Goal: Transaction & Acquisition: Purchase product/service

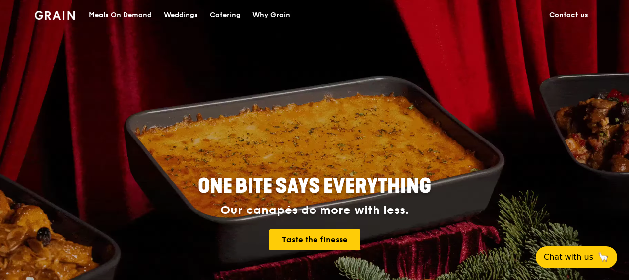
click at [139, 14] on div "Meals On Demand" at bounding box center [120, 15] width 63 height 30
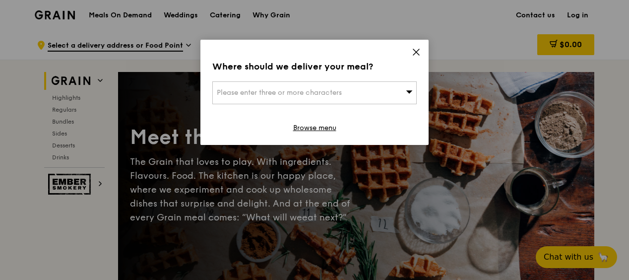
click at [381, 90] on div "Please enter three or more characters" at bounding box center [314, 92] width 204 height 23
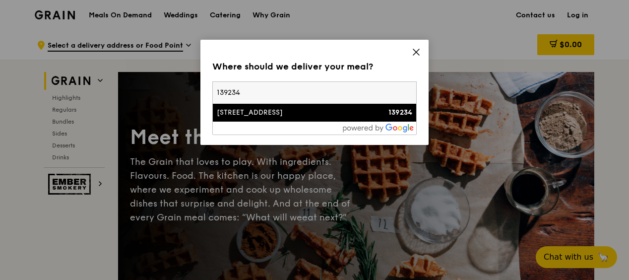
type input "139234"
click at [302, 110] on div "[STREET_ADDRESS]" at bounding box center [290, 113] width 147 height 10
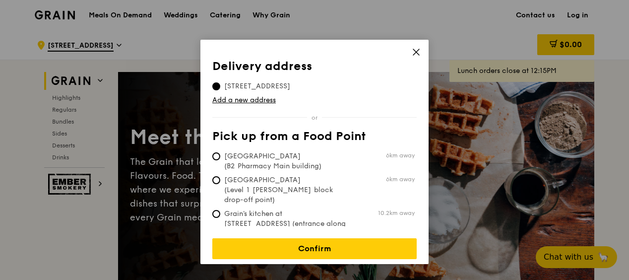
click at [412, 55] on icon at bounding box center [416, 52] width 9 height 9
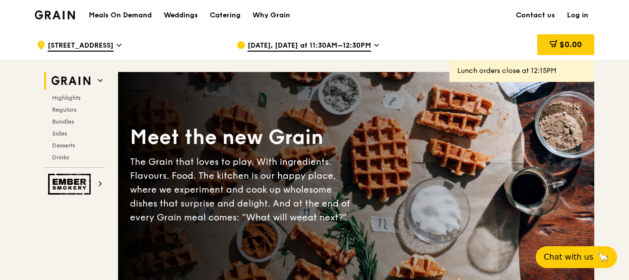
click at [576, 14] on link "Log in" at bounding box center [577, 15] width 33 height 30
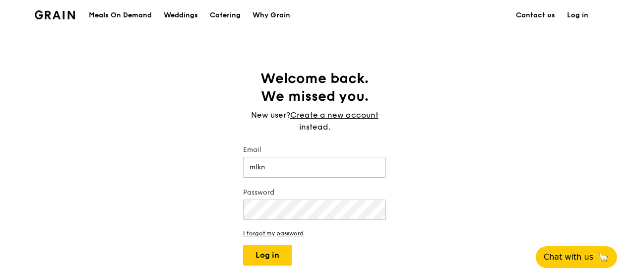
type input "[EMAIL_ADDRESS][DOMAIN_NAME]"
click at [243, 245] on button "Log in" at bounding box center [267, 255] width 49 height 21
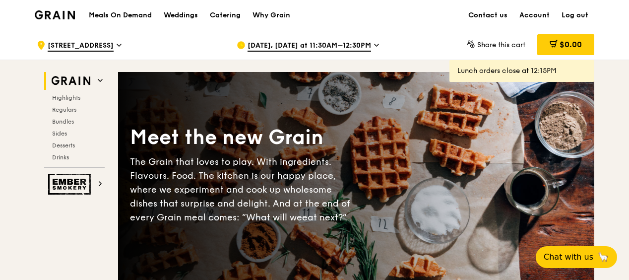
click at [142, 15] on h1 "Meals On Demand" at bounding box center [120, 15] width 63 height 10
click at [355, 46] on span "[DATE], [DATE] at 11:30AM–12:30PM" at bounding box center [310, 46] width 124 height 11
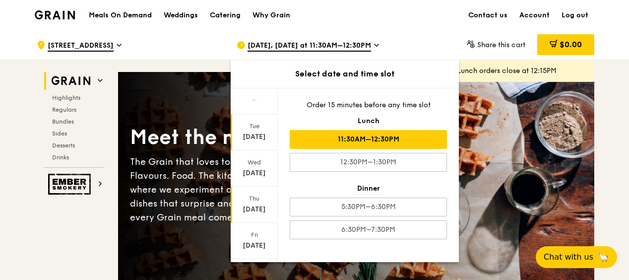
click at [252, 207] on div "[DATE]" at bounding box center [254, 209] width 44 height 10
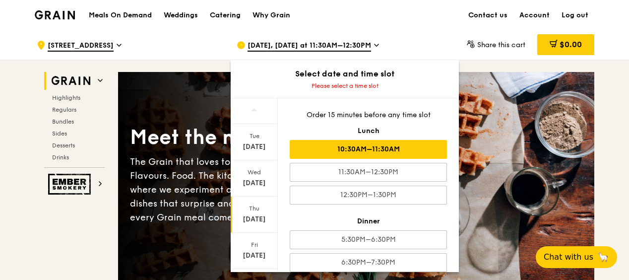
click at [406, 146] on div "10:30AM–11:30AM" at bounding box center [368, 149] width 157 height 19
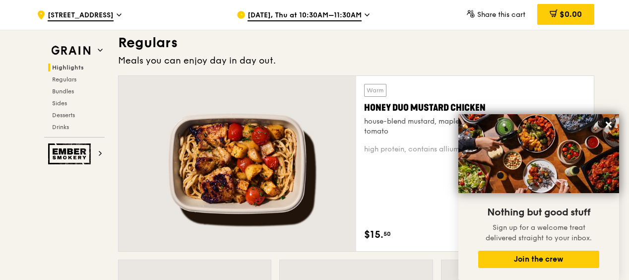
scroll to position [595, 0]
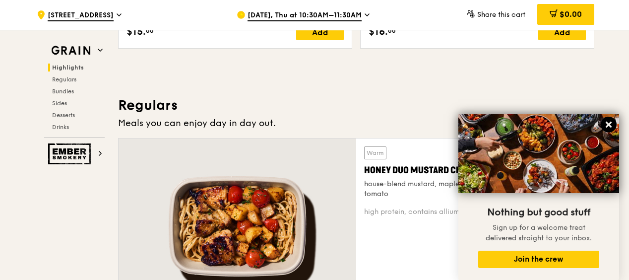
click at [608, 125] on icon at bounding box center [609, 125] width 6 height 6
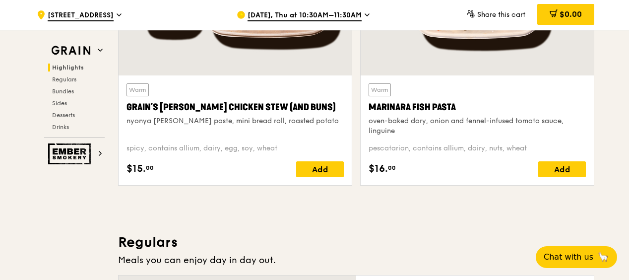
scroll to position [447, 0]
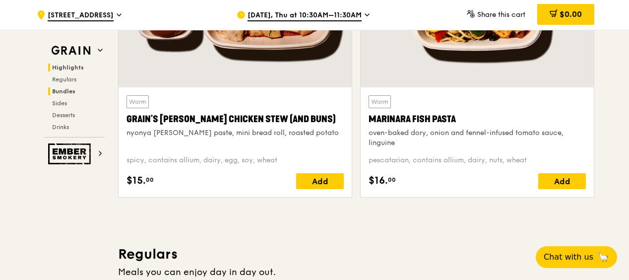
click at [67, 94] on h2 "Bundles" at bounding box center [76, 91] width 57 height 8
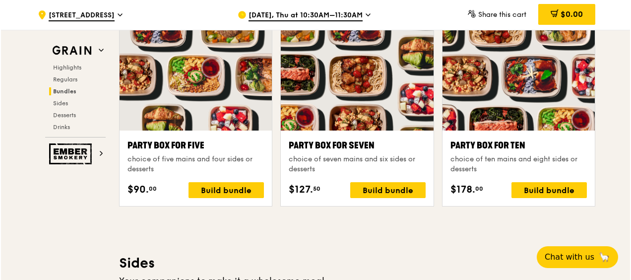
scroll to position [1972, 0]
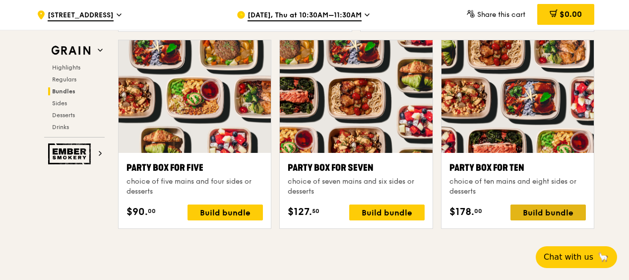
click at [566, 209] on div "Build bundle" at bounding box center [548, 212] width 75 height 16
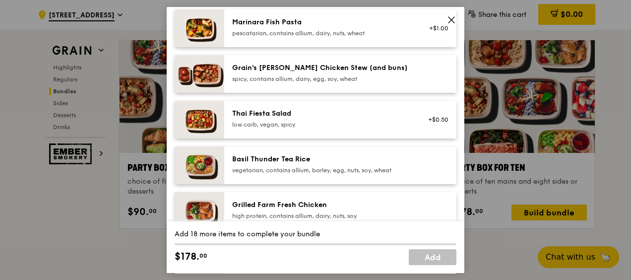
scroll to position [50, 0]
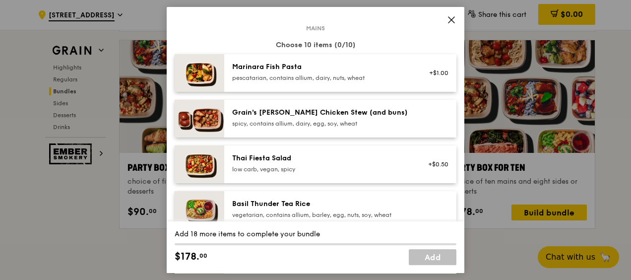
click at [214, 112] on img at bounding box center [200, 119] width 50 height 38
click at [440, 120] on link "Remove" at bounding box center [437, 121] width 23 height 7
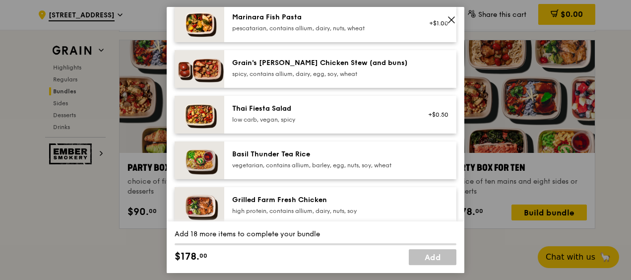
scroll to position [149, 0]
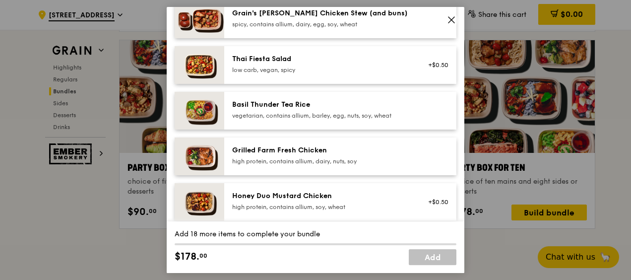
click at [359, 155] on div "Grilled Farm Fresh Chicken" at bounding box center [321, 150] width 178 height 10
click at [277, 150] on div "Grilled Farm Fresh Chicken" at bounding box center [321, 150] width 178 height 10
click at [281, 146] on div "Grilled Farm Fresh Chicken" at bounding box center [321, 150] width 178 height 10
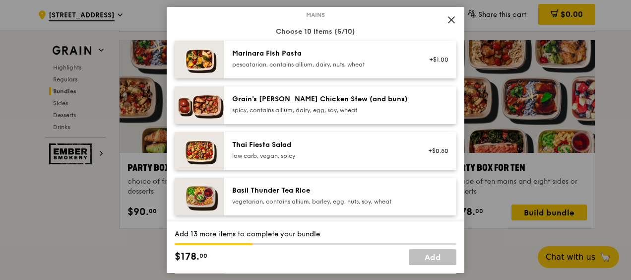
scroll to position [0, 0]
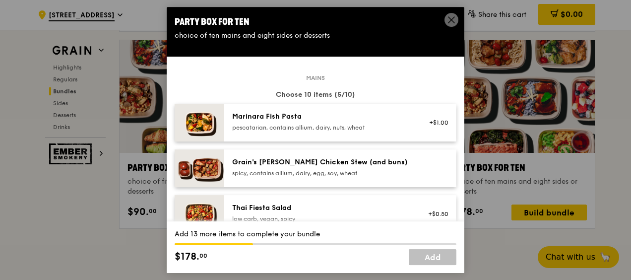
click at [275, 114] on div "Marinara Fish Pasta" at bounding box center [321, 117] width 178 height 10
click at [276, 114] on div "Marinara Fish Pasta" at bounding box center [321, 117] width 178 height 10
click at [277, 116] on div "Marinara Fish Pasta" at bounding box center [321, 117] width 178 height 10
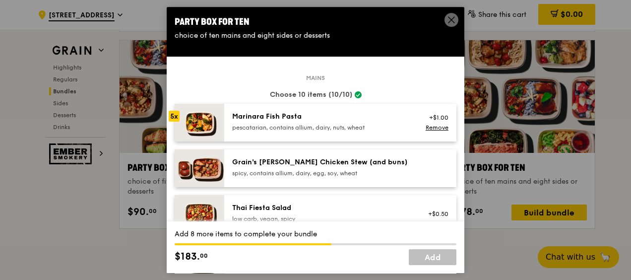
click at [277, 116] on div "Marinara Fish Pasta" at bounding box center [321, 117] width 178 height 10
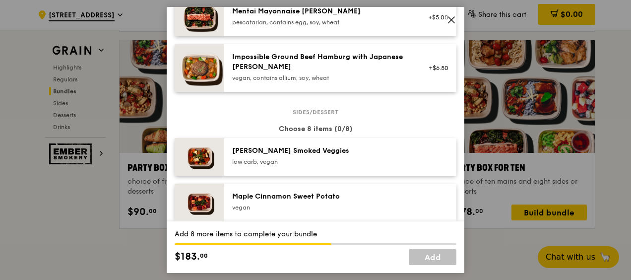
scroll to position [496, 0]
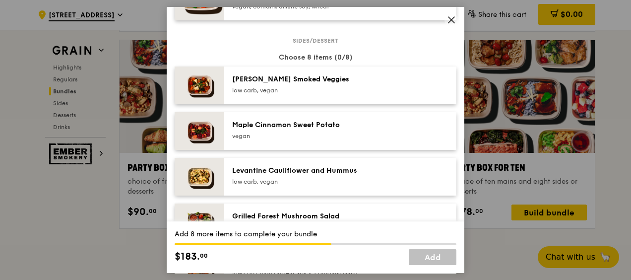
click at [297, 76] on div "[PERSON_NAME] Smoked Veggies" at bounding box center [321, 79] width 178 height 10
click at [297, 77] on div "[PERSON_NAME] Smoked Veggies" at bounding box center [321, 79] width 178 height 10
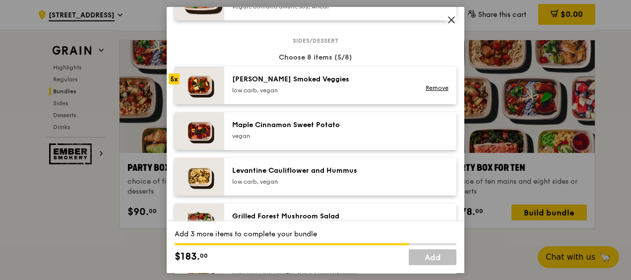
click at [297, 77] on div "[PERSON_NAME] Smoked Veggies" at bounding box center [321, 79] width 178 height 10
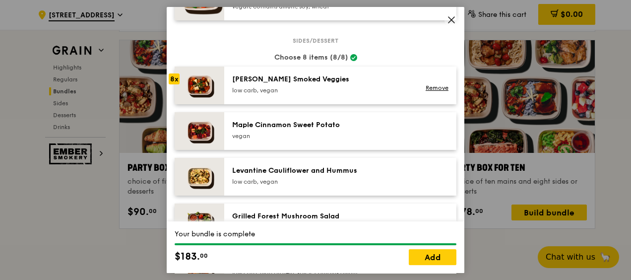
click at [297, 77] on div "[PERSON_NAME] Smoked Veggies" at bounding box center [321, 79] width 178 height 10
click at [296, 74] on div "[PERSON_NAME] Smoked Veggies" at bounding box center [321, 79] width 178 height 10
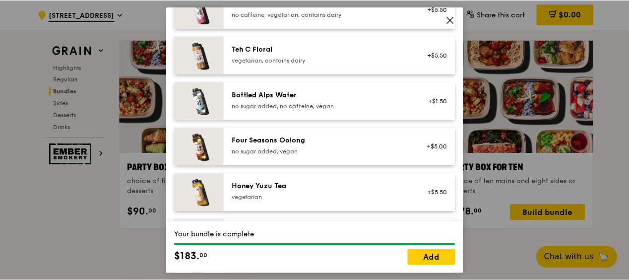
scroll to position [1092, 0]
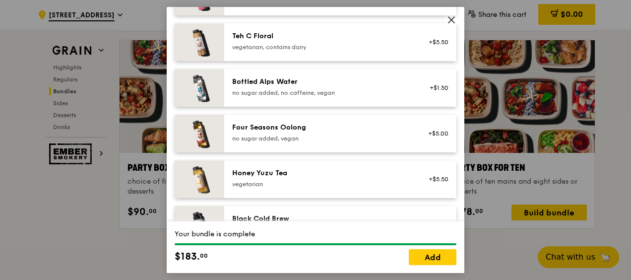
click at [444, 19] on div "Add-ons Choose up to 10 items (optional) [GEOGRAPHIC_DATA] no caffeine, vegetar…" at bounding box center [316, 165] width 282 height 429
click at [452, 19] on icon at bounding box center [451, 19] width 9 height 9
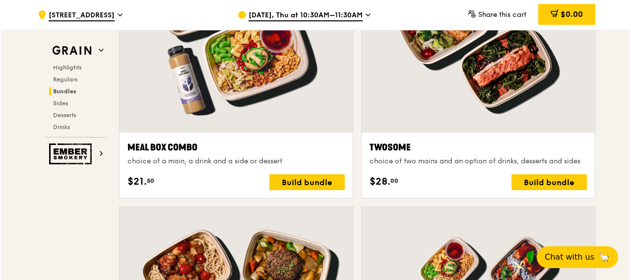
scroll to position [1575, 0]
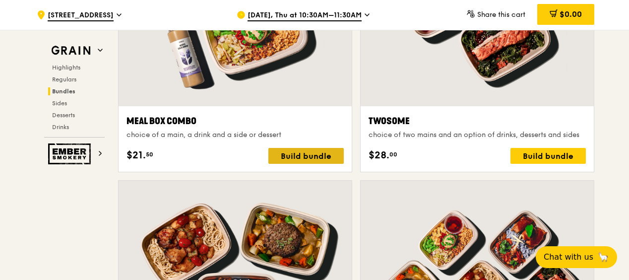
click at [308, 158] on div "Build bundle" at bounding box center [305, 156] width 75 height 16
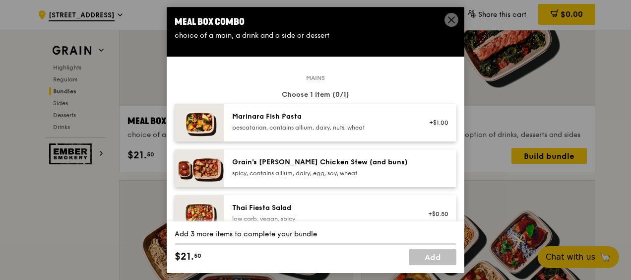
click at [364, 118] on div "Marinara Fish Pasta" at bounding box center [321, 117] width 178 height 10
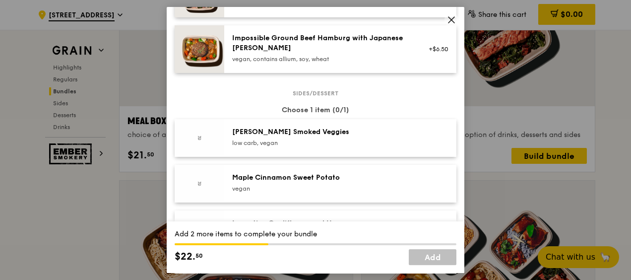
scroll to position [447, 0]
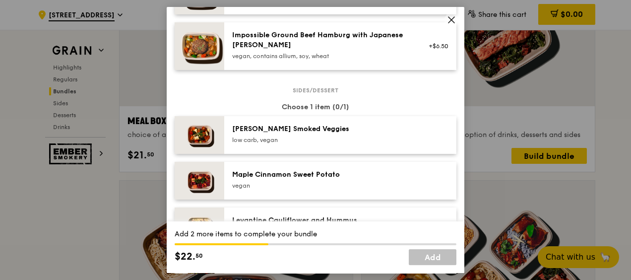
click at [350, 136] on div "low carb, vegan" at bounding box center [321, 140] width 178 height 8
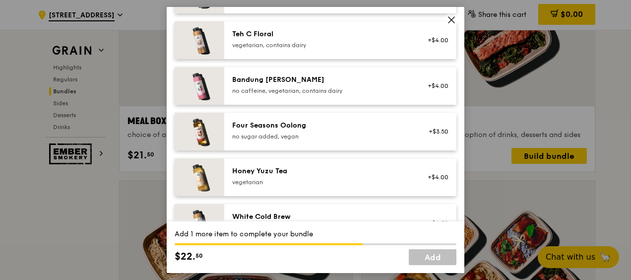
scroll to position [1109, 0]
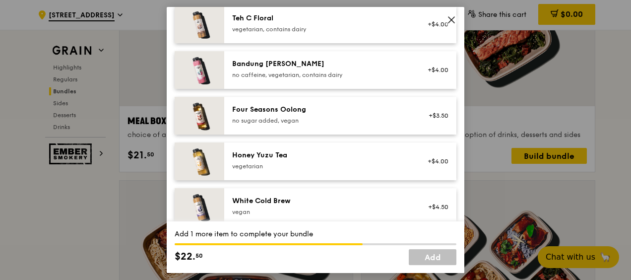
click at [342, 161] on div "Honey Yuzu Tea vegetarian" at bounding box center [321, 160] width 178 height 20
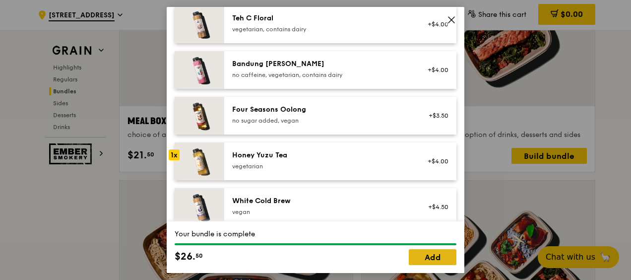
click at [428, 256] on link "Add" at bounding box center [433, 257] width 48 height 16
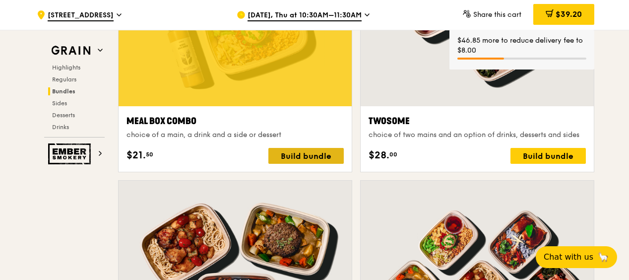
click at [312, 152] on div "Build bundle" at bounding box center [305, 156] width 75 height 16
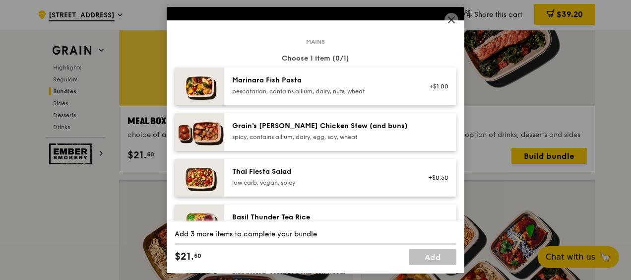
scroll to position [99, 0]
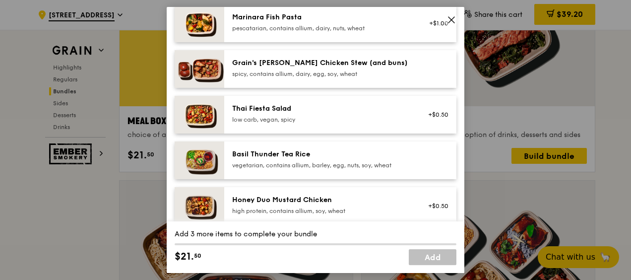
click at [357, 66] on div "Grain's [PERSON_NAME] Chicken Stew (and buns)" at bounding box center [321, 63] width 178 height 10
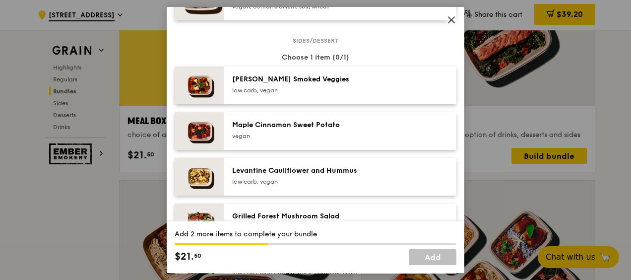
click at [345, 90] on div "low carb, vegan" at bounding box center [321, 90] width 178 height 8
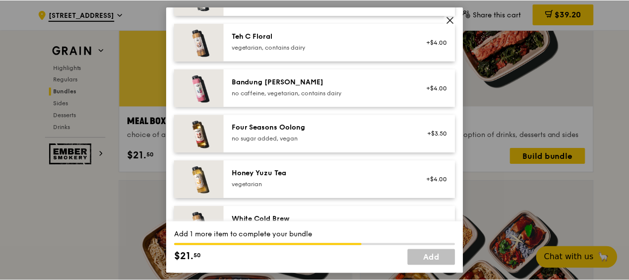
scroll to position [1141, 0]
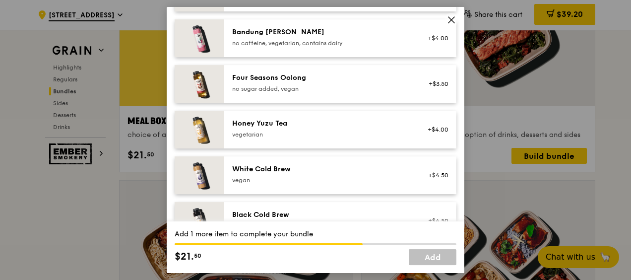
click at [379, 128] on div "Honey Yuzu Tea vegetarian" at bounding box center [321, 129] width 178 height 20
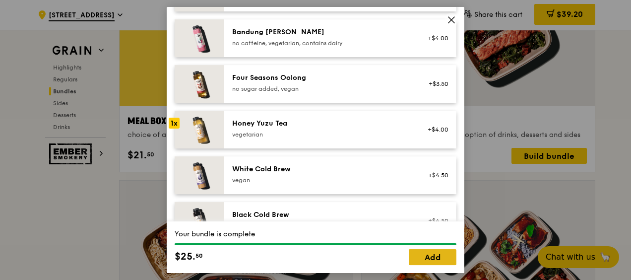
click at [436, 258] on link "Add" at bounding box center [433, 257] width 48 height 16
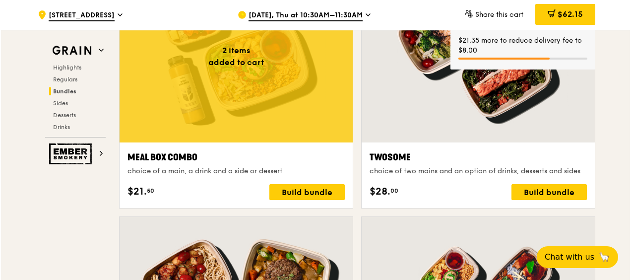
scroll to position [1575, 0]
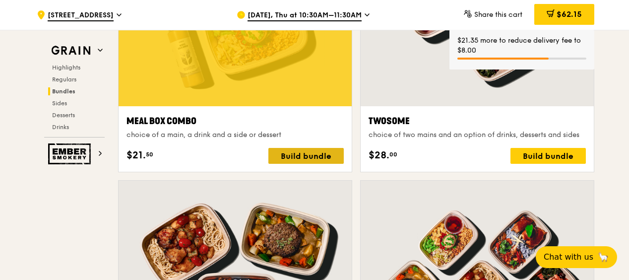
click at [289, 153] on div "Build bundle" at bounding box center [305, 156] width 75 height 16
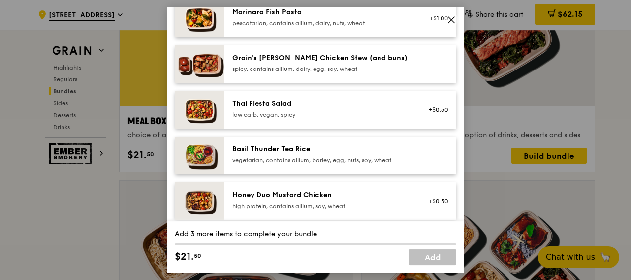
scroll to position [298, 0]
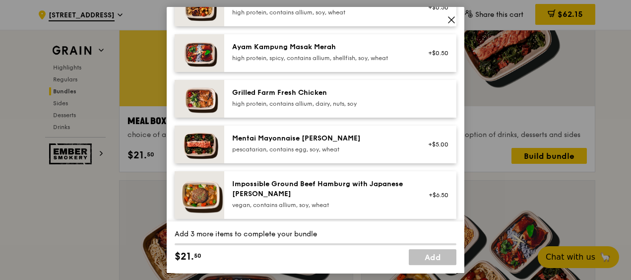
click at [301, 88] on div "Grilled Farm Fresh Chicken" at bounding box center [321, 93] width 178 height 10
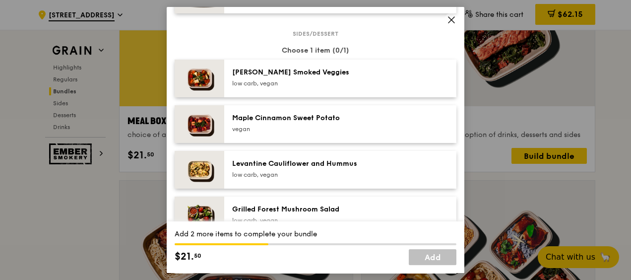
scroll to position [496, 0]
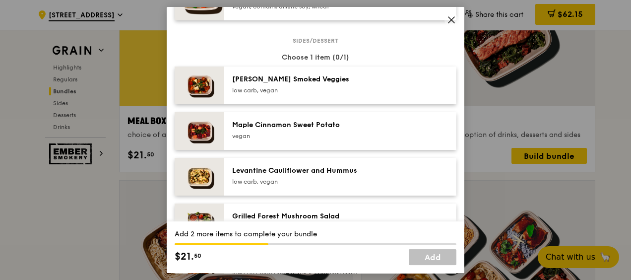
click at [308, 100] on div "[PERSON_NAME] Smoked Veggies low carb, vegan" at bounding box center [340, 85] width 232 height 38
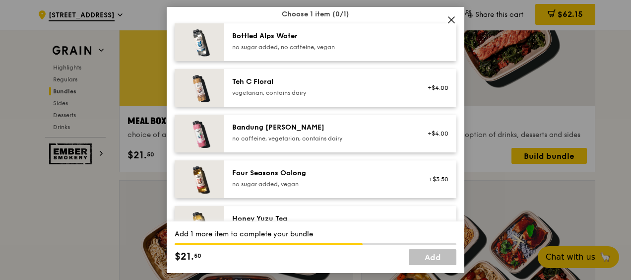
scroll to position [1141, 0]
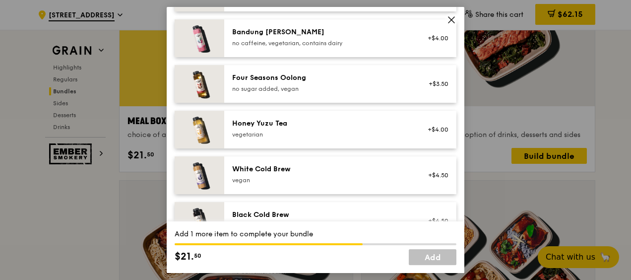
click at [324, 127] on div "Honey Yuzu Tea" at bounding box center [321, 124] width 178 height 10
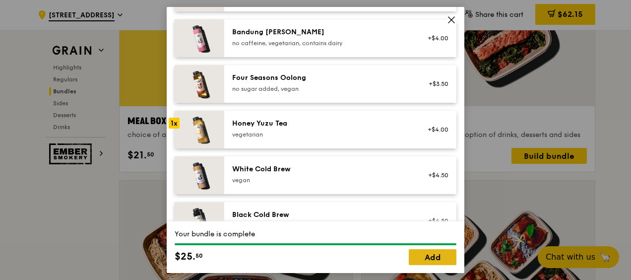
click at [411, 258] on link "Add" at bounding box center [433, 257] width 48 height 16
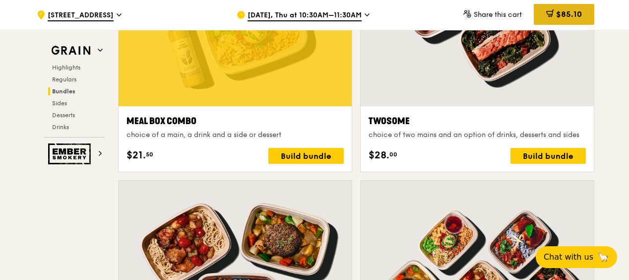
click at [544, 20] on div "$85.10" at bounding box center [564, 14] width 61 height 21
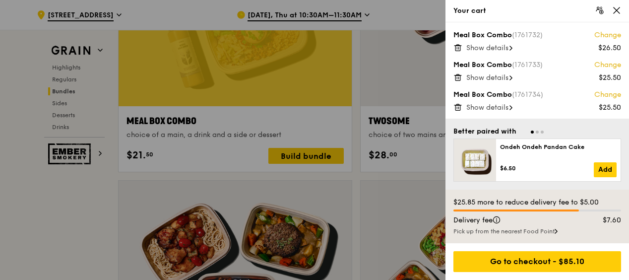
click at [506, 48] on span "Show details" at bounding box center [487, 48] width 42 height 8
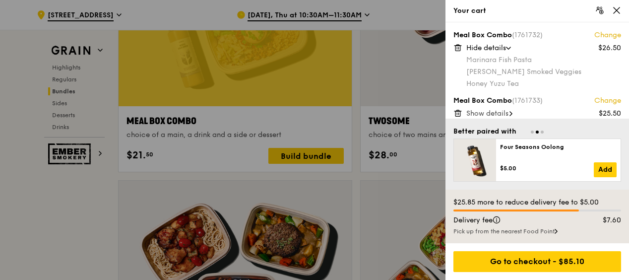
click at [607, 35] on link "Change" at bounding box center [607, 35] width 27 height 10
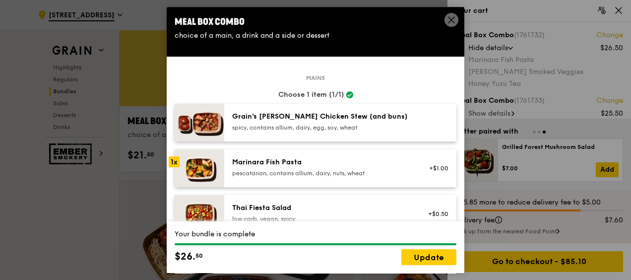
click at [245, 173] on div "pescatarian, contains allium, dairy, nuts, wheat" at bounding box center [321, 173] width 178 height 8
click at [219, 172] on img at bounding box center [200, 168] width 50 height 38
click at [207, 165] on img at bounding box center [200, 168] width 50 height 38
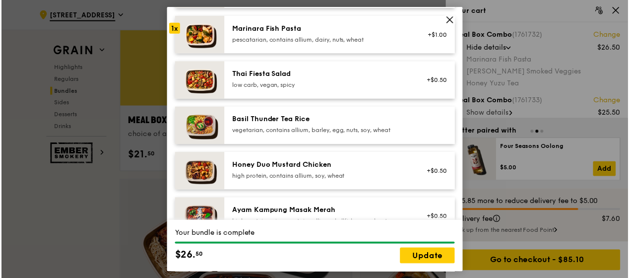
scroll to position [149, 0]
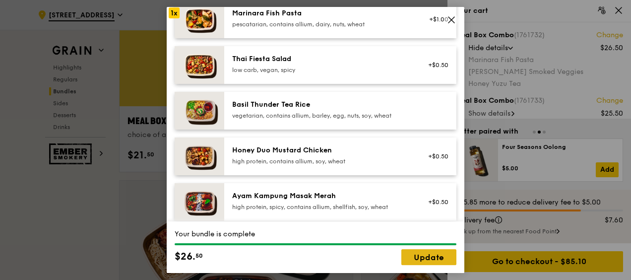
click at [423, 257] on link "Update" at bounding box center [428, 257] width 55 height 16
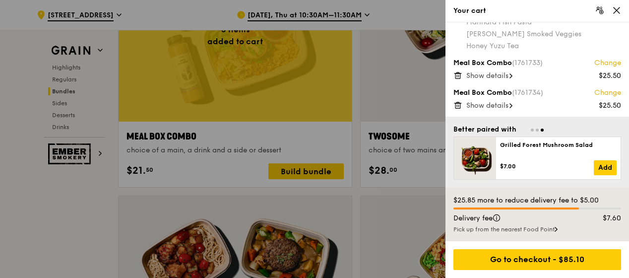
scroll to position [1575, 0]
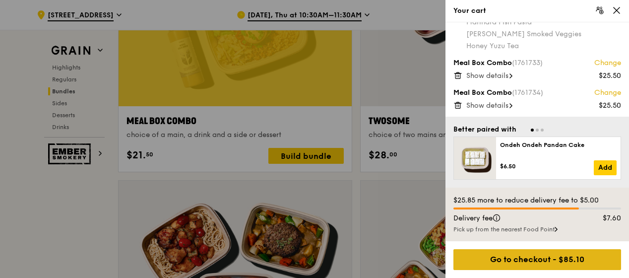
click at [529, 258] on div "Go to checkout - $85.10" at bounding box center [537, 259] width 168 height 21
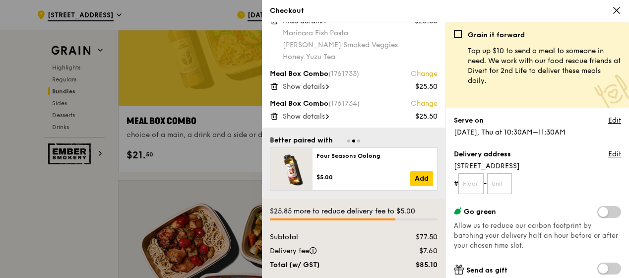
click at [100, 218] on div at bounding box center [314, 139] width 629 height 278
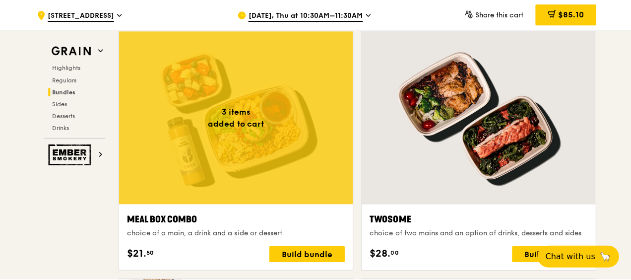
scroll to position [1476, 0]
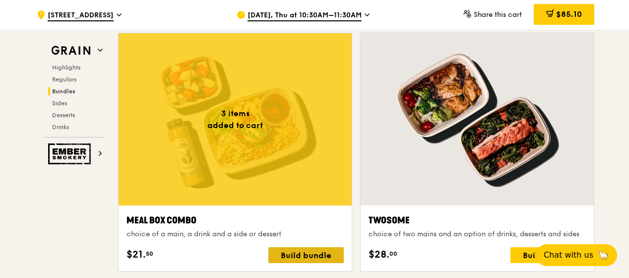
click at [303, 248] on div "Build bundle" at bounding box center [305, 255] width 75 height 16
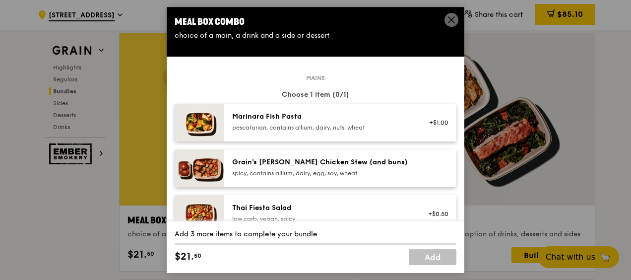
click at [392, 123] on div "Marinara Fish Pasta pescatarian, contains allium, dairy, nuts, wheat" at bounding box center [321, 122] width 178 height 20
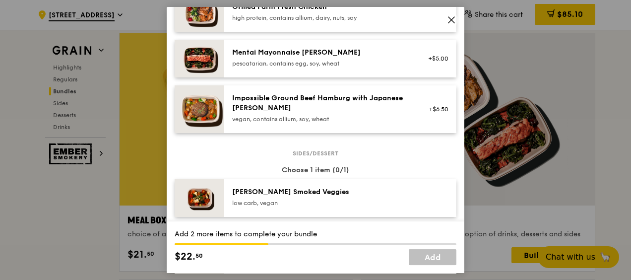
scroll to position [447, 0]
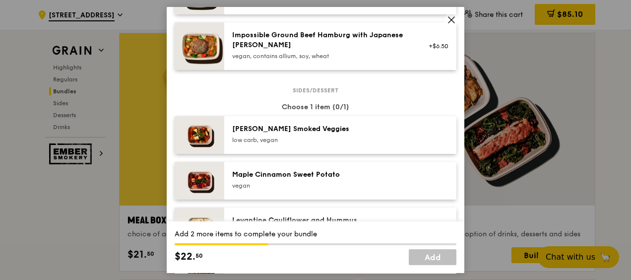
click at [337, 139] on div "low carb, vegan" at bounding box center [321, 140] width 178 height 8
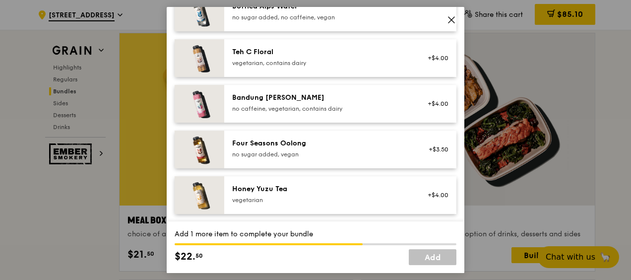
scroll to position [1092, 0]
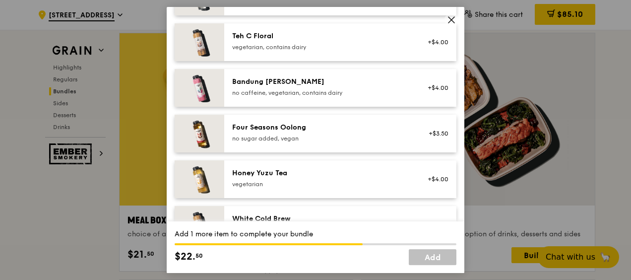
click at [352, 162] on div "Honey Yuzu Tea vegetarian +$4.00" at bounding box center [340, 179] width 232 height 38
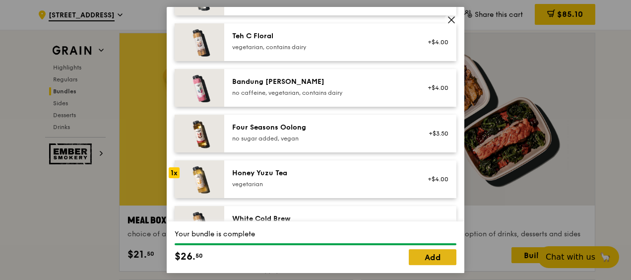
click at [432, 257] on link "Add" at bounding box center [433, 257] width 48 height 16
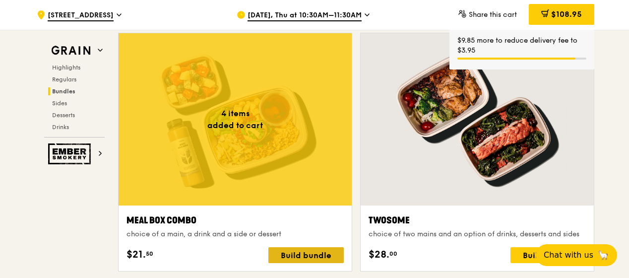
click at [308, 251] on div "Build bundle" at bounding box center [305, 255] width 75 height 16
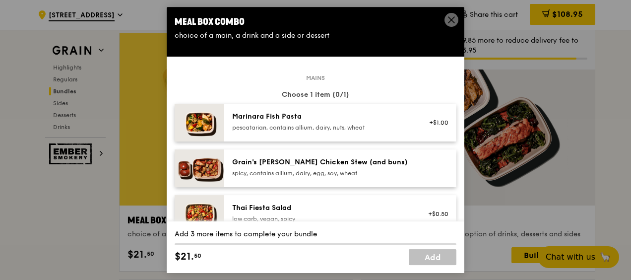
click at [318, 122] on div "Marinara Fish Pasta pescatarian, contains allium, dairy, nuts, wheat" at bounding box center [321, 122] width 178 height 20
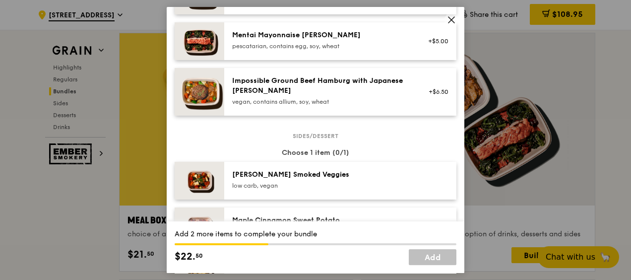
scroll to position [447, 0]
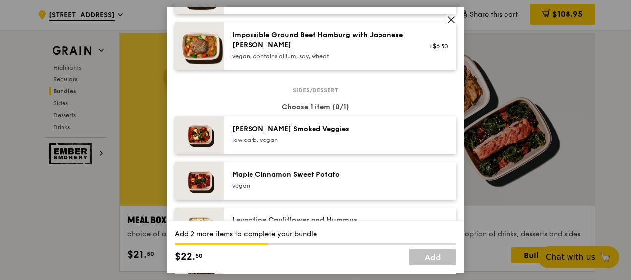
click at [325, 139] on div "low carb, vegan" at bounding box center [321, 140] width 178 height 8
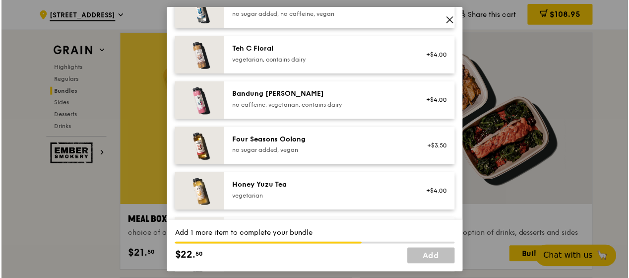
scroll to position [1141, 0]
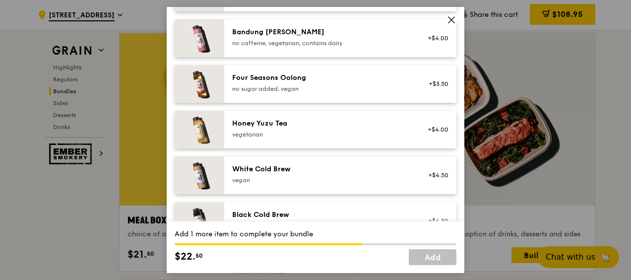
click at [333, 134] on div "vegetarian" at bounding box center [321, 134] width 178 height 8
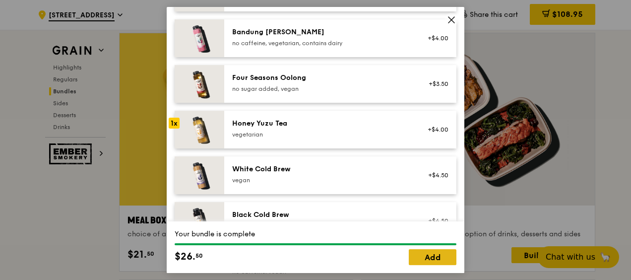
click at [439, 257] on link "Add" at bounding box center [433, 257] width 48 height 16
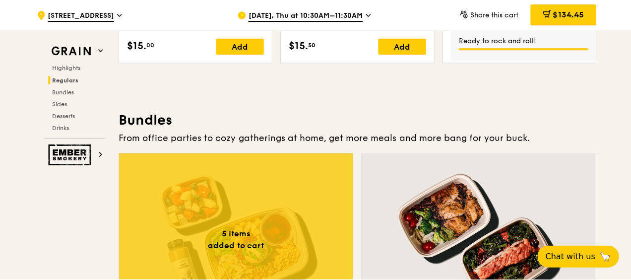
scroll to position [1426, 0]
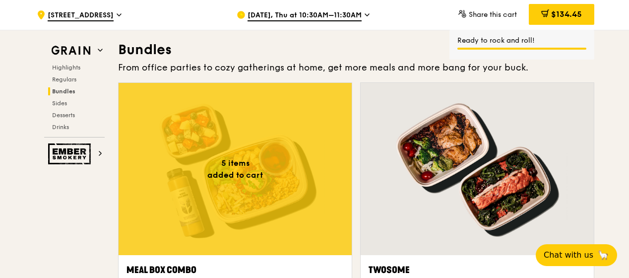
click at [286, 134] on div at bounding box center [235, 169] width 233 height 172
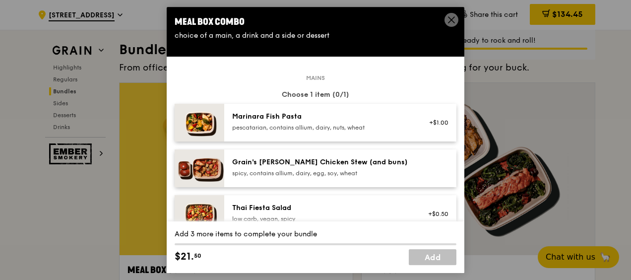
click at [341, 122] on div "Marinara Fish Pasta pescatarian, contains allium, dairy, nuts, wheat" at bounding box center [321, 122] width 178 height 20
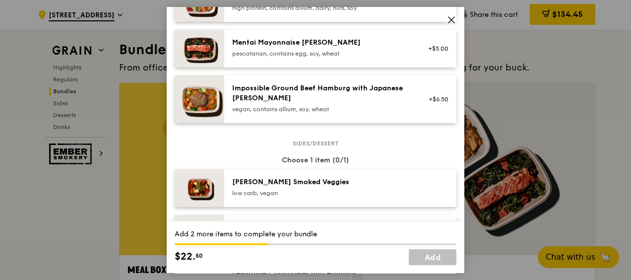
scroll to position [447, 0]
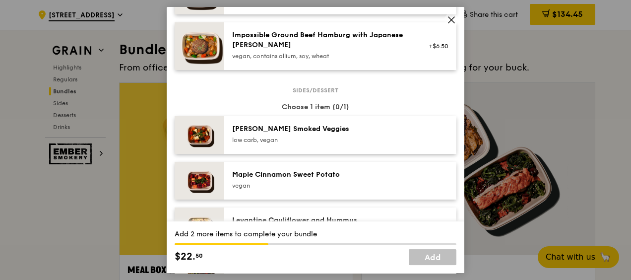
click at [338, 135] on div "[PERSON_NAME] Smoked Veggies low carb, vegan" at bounding box center [321, 134] width 178 height 20
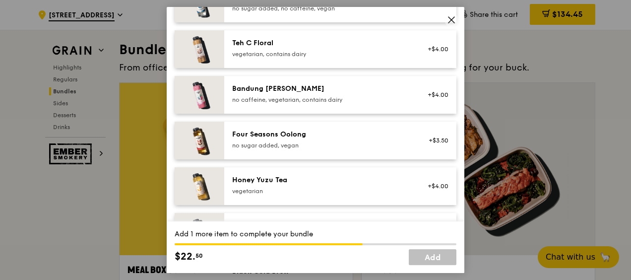
scroll to position [1092, 0]
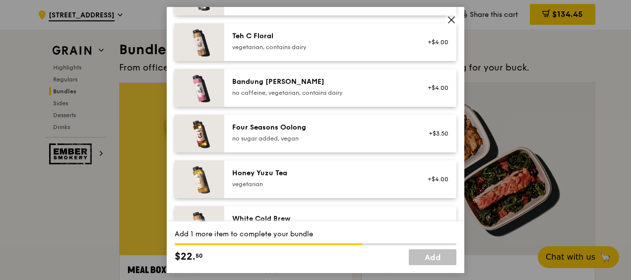
click at [329, 166] on div "Honey Yuzu Tea vegetarian +$4.00" at bounding box center [340, 179] width 232 height 38
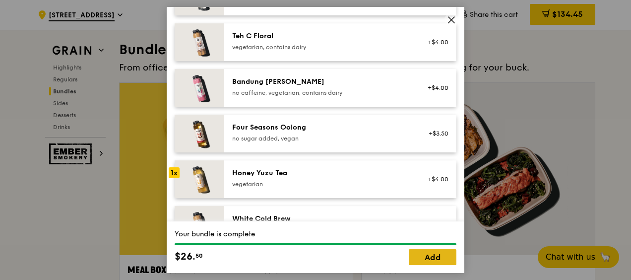
click at [419, 259] on link "Add" at bounding box center [433, 257] width 48 height 16
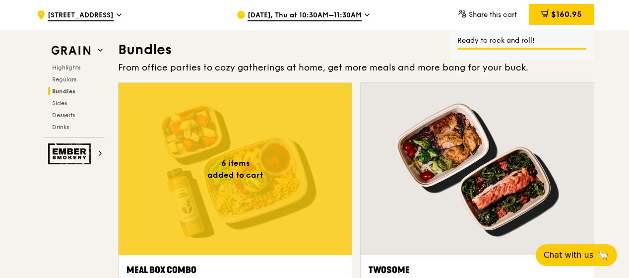
click at [279, 143] on div at bounding box center [235, 169] width 233 height 172
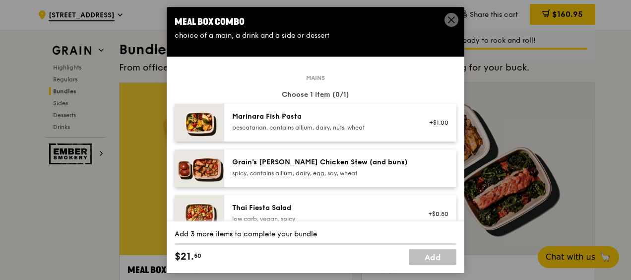
click at [306, 169] on div "spicy, contains allium, dairy, egg, soy, wheat" at bounding box center [321, 173] width 178 height 8
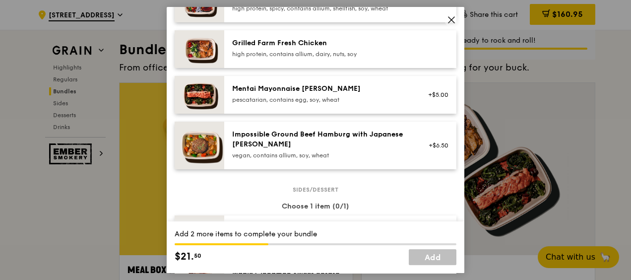
scroll to position [496, 0]
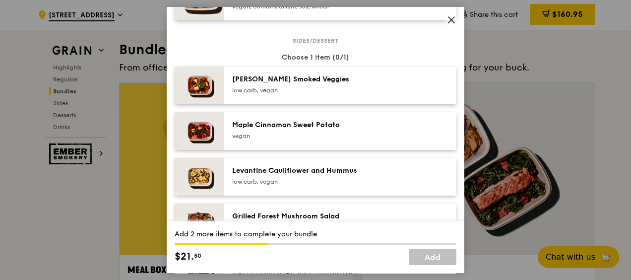
click at [321, 85] on div "[PERSON_NAME] Smoked Veggies low carb, vegan" at bounding box center [321, 84] width 178 height 20
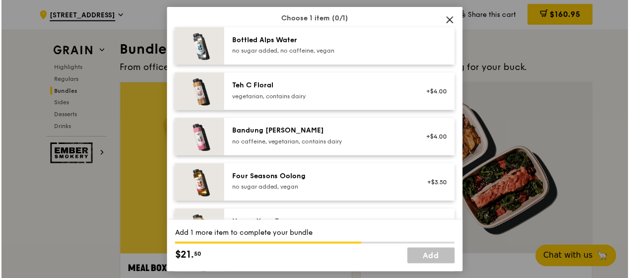
scroll to position [1141, 0]
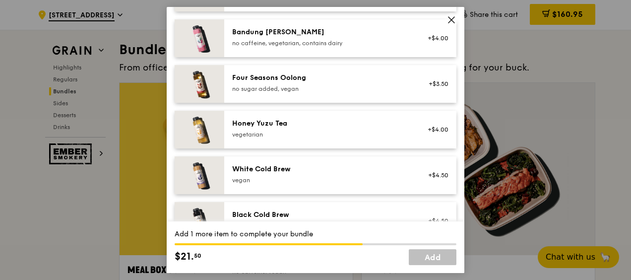
drag, startPoint x: 317, startPoint y: 133, endPoint x: 375, endPoint y: 167, distance: 67.1
click at [318, 133] on div "vegetarian" at bounding box center [321, 134] width 178 height 8
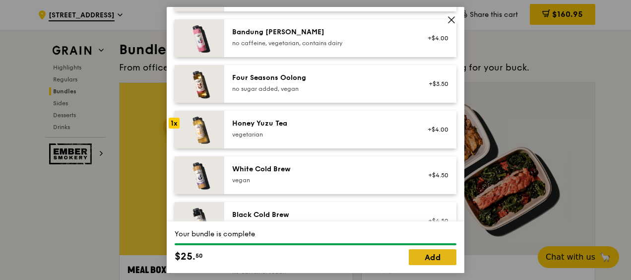
click at [425, 256] on link "Add" at bounding box center [433, 257] width 48 height 16
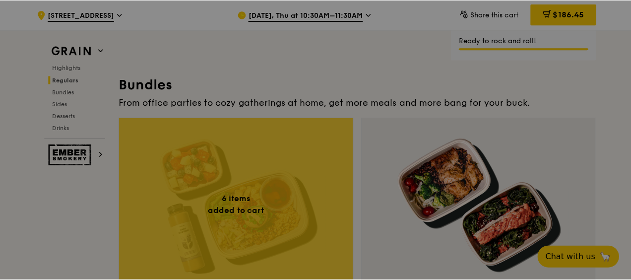
scroll to position [1377, 0]
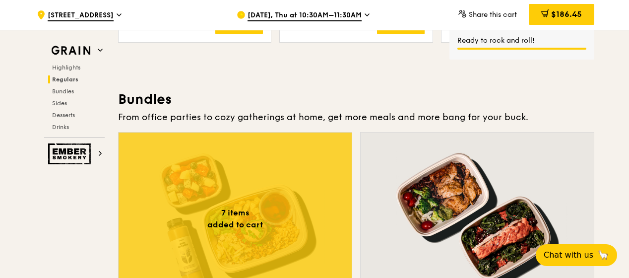
click at [280, 170] on div at bounding box center [235, 218] width 233 height 172
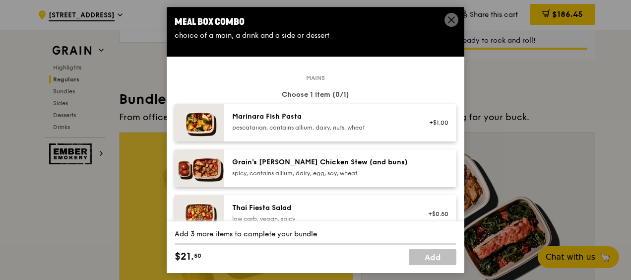
click at [299, 162] on div "Grain's [PERSON_NAME] Chicken Stew (and buns)" at bounding box center [321, 162] width 178 height 10
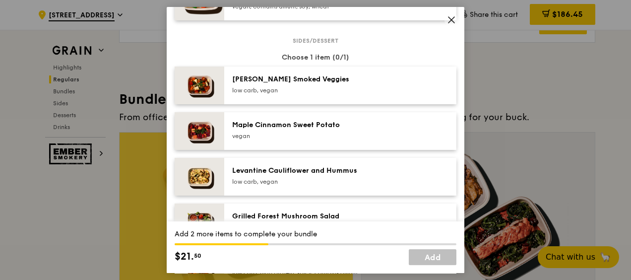
click at [324, 86] on div "low carb, vegan" at bounding box center [321, 90] width 178 height 8
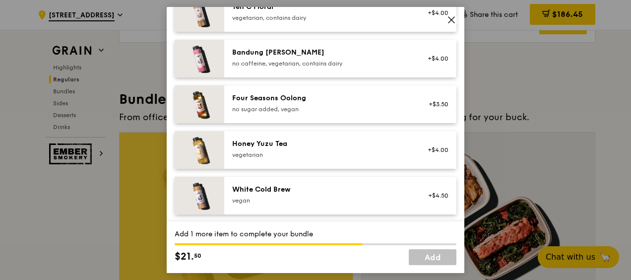
scroll to position [1141, 0]
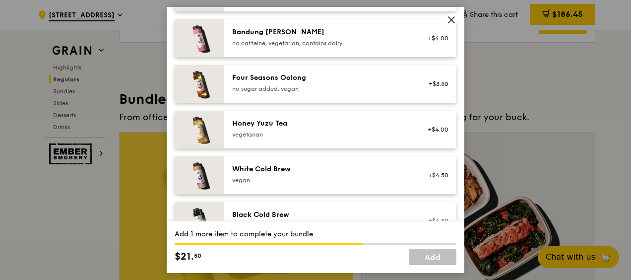
click at [318, 124] on div "Honey Yuzu Tea" at bounding box center [321, 124] width 178 height 10
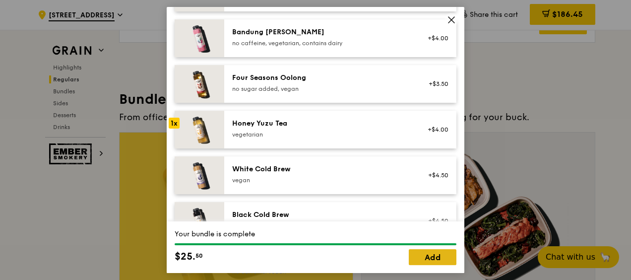
drag, startPoint x: 430, startPoint y: 264, endPoint x: 432, endPoint y: 257, distance: 7.4
click at [431, 264] on link "Add" at bounding box center [433, 257] width 48 height 16
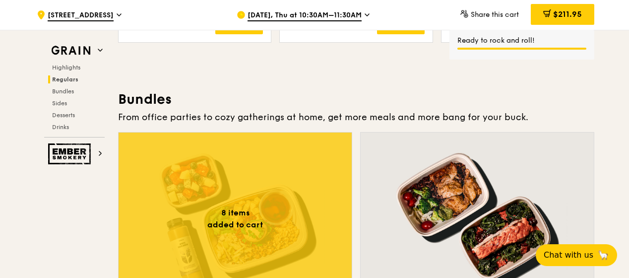
click at [289, 177] on div at bounding box center [235, 218] width 233 height 172
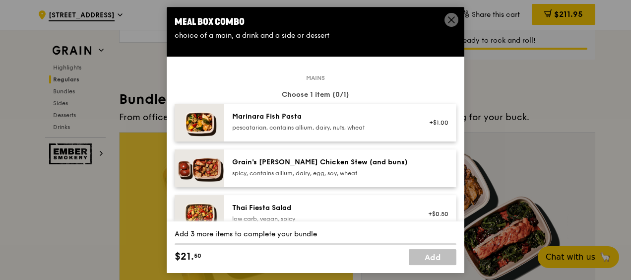
click at [296, 151] on div "Grain's [PERSON_NAME] Chicken Stew (and buns) spicy, contains allium, dairy, eg…" at bounding box center [340, 168] width 232 height 38
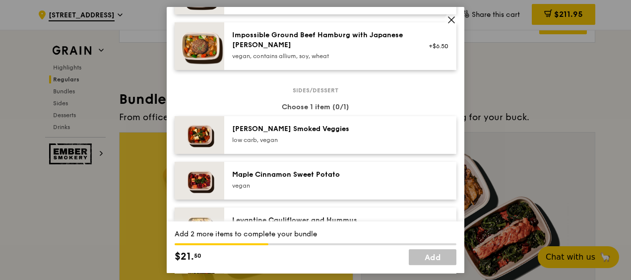
click at [311, 139] on div "low carb, vegan" at bounding box center [321, 140] width 178 height 8
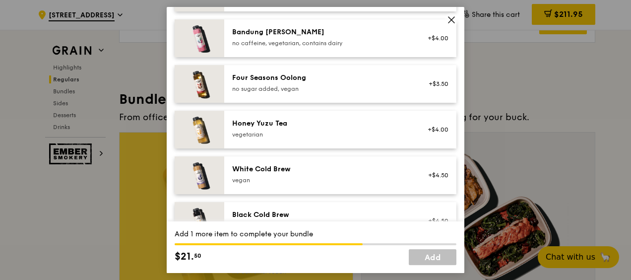
click at [313, 124] on div "Honey Yuzu Tea" at bounding box center [321, 124] width 178 height 10
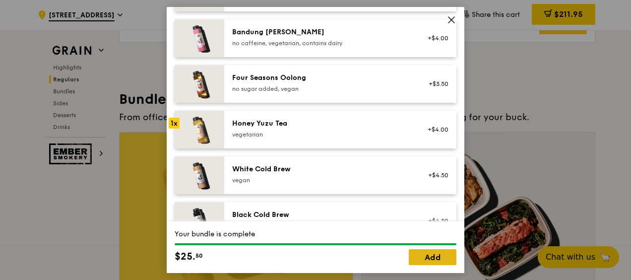
click at [429, 255] on link "Add" at bounding box center [433, 257] width 48 height 16
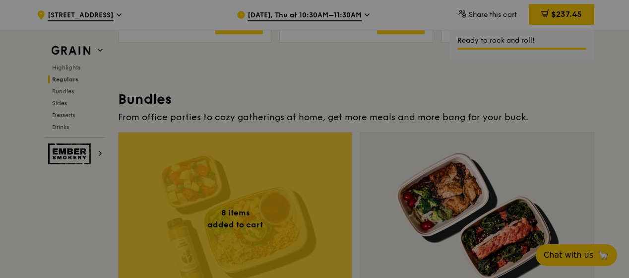
click at [564, 20] on div "$237.45" at bounding box center [561, 14] width 65 height 21
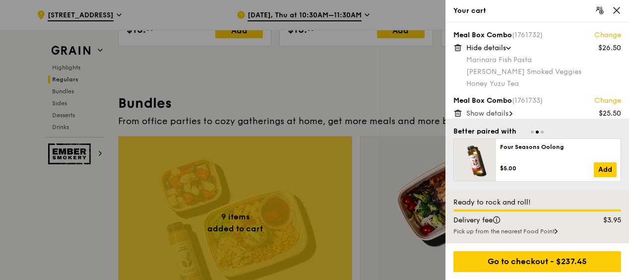
scroll to position [50, 0]
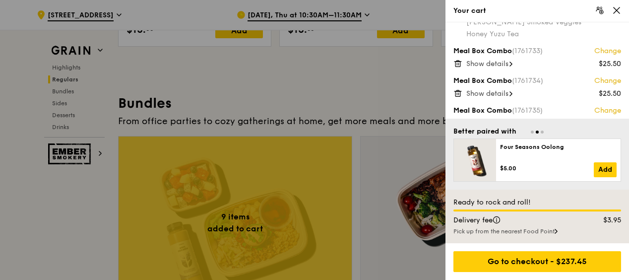
click at [513, 67] on span at bounding box center [511, 64] width 3 height 10
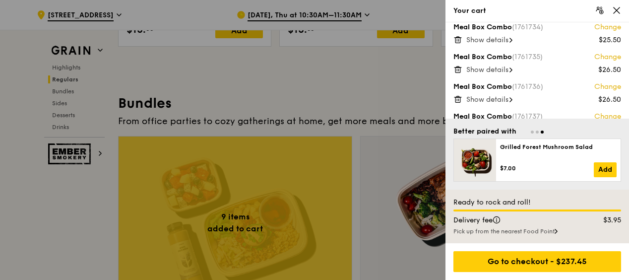
scroll to position [1369, 0]
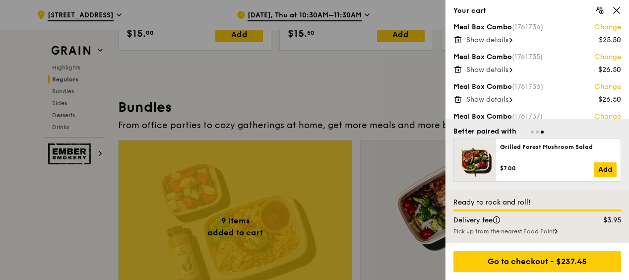
click at [511, 52] on div "Meal Box Combo (1761735) Change" at bounding box center [537, 57] width 168 height 10
click at [506, 65] on span "Show details" at bounding box center [487, 69] width 42 height 8
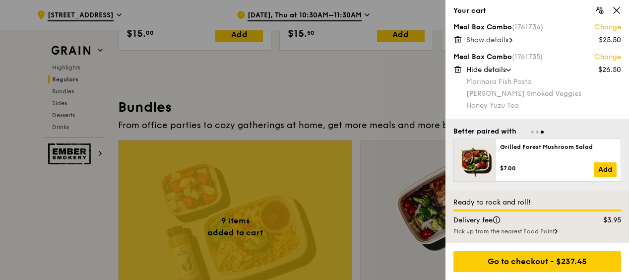
scroll to position [198, 0]
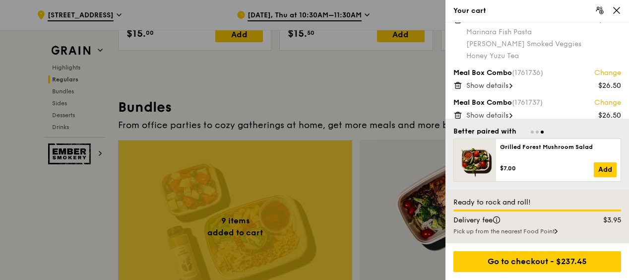
click at [505, 81] on span "Show details" at bounding box center [487, 85] width 42 height 8
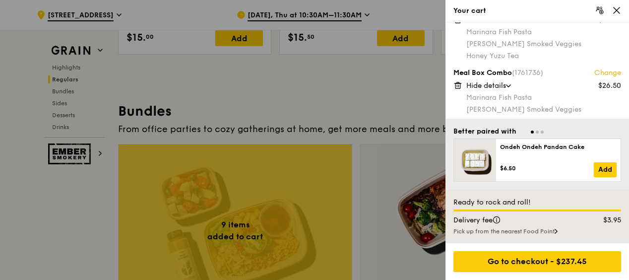
scroll to position [248, 0]
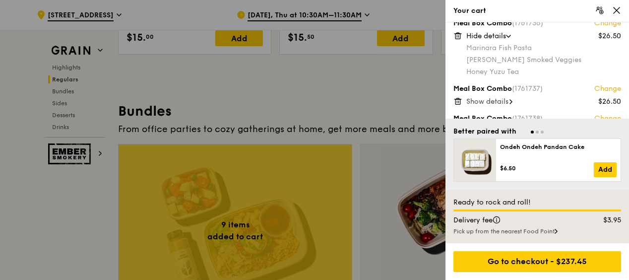
click at [504, 97] on span "Show details" at bounding box center [487, 101] width 42 height 8
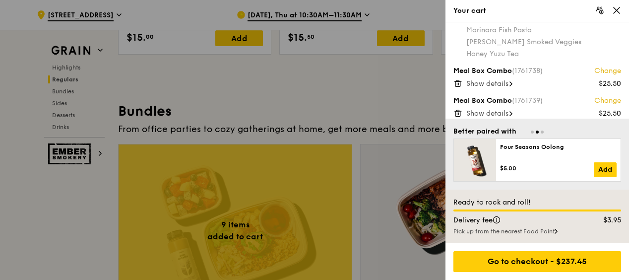
scroll to position [347, 0]
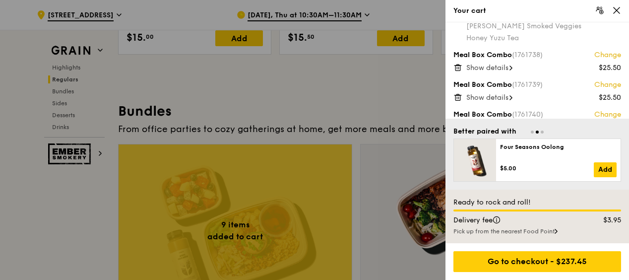
click at [510, 63] on div "Show details" at bounding box center [543, 68] width 155 height 10
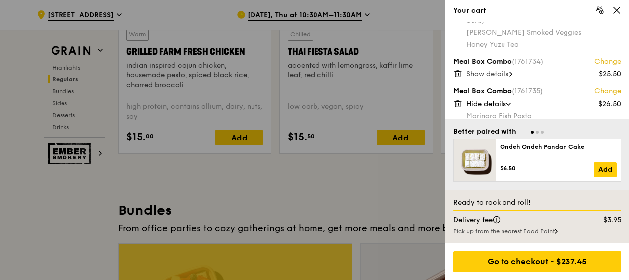
scroll to position [99, 0]
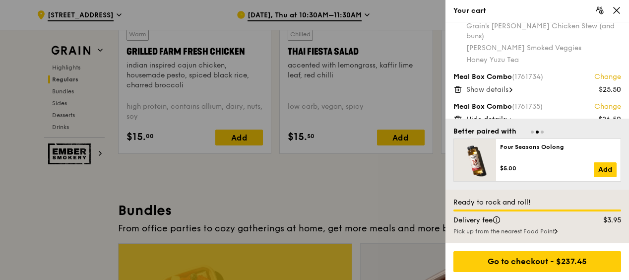
click at [509, 85] on span "Show details" at bounding box center [487, 89] width 42 height 8
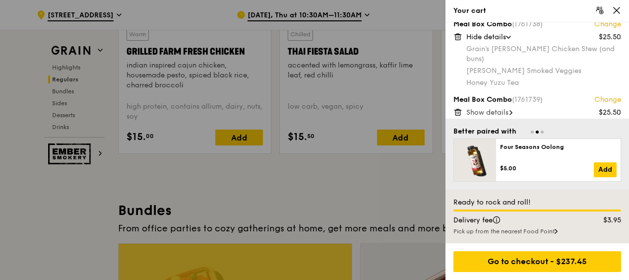
scroll to position [429, 0]
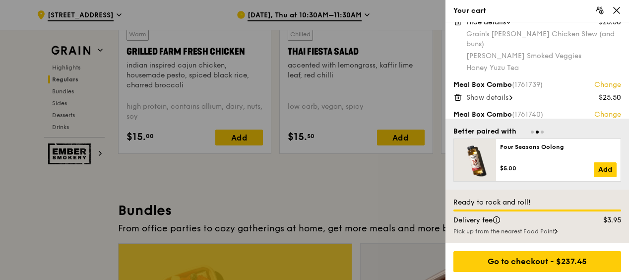
click at [509, 93] on span "Show details" at bounding box center [487, 97] width 42 height 8
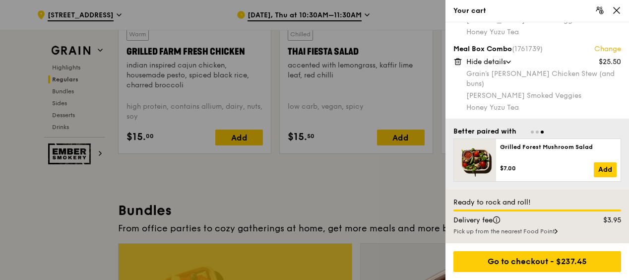
scroll to position [1315, 0]
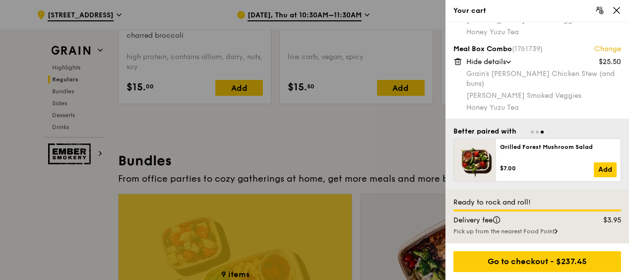
click at [501, 133] on span "Show details" at bounding box center [487, 137] width 42 height 8
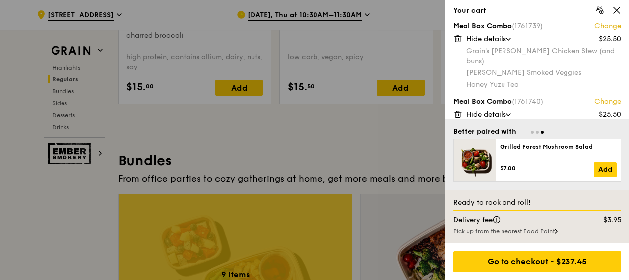
scroll to position [500, 0]
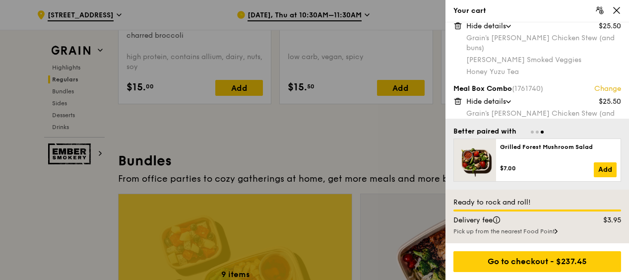
click at [374, 132] on div at bounding box center [314, 140] width 629 height 280
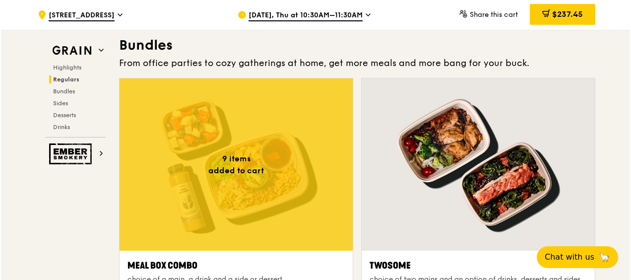
scroll to position [1514, 0]
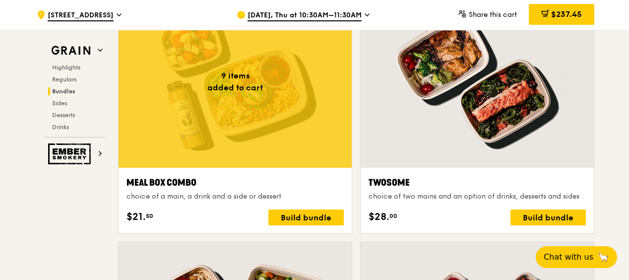
click at [252, 129] on div at bounding box center [235, 82] width 233 height 172
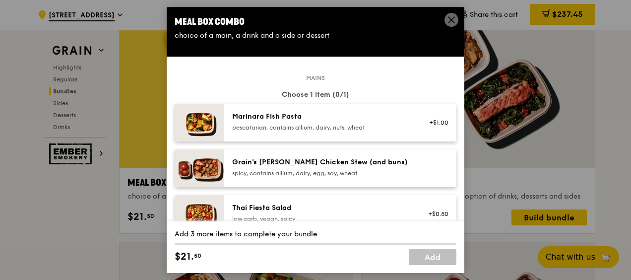
click at [313, 163] on div "Grain's [PERSON_NAME] Chicken Stew (and buns)" at bounding box center [321, 162] width 178 height 10
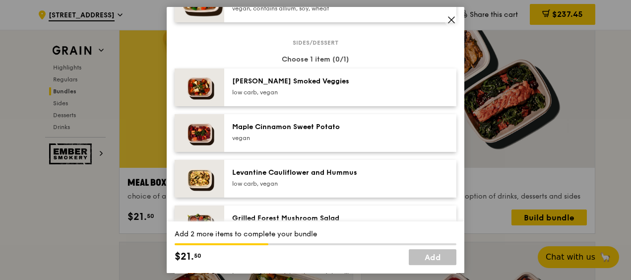
scroll to position [496, 0]
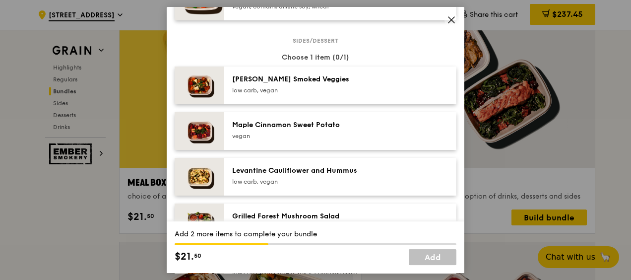
click at [307, 83] on div "[PERSON_NAME] Smoked Veggies" at bounding box center [321, 79] width 178 height 10
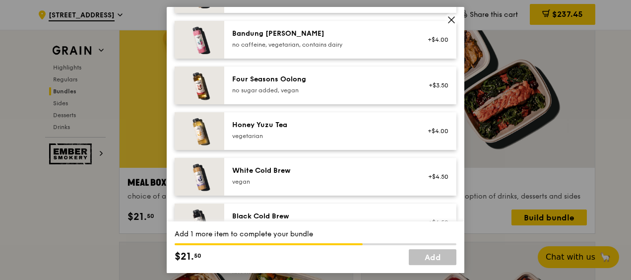
scroll to position [1141, 0]
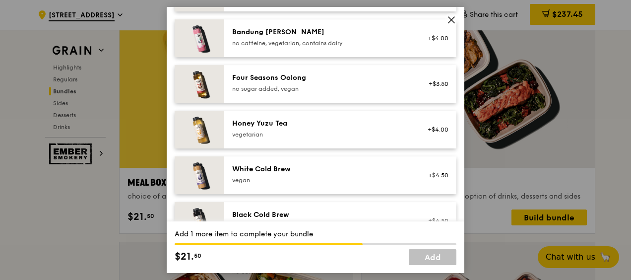
click at [303, 134] on div "vegetarian" at bounding box center [321, 134] width 178 height 8
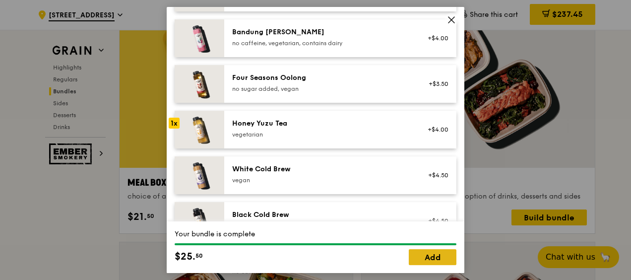
click at [412, 259] on link "Add" at bounding box center [433, 257] width 48 height 16
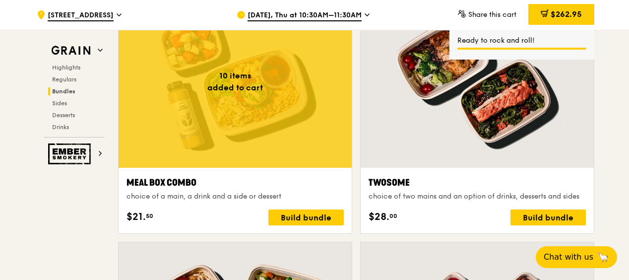
click at [250, 123] on div at bounding box center [235, 82] width 233 height 172
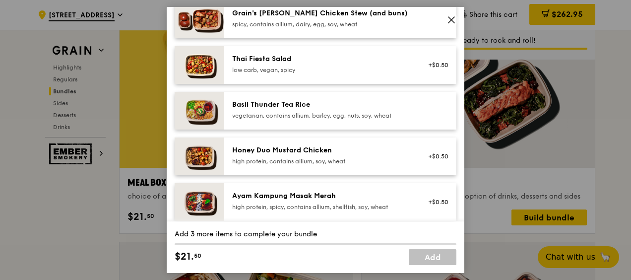
scroll to position [248, 0]
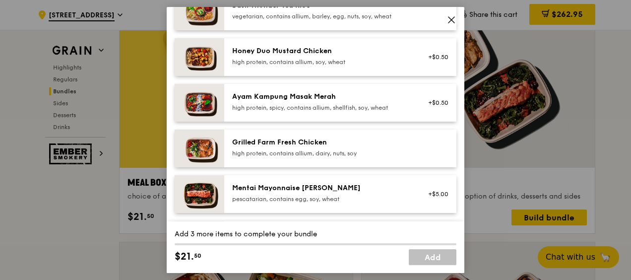
click at [316, 147] on div "Grilled Farm Fresh Chicken" at bounding box center [321, 142] width 178 height 10
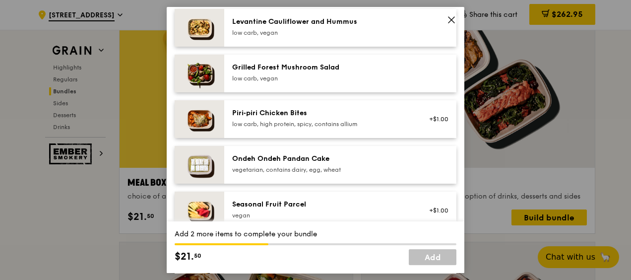
scroll to position [496, 0]
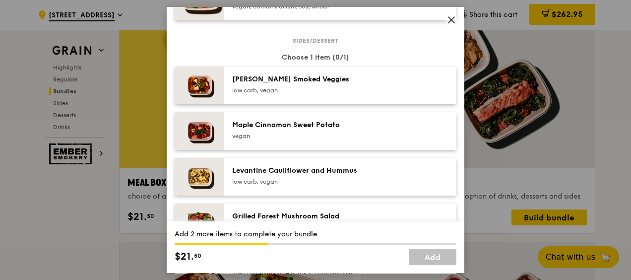
click at [336, 81] on div "[PERSON_NAME] Smoked Veggies" at bounding box center [321, 79] width 178 height 10
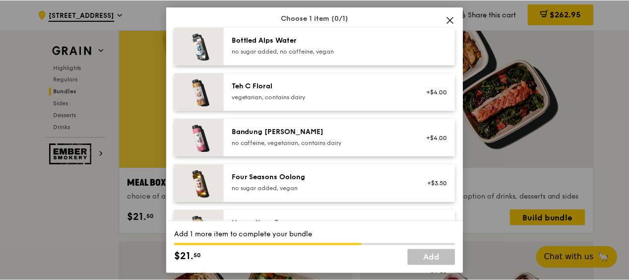
scroll to position [1092, 0]
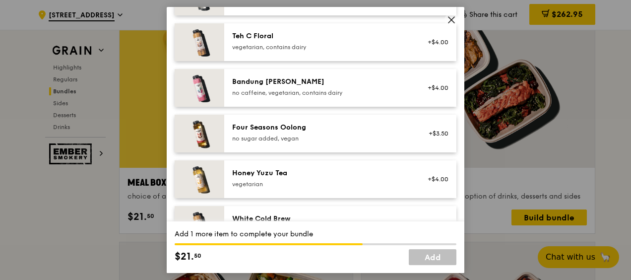
click at [332, 164] on div "Honey Yuzu Tea vegetarian +$4.00" at bounding box center [340, 179] width 232 height 38
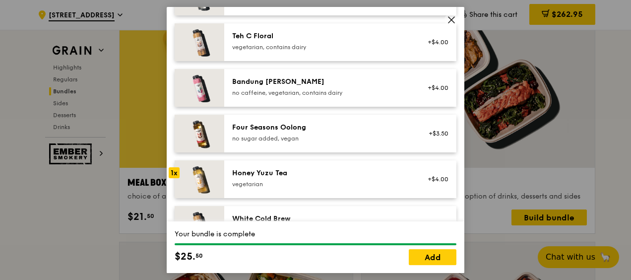
click at [414, 248] on div "Your bundle is complete $25. 50 Add" at bounding box center [316, 247] width 298 height 52
click at [415, 255] on link "Add" at bounding box center [433, 257] width 48 height 16
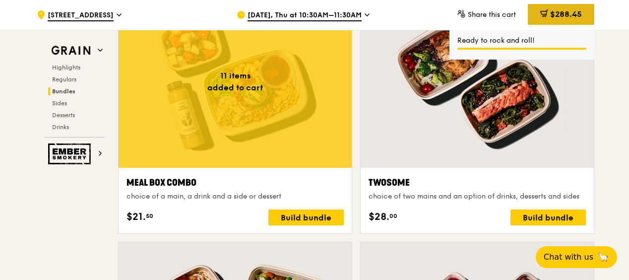
click at [576, 16] on span "$288.45" at bounding box center [566, 13] width 32 height 9
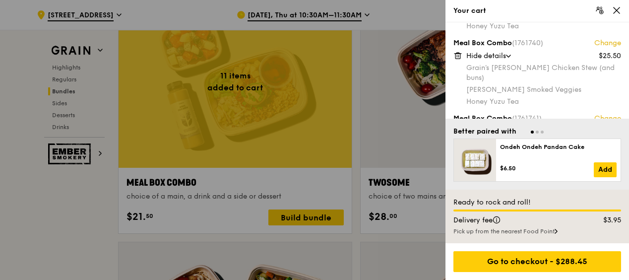
scroll to position [560, 0]
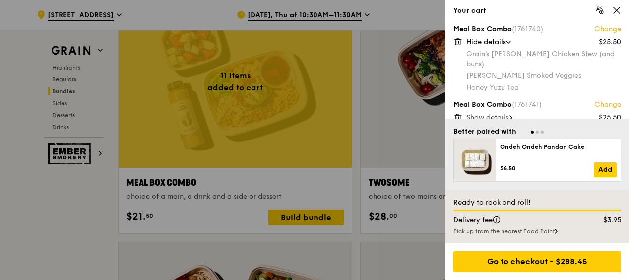
click at [503, 113] on span "Show details" at bounding box center [487, 117] width 42 height 8
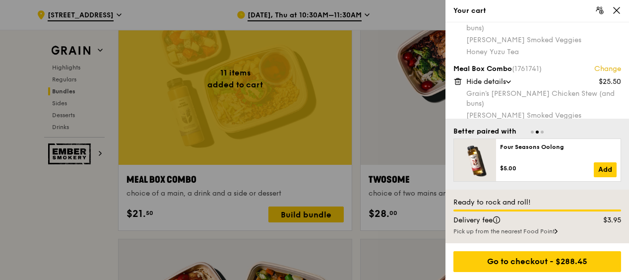
scroll to position [1613, 0]
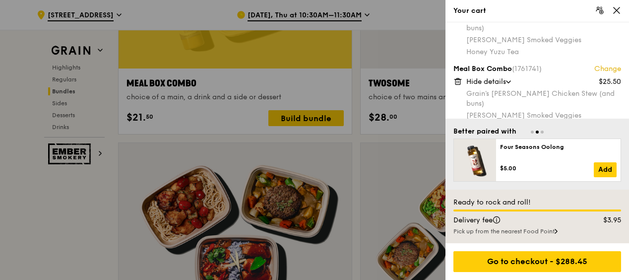
click at [494, 153] on span "Show details" at bounding box center [487, 157] width 42 height 8
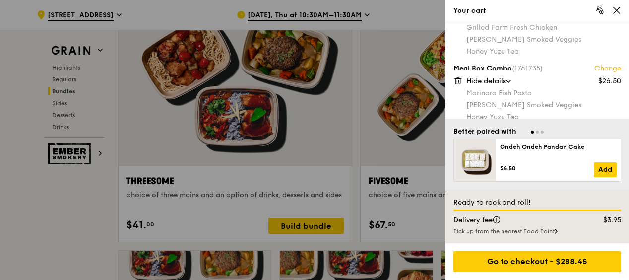
scroll to position [198, 0]
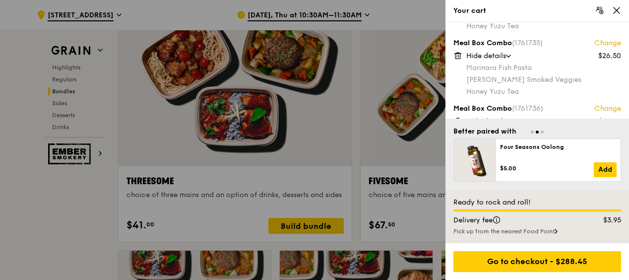
click at [79, 232] on div at bounding box center [314, 140] width 629 height 280
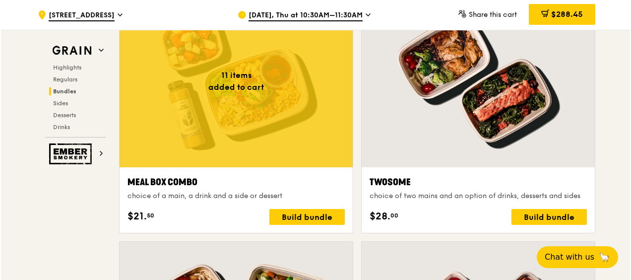
scroll to position [1514, 0]
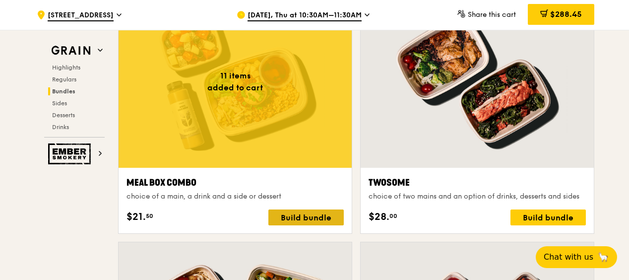
click at [290, 216] on div "Build bundle" at bounding box center [305, 217] width 75 height 16
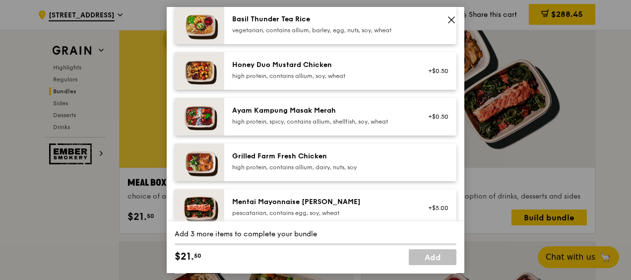
scroll to position [248, 0]
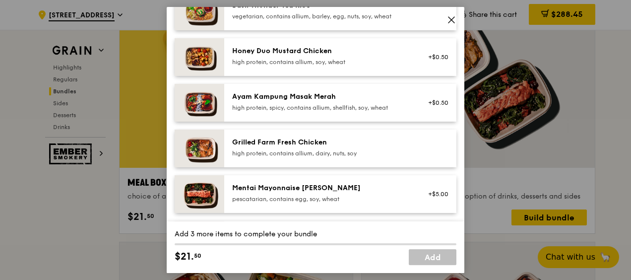
click at [352, 153] on div "high protein, contains allium, dairy, nuts, soy" at bounding box center [321, 153] width 178 height 8
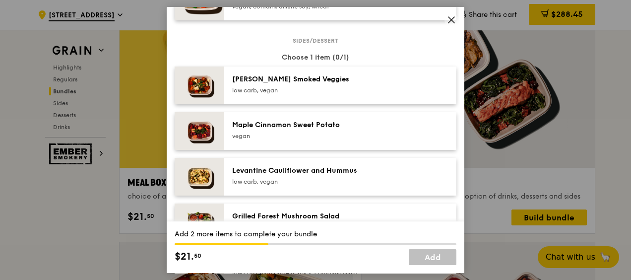
click at [332, 76] on div "[PERSON_NAME] Smoked Veggies" at bounding box center [321, 79] width 178 height 10
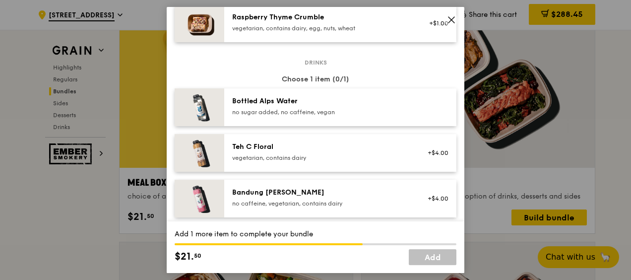
scroll to position [1092, 0]
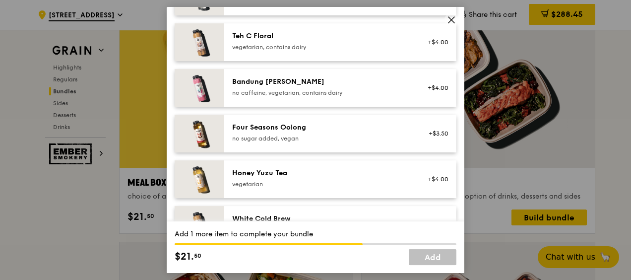
click at [297, 187] on div "vegetarian" at bounding box center [321, 184] width 178 height 8
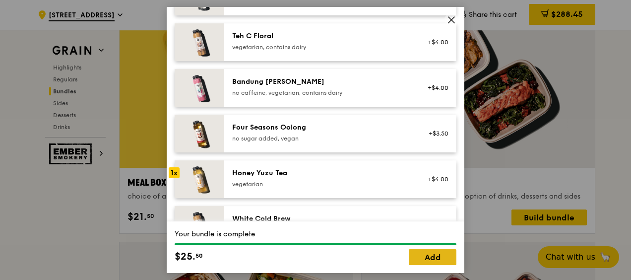
click at [433, 250] on link "Add" at bounding box center [433, 257] width 48 height 16
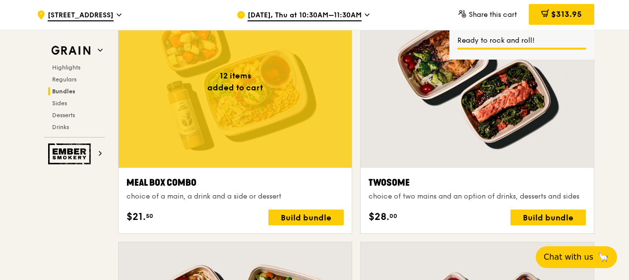
click at [247, 134] on div at bounding box center [235, 82] width 233 height 172
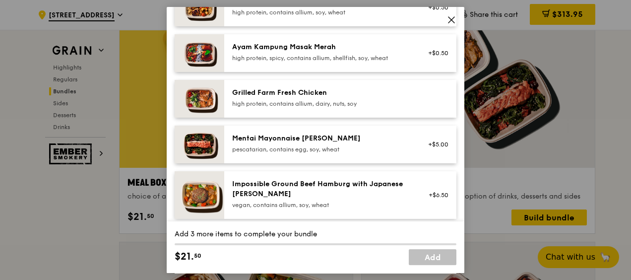
click at [277, 100] on div "high protein, contains allium, dairy, nuts, soy" at bounding box center [321, 104] width 178 height 8
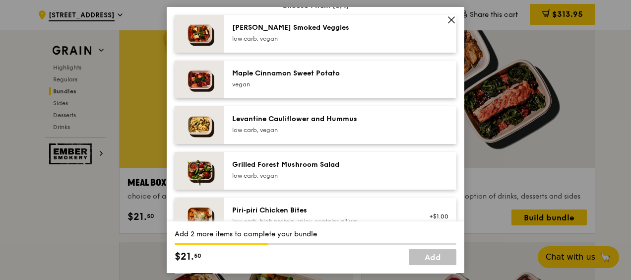
scroll to position [546, 0]
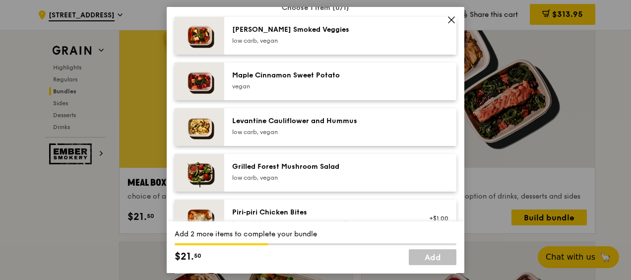
click at [320, 82] on div "vegan" at bounding box center [321, 86] width 178 height 8
click at [314, 80] on div "Maple Cinnamon Sweet Potato [GEOGRAPHIC_DATA]" at bounding box center [321, 80] width 178 height 20
click at [321, 52] on div "[PERSON_NAME] Smoked Veggies low carb, vegan" at bounding box center [340, 36] width 232 height 38
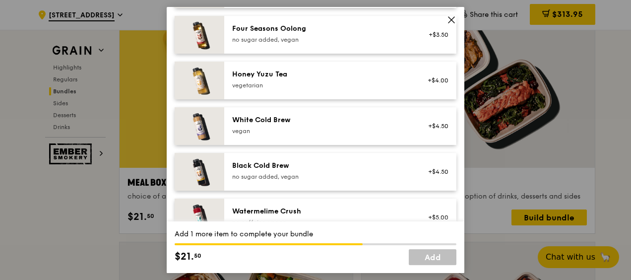
scroll to position [1191, 0]
click at [312, 84] on div "vegetarian" at bounding box center [321, 85] width 178 height 8
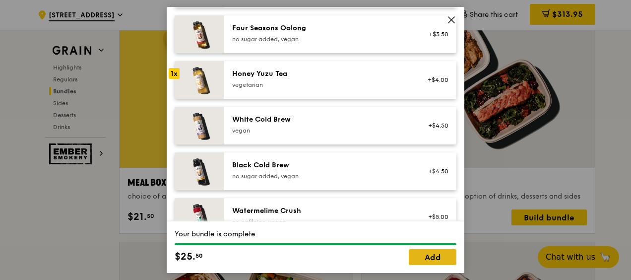
click at [416, 257] on link "Add" at bounding box center [433, 257] width 48 height 16
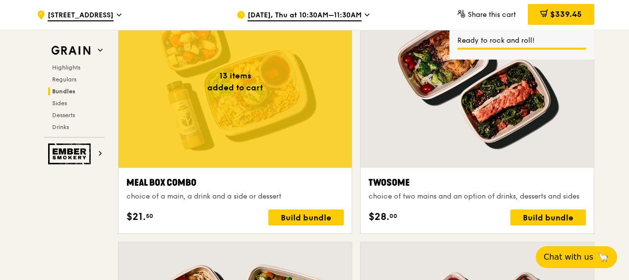
click at [266, 154] on div at bounding box center [235, 82] width 233 height 172
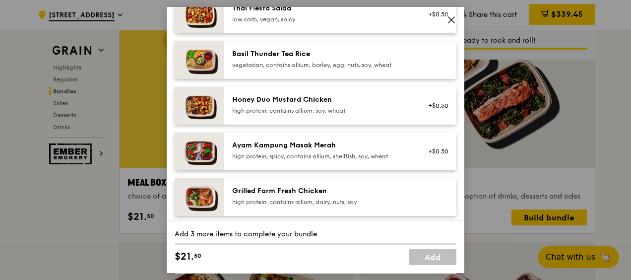
scroll to position [248, 0]
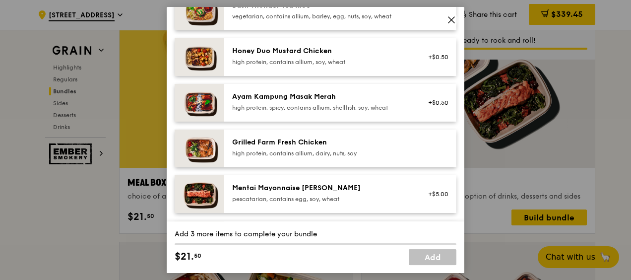
click at [315, 141] on div "Grilled Farm Fresh Chicken" at bounding box center [321, 142] width 178 height 10
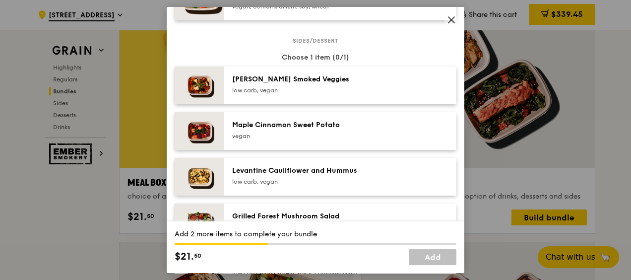
click at [332, 90] on div "low carb, vegan" at bounding box center [321, 90] width 178 height 8
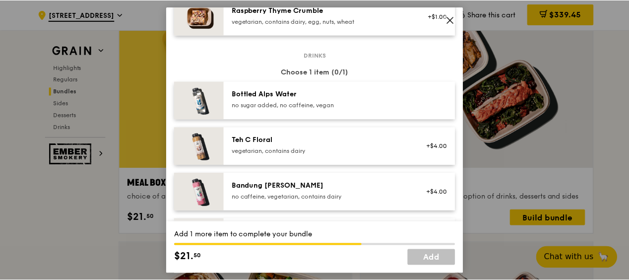
scroll to position [1092, 0]
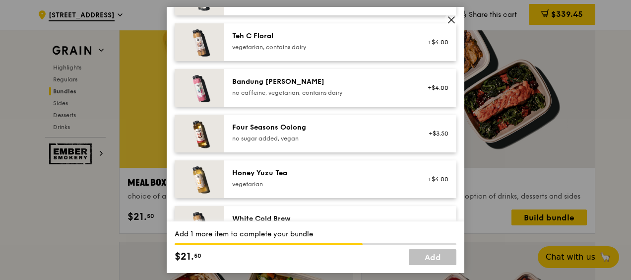
click at [346, 187] on div "vegetarian" at bounding box center [321, 184] width 178 height 8
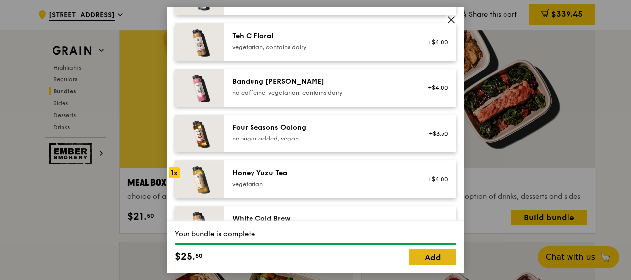
click at [438, 257] on link "Add" at bounding box center [433, 257] width 48 height 16
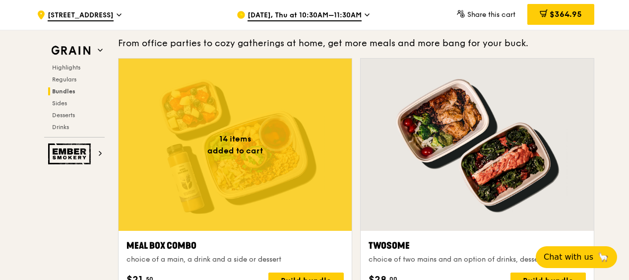
scroll to position [1414, 0]
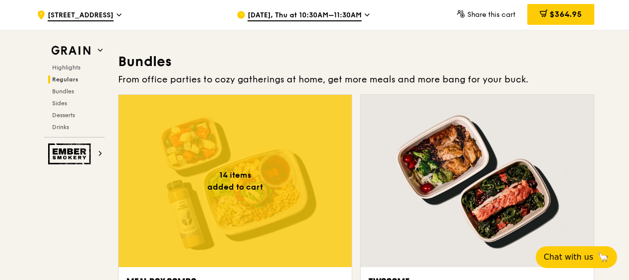
click at [556, 25] on div "$364.95" at bounding box center [560, 15] width 67 height 30
click at [553, 18] on span "$364.95" at bounding box center [566, 13] width 32 height 9
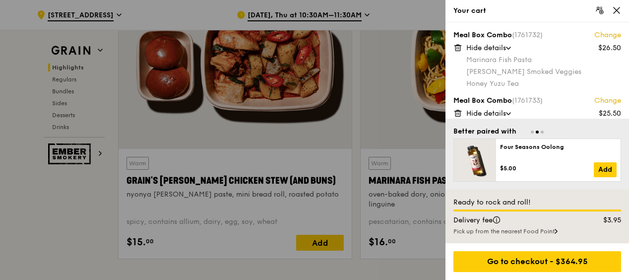
scroll to position [373, 0]
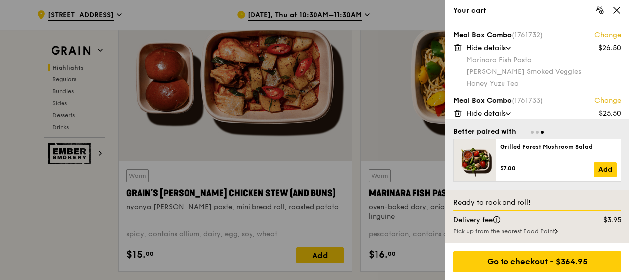
click at [106, 229] on div at bounding box center [314, 140] width 629 height 280
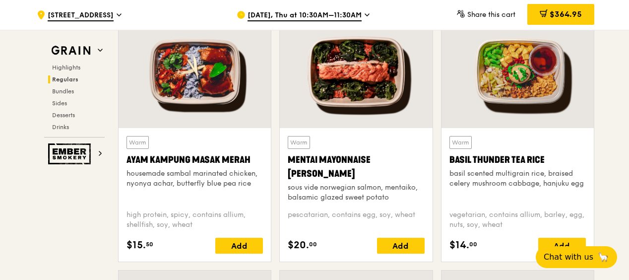
scroll to position [918, 0]
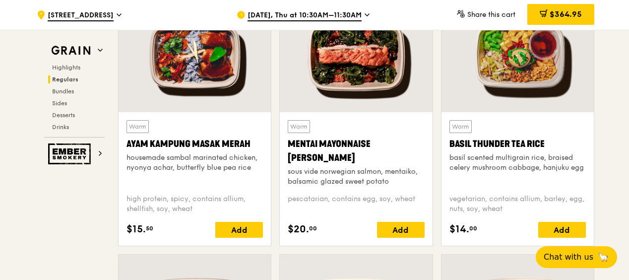
click at [559, 12] on span "$364.95" at bounding box center [566, 13] width 32 height 9
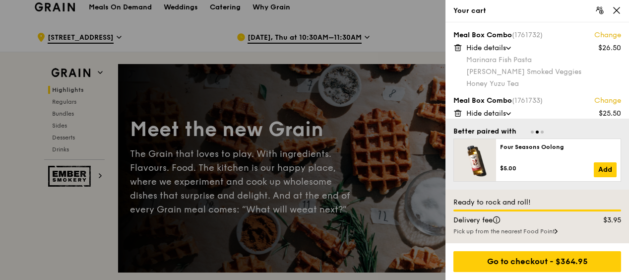
scroll to position [0, 0]
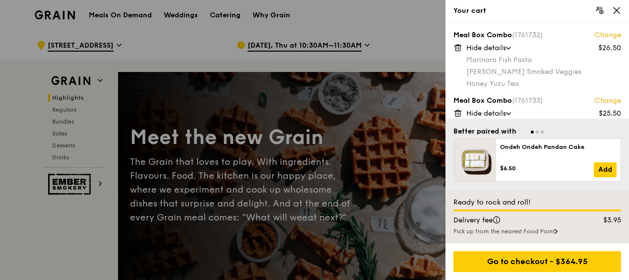
click at [506, 50] on span "Hide details" at bounding box center [486, 48] width 40 height 8
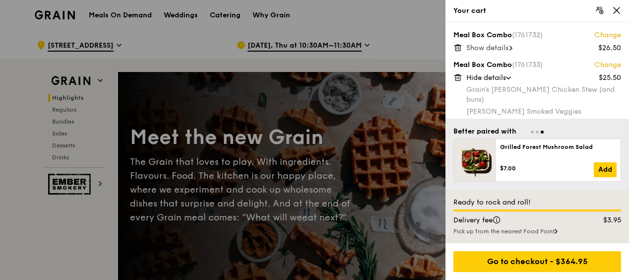
click at [494, 51] on span "Show details" at bounding box center [487, 48] width 42 height 8
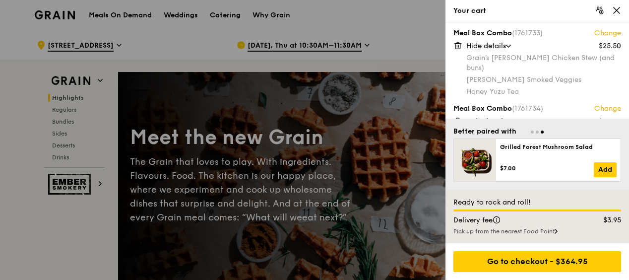
scroll to position [99, 0]
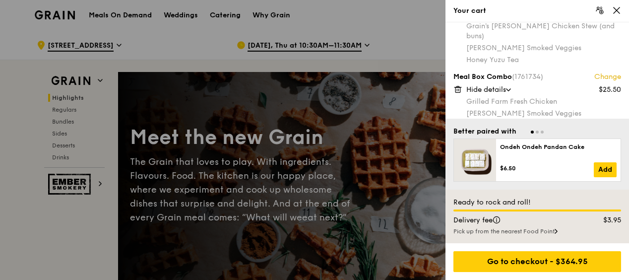
click at [70, 225] on div at bounding box center [314, 140] width 629 height 280
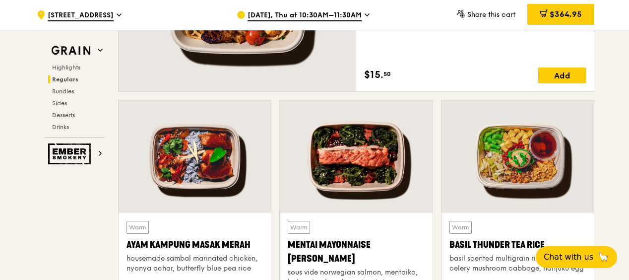
scroll to position [893, 0]
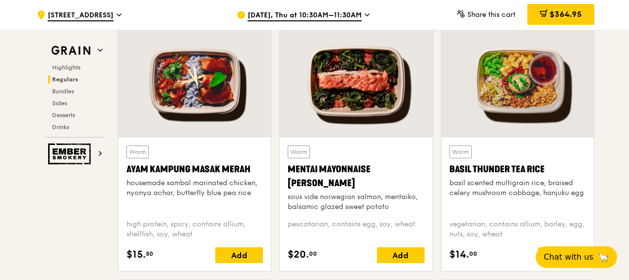
click at [175, 137] on div "Warm Ayam [GEOGRAPHIC_DATA] housemade sambal marinated chicken, nyonya achar, b…" at bounding box center [195, 203] width 152 height 133
click at [234, 251] on div "Add" at bounding box center [239, 255] width 48 height 16
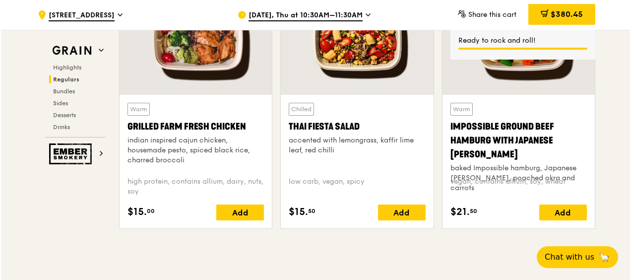
scroll to position [1389, 0]
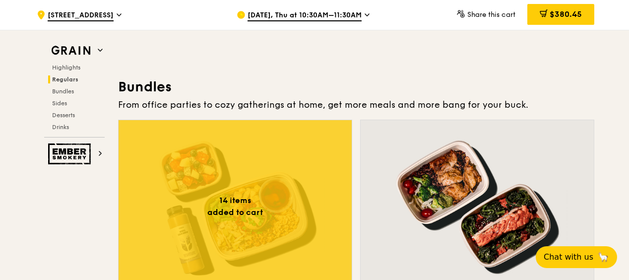
click at [248, 167] on div at bounding box center [235, 206] width 233 height 172
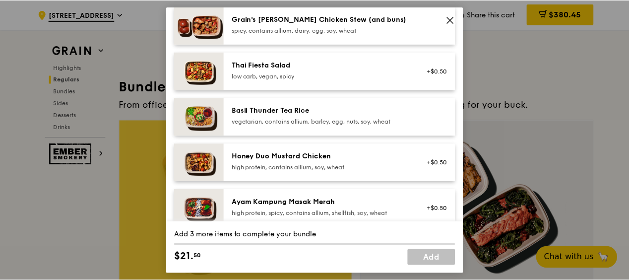
scroll to position [198, 0]
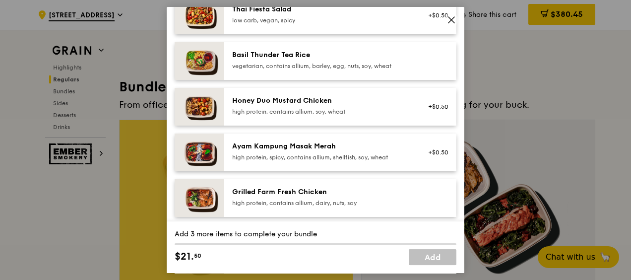
click at [85, 207] on div "Meal Box Combo choice of a main, a drink and a side or dessert Mains Choose 1 i…" at bounding box center [315, 140] width 631 height 280
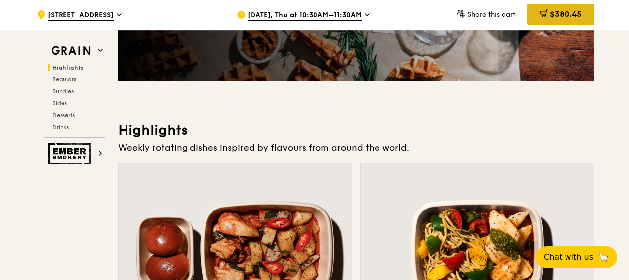
click at [566, 14] on span "$380.45" at bounding box center [566, 13] width 32 height 9
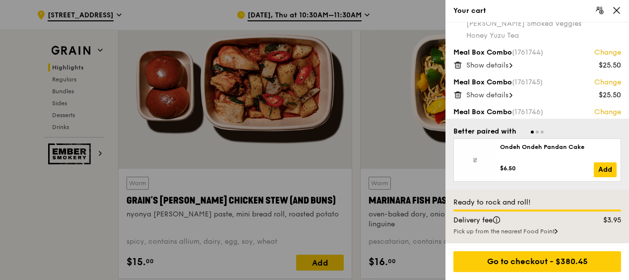
scroll to position [447, 0]
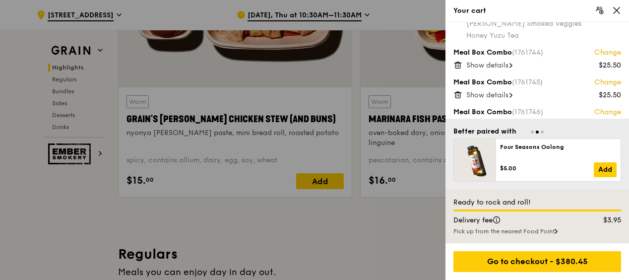
click at [456, 150] on icon at bounding box center [457, 154] width 9 height 9
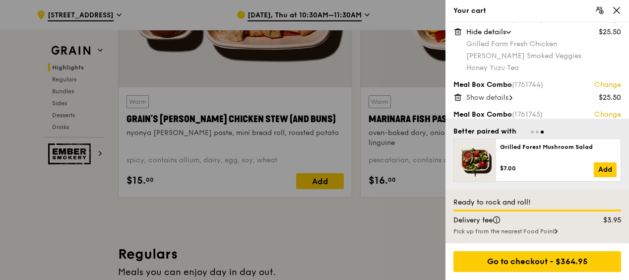
click at [493, 153] on span "Show details" at bounding box center [487, 157] width 42 height 8
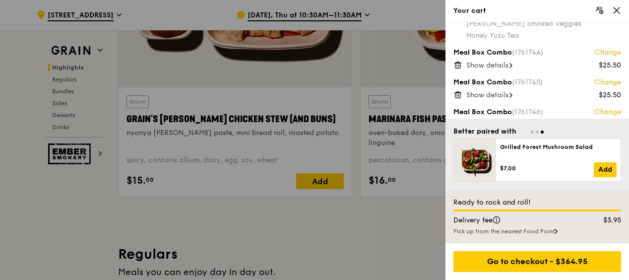
click at [495, 91] on span "Show details" at bounding box center [487, 95] width 42 height 8
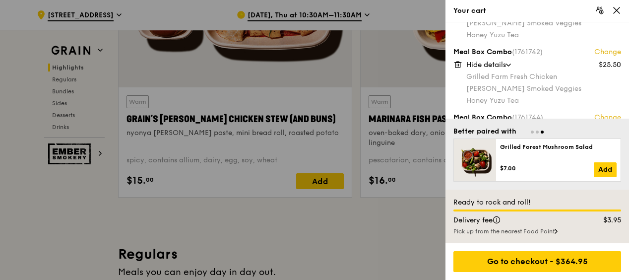
scroll to position [703, 0]
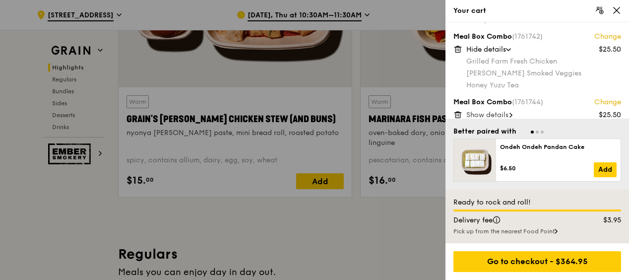
click at [493, 110] on div "Show details" at bounding box center [543, 115] width 155 height 10
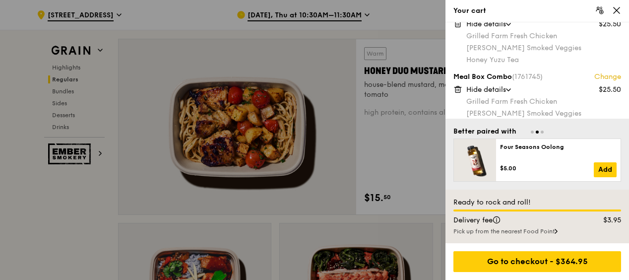
scroll to position [828, 0]
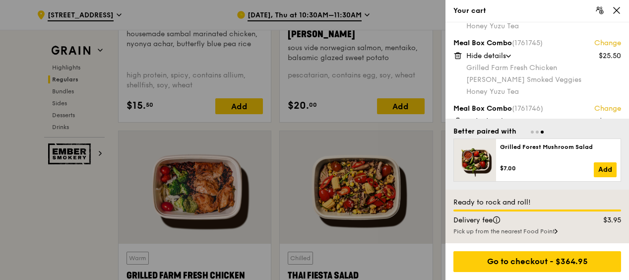
click at [89, 228] on div at bounding box center [314, 140] width 629 height 280
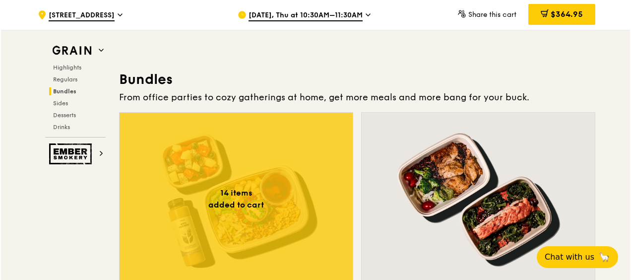
scroll to position [1439, 0]
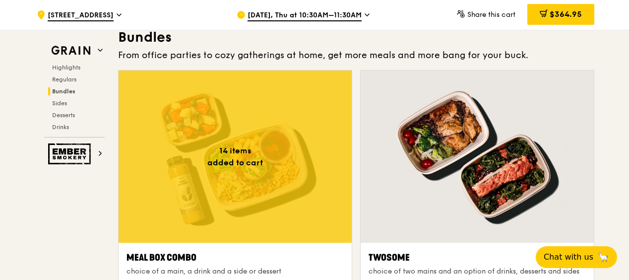
click at [257, 175] on div at bounding box center [235, 156] width 233 height 172
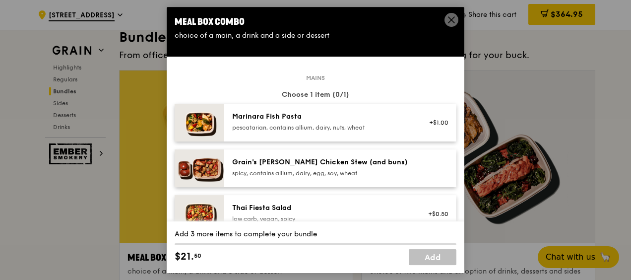
click at [302, 126] on div "pescatarian, contains allium, dairy, nuts, wheat" at bounding box center [321, 128] width 178 height 8
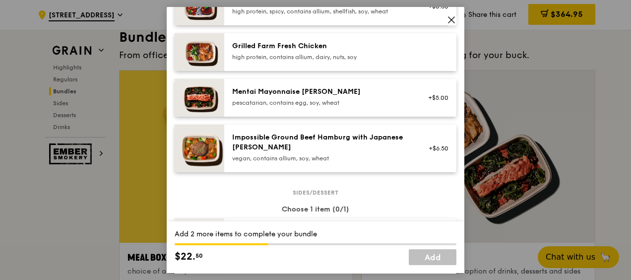
scroll to position [397, 0]
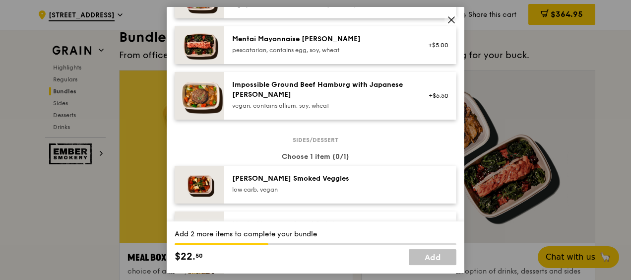
click at [304, 177] on div "[PERSON_NAME] Smoked Veggies" at bounding box center [321, 179] width 178 height 10
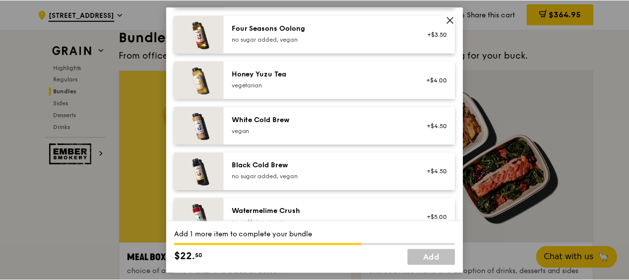
scroll to position [1141, 0]
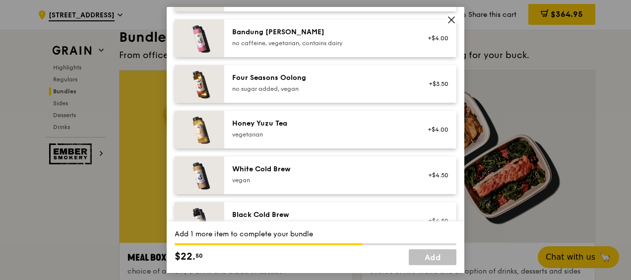
click at [291, 130] on div "vegetarian" at bounding box center [321, 134] width 178 height 8
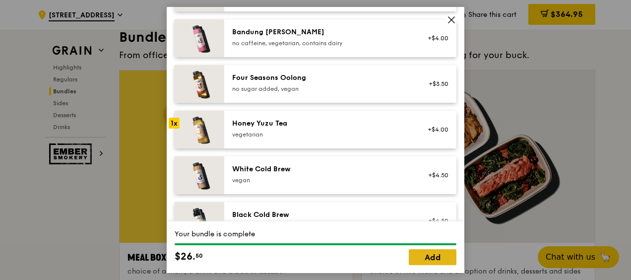
click at [438, 253] on link "Add" at bounding box center [433, 257] width 48 height 16
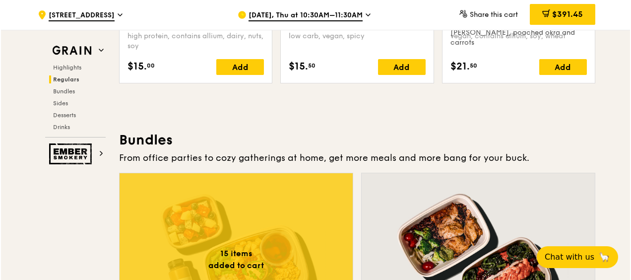
scroll to position [1439, 0]
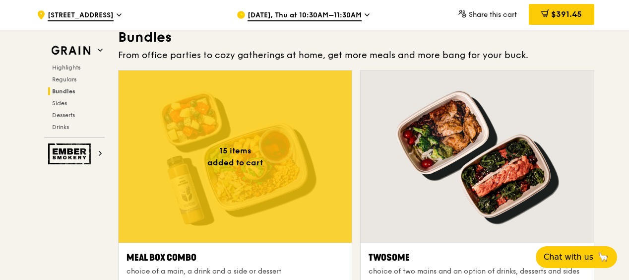
click at [295, 174] on div at bounding box center [235, 156] width 233 height 172
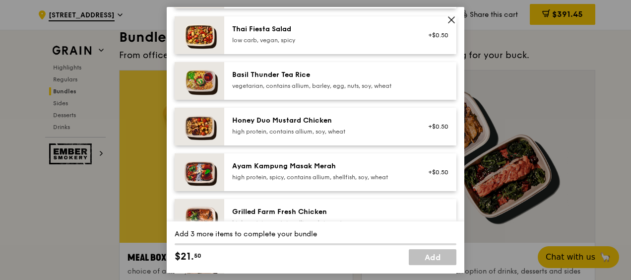
scroll to position [149, 0]
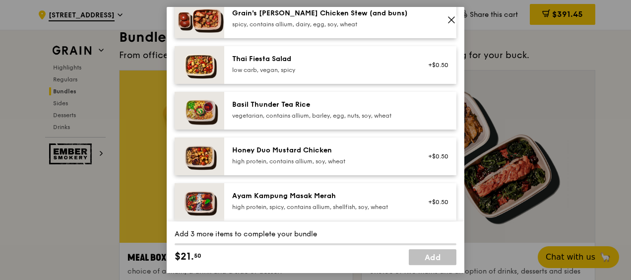
click at [370, 106] on div "Basil Thunder Tea Rice" at bounding box center [321, 105] width 178 height 10
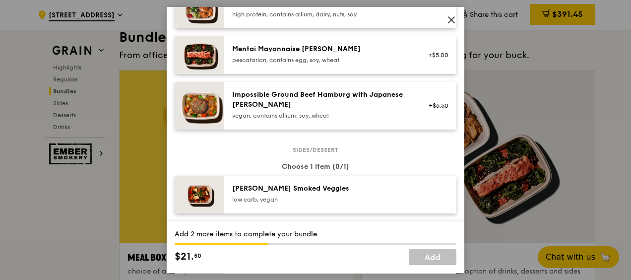
scroll to position [496, 0]
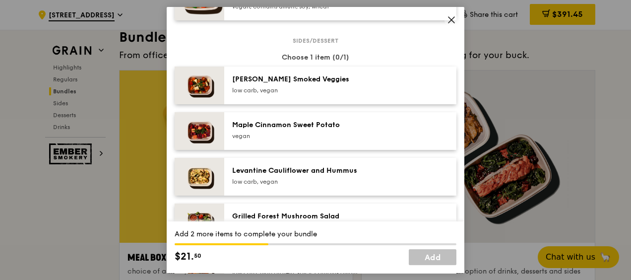
click at [296, 86] on div "low carb, vegan" at bounding box center [321, 90] width 178 height 8
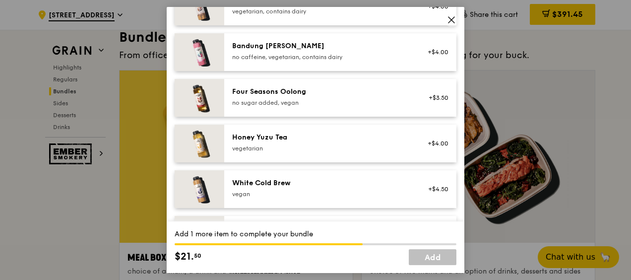
scroll to position [1141, 0]
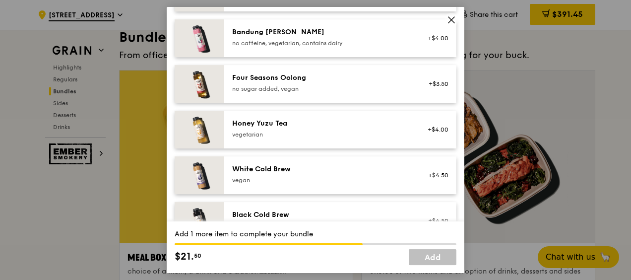
click at [305, 128] on div "Honey Yuzu Tea" at bounding box center [321, 124] width 178 height 10
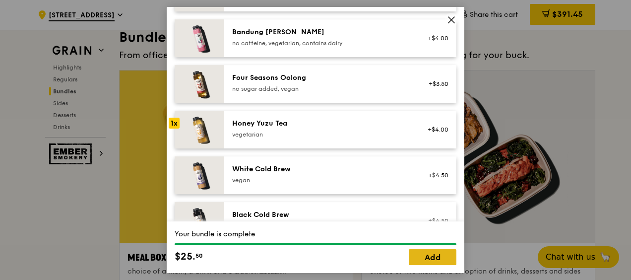
click at [450, 256] on link "Add" at bounding box center [433, 257] width 48 height 16
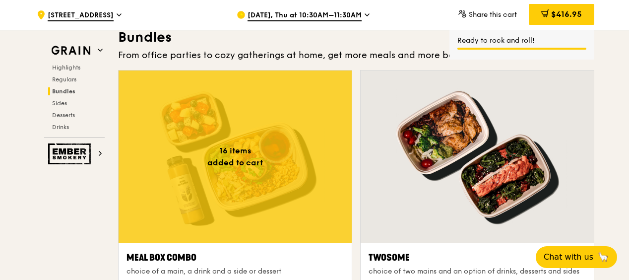
click at [243, 184] on div at bounding box center [235, 156] width 233 height 172
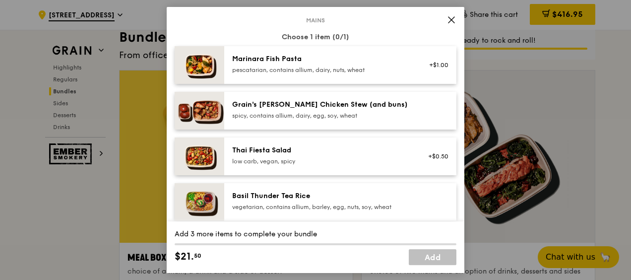
scroll to position [149, 0]
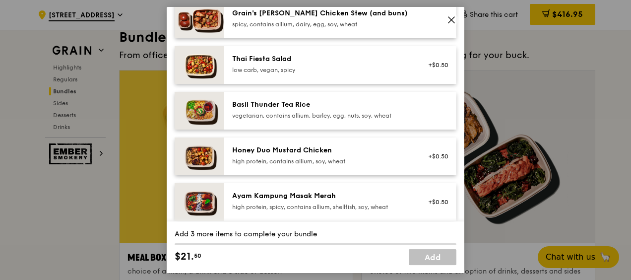
click at [263, 100] on div "Basil Thunder Tea Rice" at bounding box center [321, 105] width 178 height 10
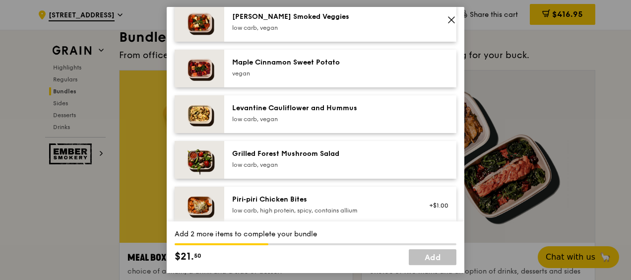
scroll to position [496, 0]
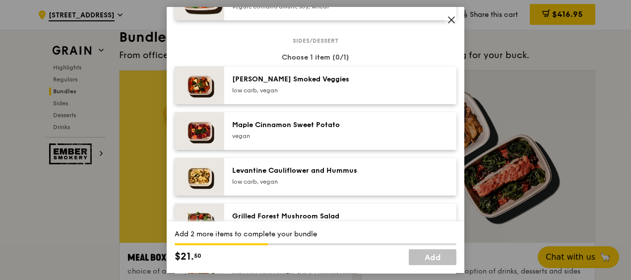
click at [290, 86] on div "low carb, vegan" at bounding box center [321, 90] width 178 height 8
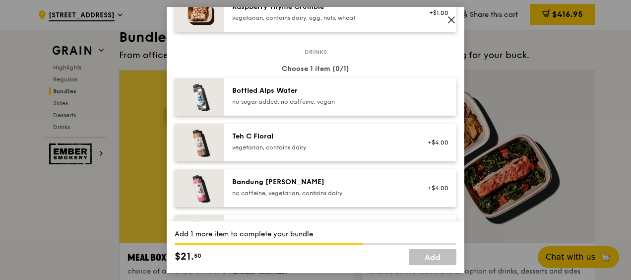
scroll to position [1092, 0]
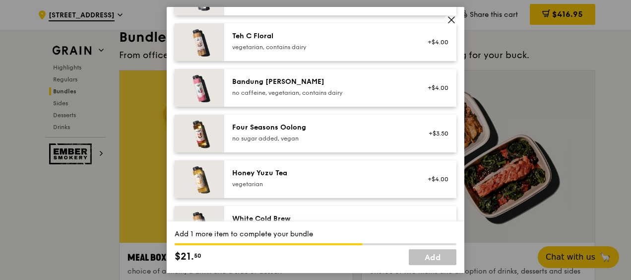
click at [313, 166] on div "Honey Yuzu Tea vegetarian +$4.00" at bounding box center [340, 179] width 232 height 38
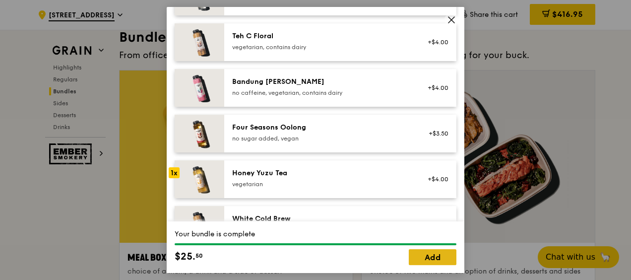
click at [422, 254] on link "Add" at bounding box center [433, 257] width 48 height 16
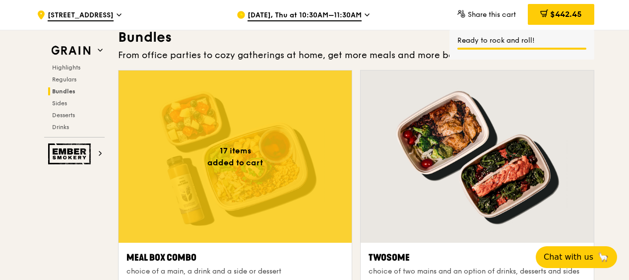
click at [258, 149] on div at bounding box center [235, 156] width 233 height 172
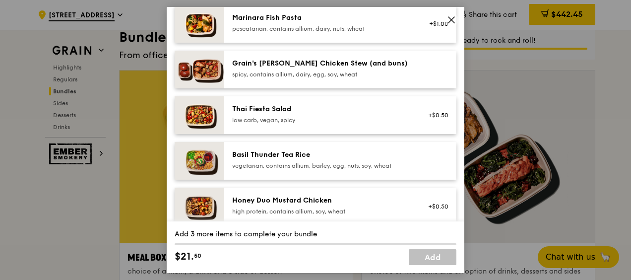
scroll to position [99, 0]
click at [276, 158] on div "Basil Thunder Tea Rice" at bounding box center [321, 154] width 178 height 10
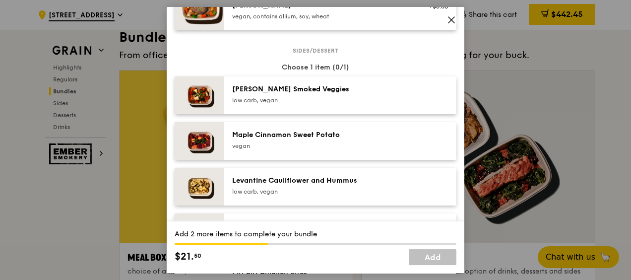
scroll to position [496, 0]
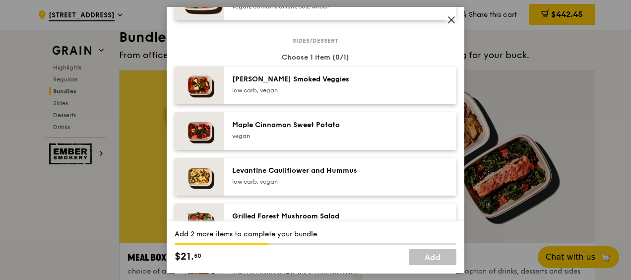
click at [286, 80] on div "[PERSON_NAME] Smoked Veggies" at bounding box center [321, 79] width 178 height 10
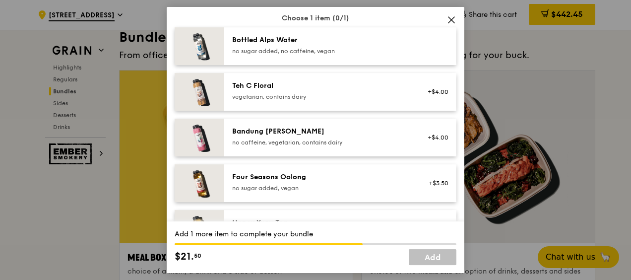
scroll to position [1092, 0]
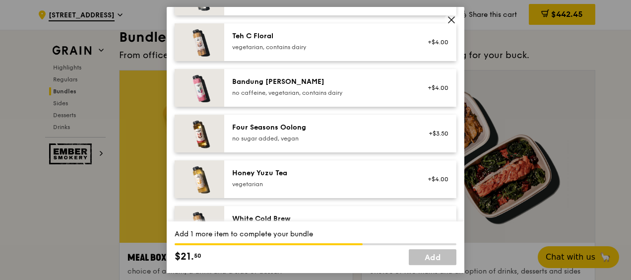
click at [301, 168] on div "Honey Yuzu Tea" at bounding box center [321, 173] width 178 height 10
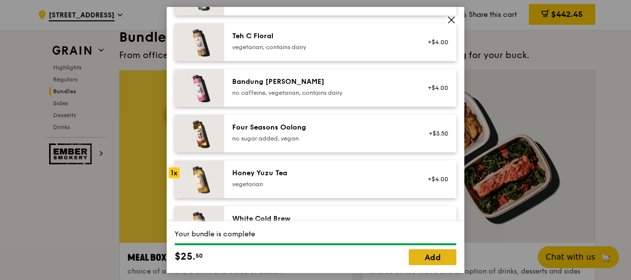
click at [432, 259] on link "Add" at bounding box center [433, 257] width 48 height 16
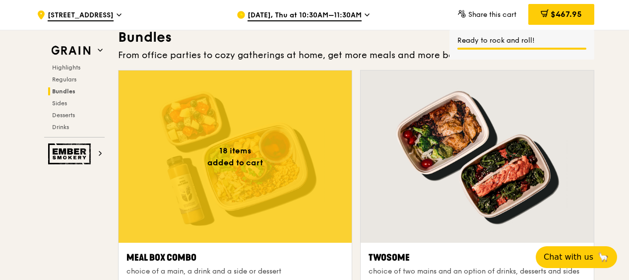
click at [283, 165] on div at bounding box center [235, 156] width 233 height 172
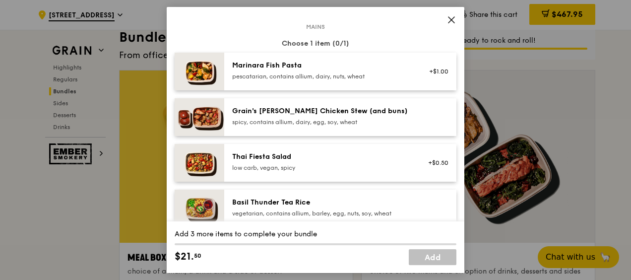
scroll to position [149, 0]
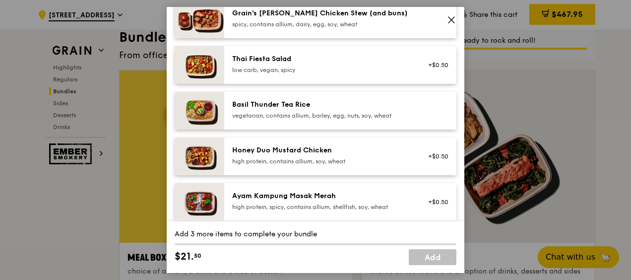
click at [279, 115] on div "vegetarian, contains allium, barley, egg, nuts, soy, wheat" at bounding box center [321, 116] width 178 height 8
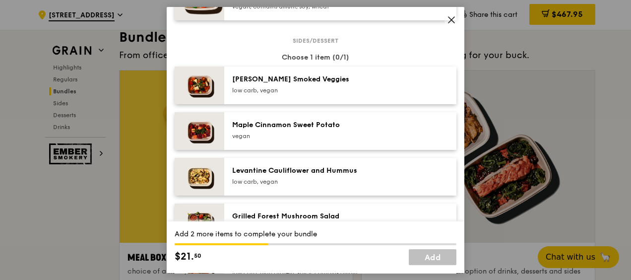
click at [302, 73] on div "[PERSON_NAME] Smoked Veggies low carb, vegan" at bounding box center [340, 85] width 232 height 38
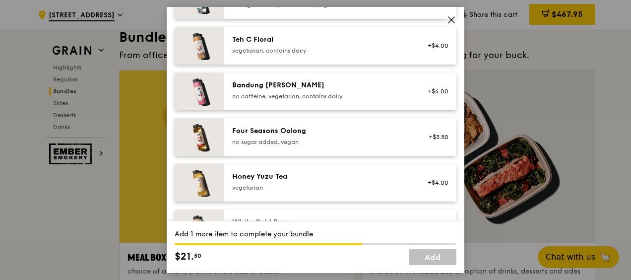
scroll to position [1141, 0]
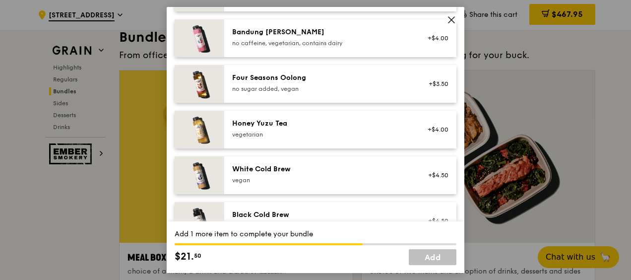
click at [299, 125] on div "Honey Yuzu Tea" at bounding box center [321, 124] width 178 height 10
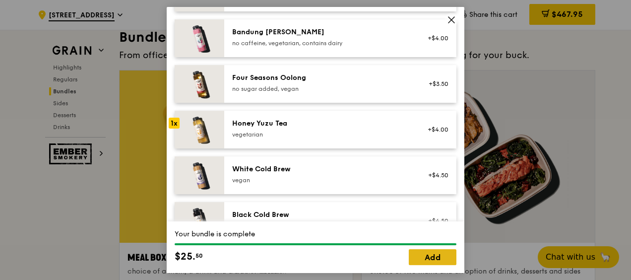
click at [424, 256] on link "Add" at bounding box center [433, 257] width 48 height 16
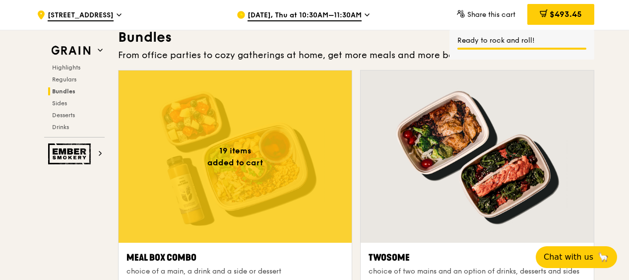
click at [253, 148] on div at bounding box center [235, 156] width 233 height 172
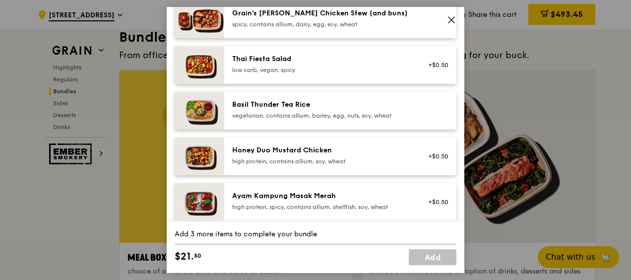
click at [268, 120] on div "Basil Thunder Tea Rice vegetarian, contains allium, barley, egg, nuts, soy, whe…" at bounding box center [321, 111] width 190 height 22
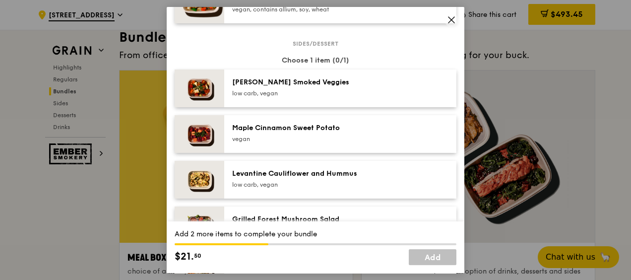
scroll to position [496, 0]
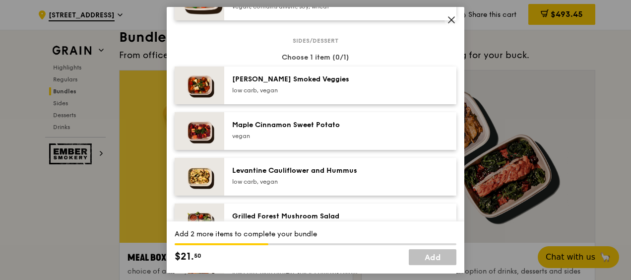
click at [303, 80] on div "[PERSON_NAME] Smoked Veggies" at bounding box center [321, 79] width 178 height 10
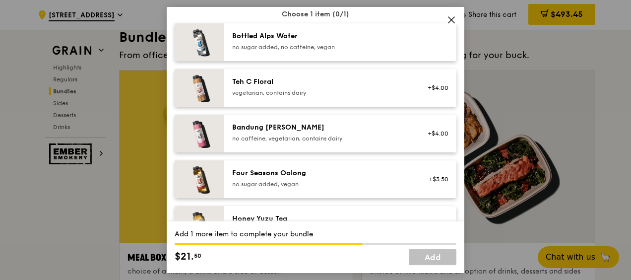
scroll to position [1092, 0]
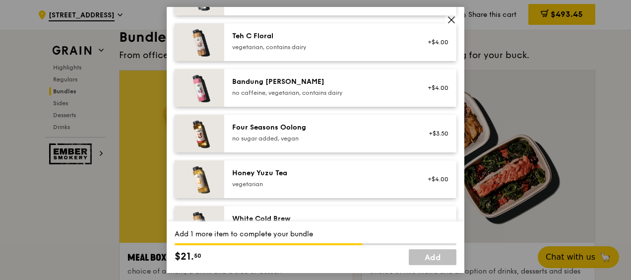
click at [343, 165] on div "Honey Yuzu Tea vegetarian +$4.00" at bounding box center [340, 179] width 232 height 38
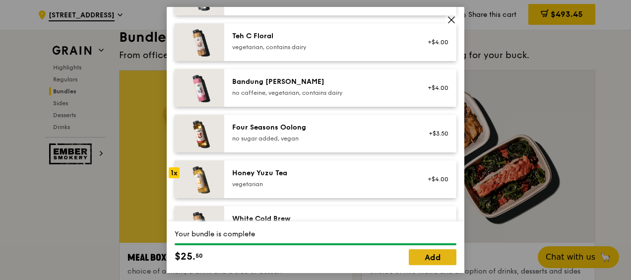
click at [433, 252] on link "Add" at bounding box center [433, 257] width 48 height 16
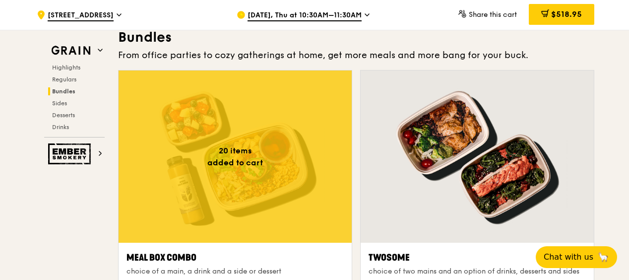
click at [288, 176] on div at bounding box center [235, 156] width 233 height 172
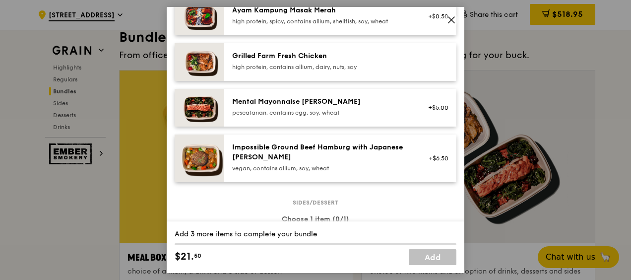
scroll to position [347, 0]
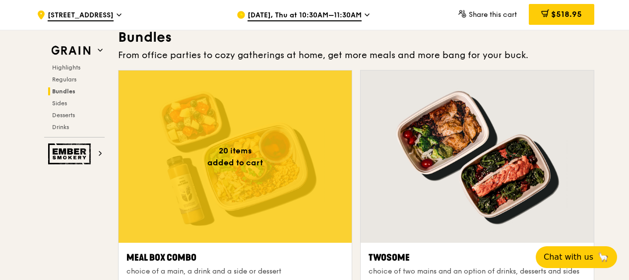
click at [225, 189] on div at bounding box center [235, 156] width 233 height 172
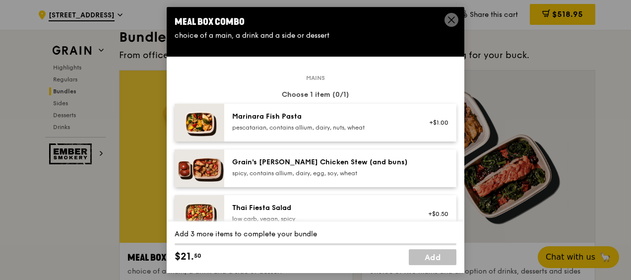
click at [301, 124] on div "pescatarian, contains allium, dairy, nuts, wheat" at bounding box center [321, 128] width 178 height 8
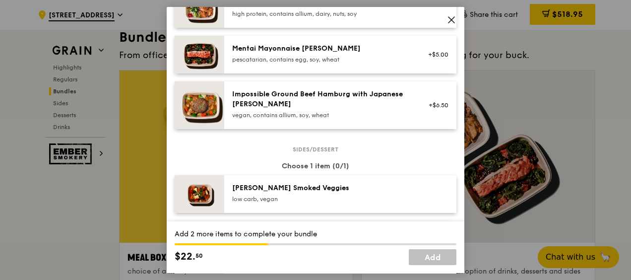
scroll to position [397, 0]
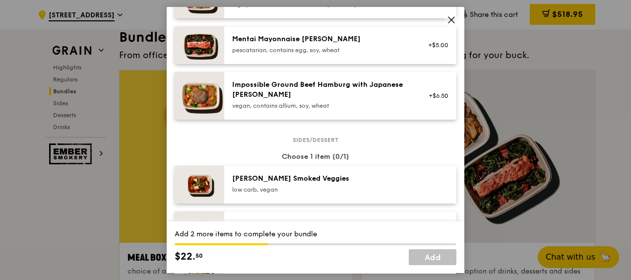
click at [319, 184] on div "[PERSON_NAME] Smoked Veggies low carb, vegan" at bounding box center [321, 184] width 178 height 20
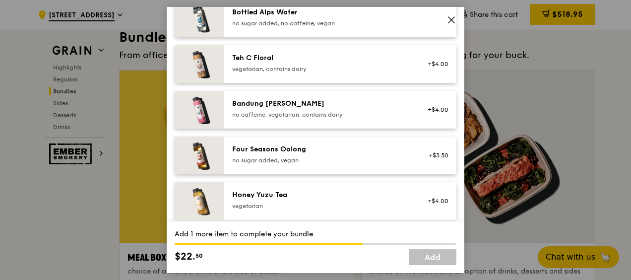
scroll to position [1092, 0]
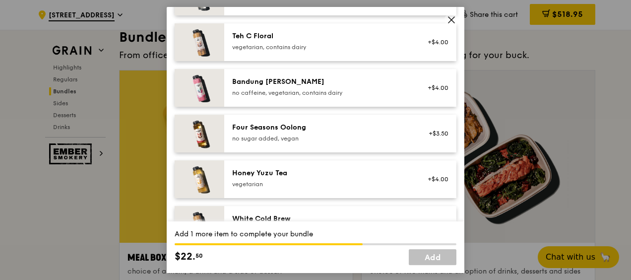
click at [301, 177] on div "Honey Yuzu Tea" at bounding box center [321, 173] width 178 height 10
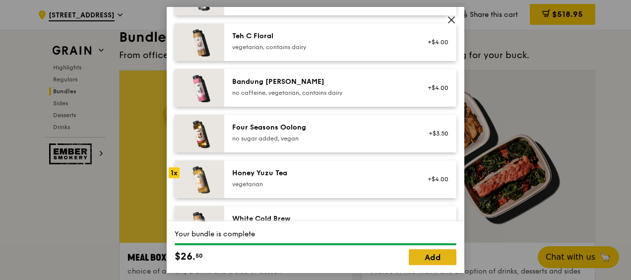
click at [415, 254] on link "Add" at bounding box center [433, 257] width 48 height 16
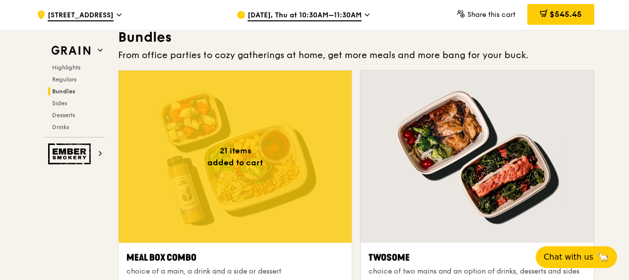
click at [189, 156] on div at bounding box center [235, 156] width 233 height 172
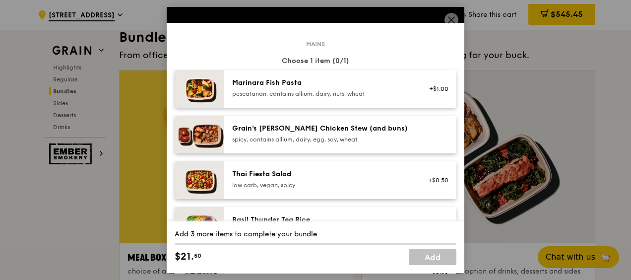
scroll to position [50, 0]
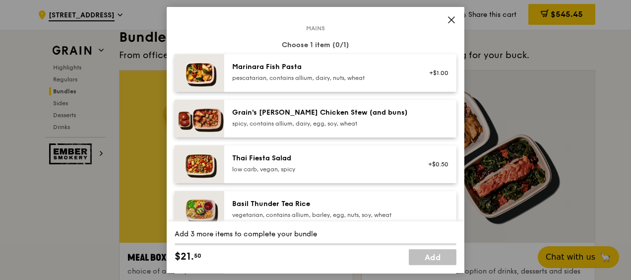
click at [306, 117] on div "Grain's [PERSON_NAME] Chicken Stew (and buns)" at bounding box center [321, 113] width 178 height 10
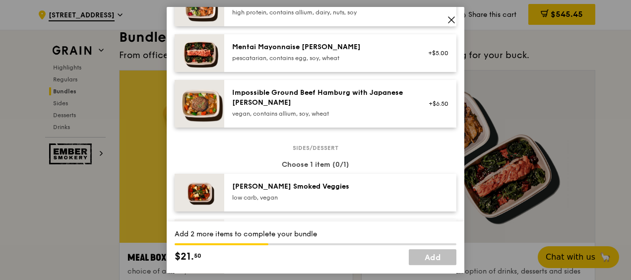
scroll to position [447, 0]
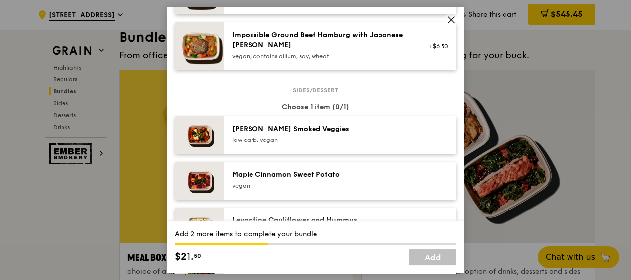
click at [342, 138] on div "low carb, vegan" at bounding box center [321, 140] width 178 height 8
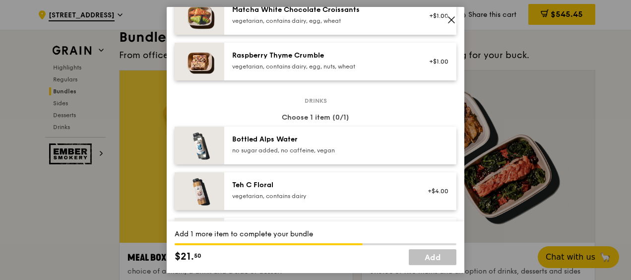
scroll to position [1141, 0]
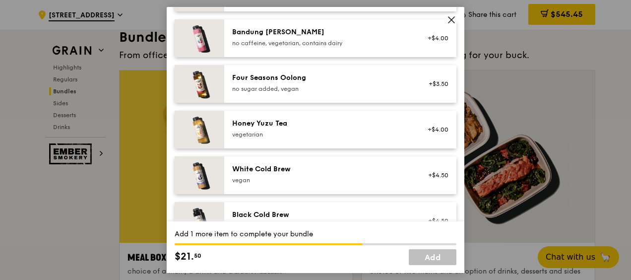
click at [353, 134] on div "vegetarian" at bounding box center [321, 134] width 178 height 8
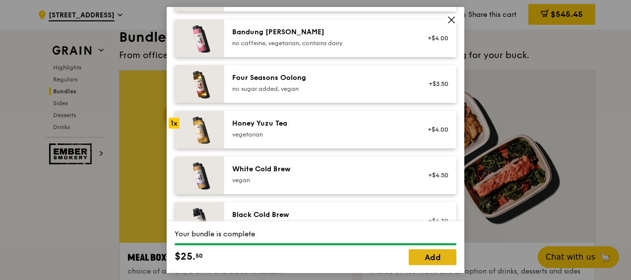
click at [421, 254] on link "Add" at bounding box center [433, 257] width 48 height 16
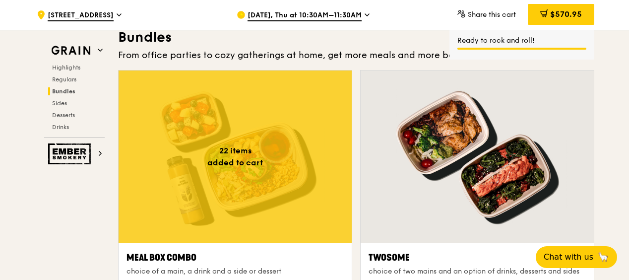
click at [257, 165] on div at bounding box center [235, 156] width 233 height 172
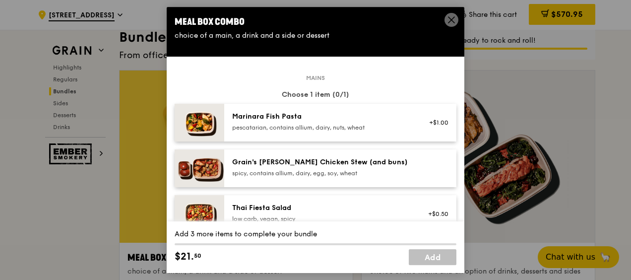
scroll to position [149, 0]
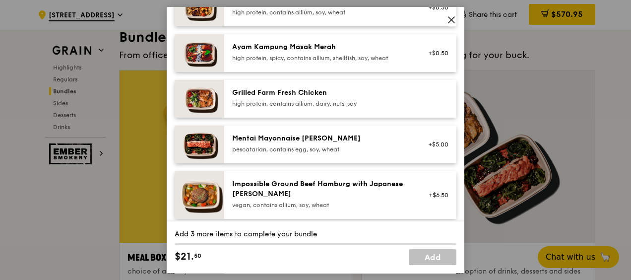
click at [292, 91] on div "Grilled Farm Fresh Chicken" at bounding box center [321, 93] width 178 height 10
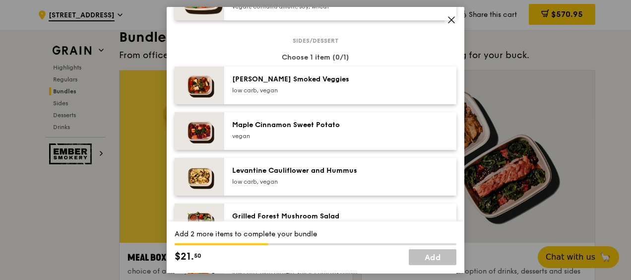
click at [329, 85] on div "[PERSON_NAME] Smoked Veggies low carb, vegan" at bounding box center [321, 84] width 178 height 20
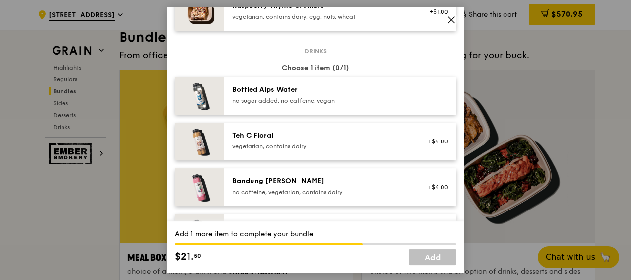
scroll to position [1092, 0]
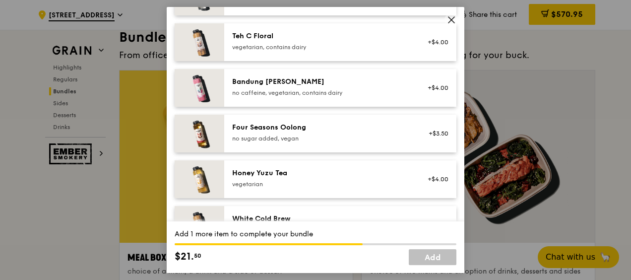
click at [336, 182] on div "vegetarian" at bounding box center [321, 184] width 178 height 8
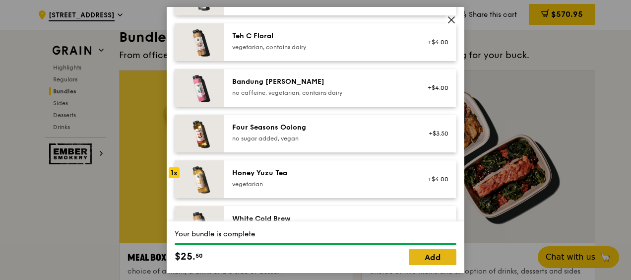
click at [439, 263] on link "Add" at bounding box center [433, 257] width 48 height 16
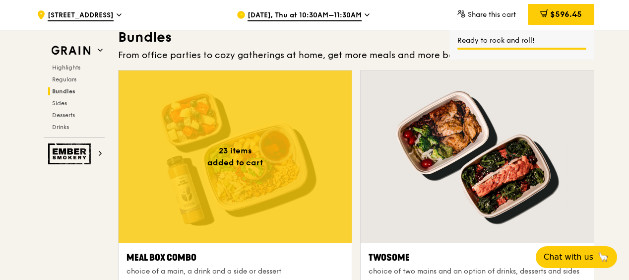
click at [275, 172] on div at bounding box center [235, 156] width 233 height 172
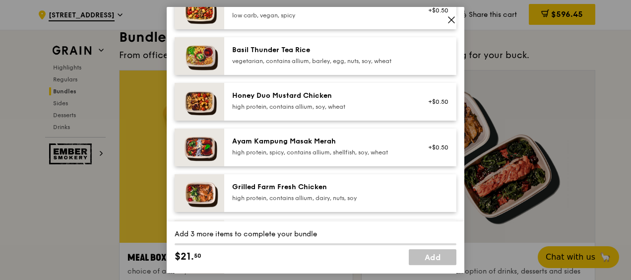
scroll to position [248, 0]
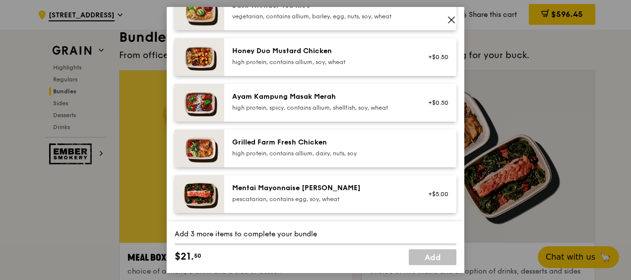
click at [301, 100] on div "Ayam Kampung Masak Merah" at bounding box center [321, 97] width 178 height 10
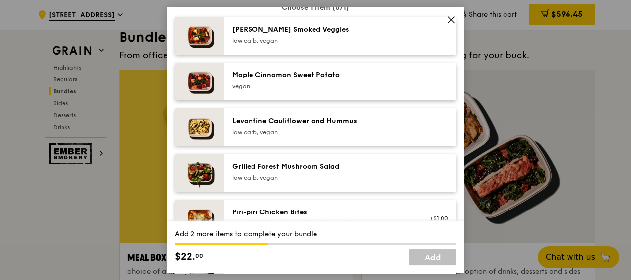
click at [324, 30] on div "[PERSON_NAME] Smoked Veggies" at bounding box center [321, 30] width 178 height 10
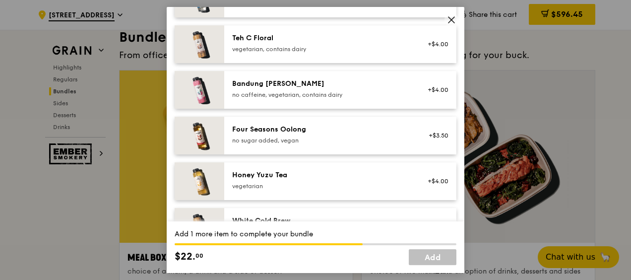
scroll to position [1092, 0]
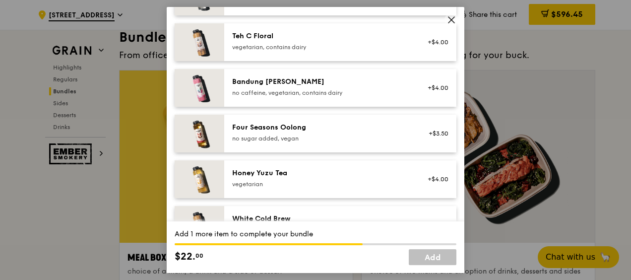
click at [322, 183] on div "vegetarian" at bounding box center [321, 184] width 178 height 8
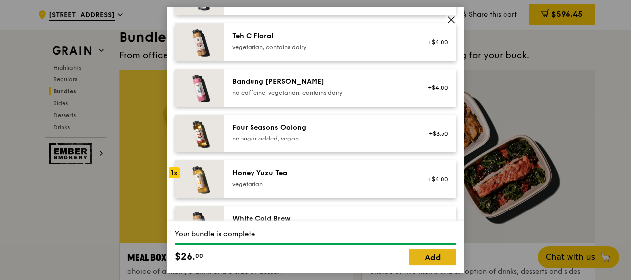
click at [438, 252] on link "Add" at bounding box center [433, 257] width 48 height 16
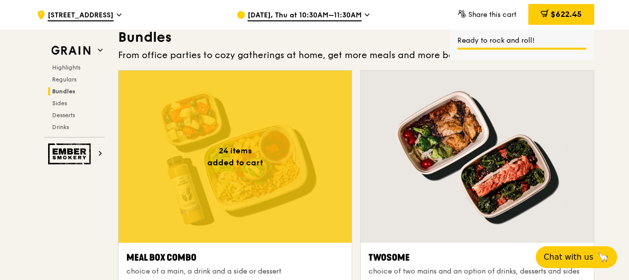
click at [281, 162] on div at bounding box center [235, 156] width 233 height 172
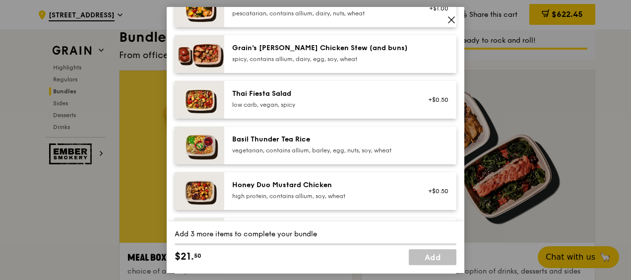
scroll to position [149, 0]
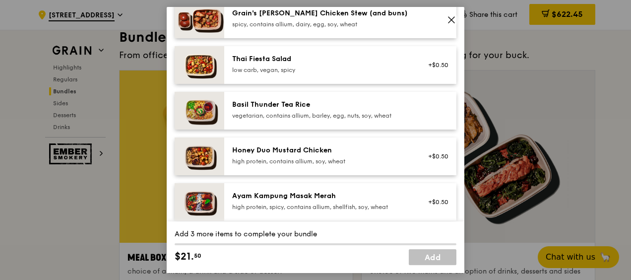
click at [287, 114] on div "vegetarian, contains allium, barley, egg, nuts, soy, wheat" at bounding box center [321, 116] width 178 height 8
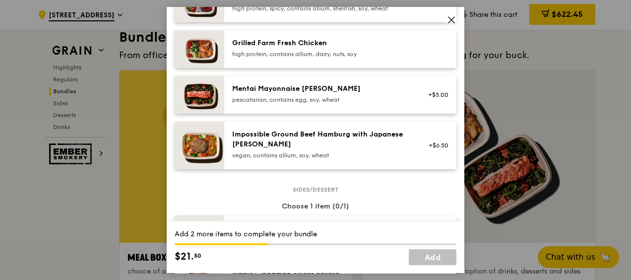
scroll to position [397, 0]
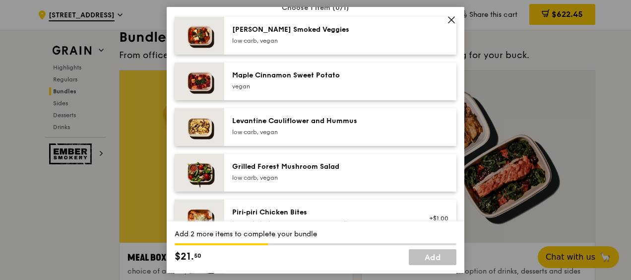
click at [299, 40] on div "low carb, vegan" at bounding box center [321, 41] width 178 height 8
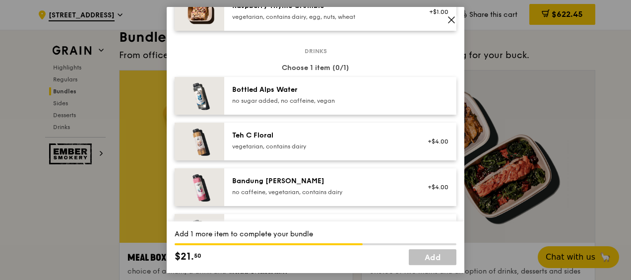
scroll to position [1092, 0]
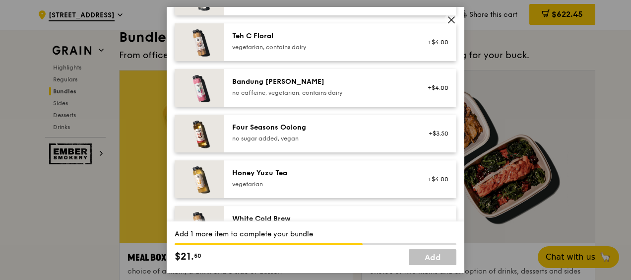
click at [327, 184] on div "vegetarian" at bounding box center [321, 184] width 178 height 8
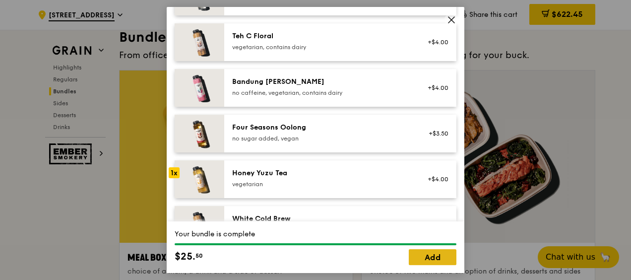
click at [415, 256] on link "Add" at bounding box center [433, 257] width 48 height 16
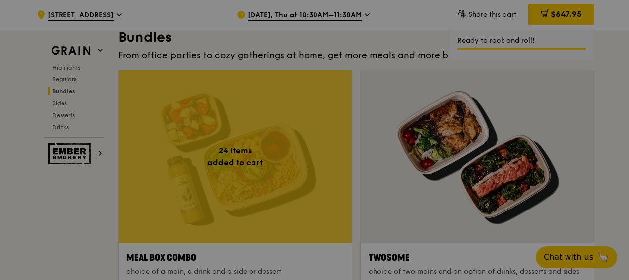
click at [99, 227] on div at bounding box center [314, 140] width 629 height 280
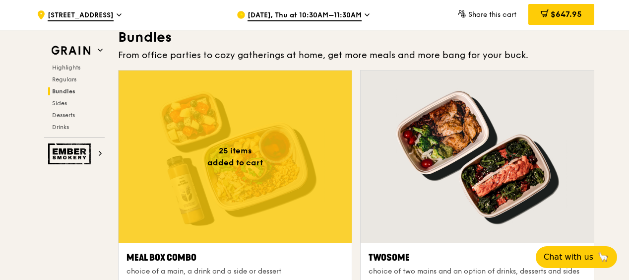
click at [273, 180] on div at bounding box center [235, 156] width 233 height 172
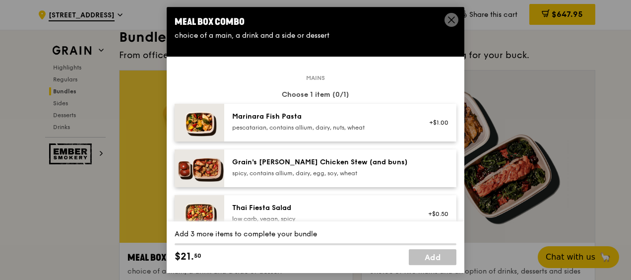
click at [321, 116] on div "Marinara Fish Pasta" at bounding box center [321, 117] width 178 height 10
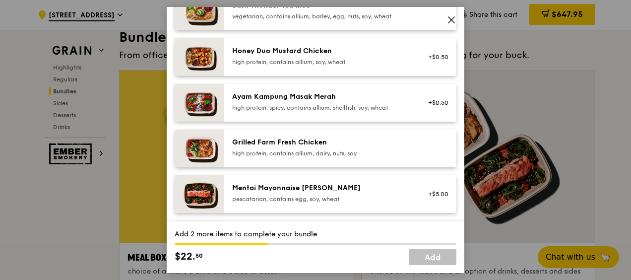
scroll to position [397, 0]
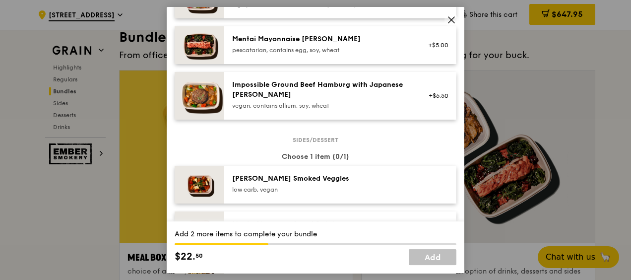
click at [274, 187] on div "low carb, vegan" at bounding box center [321, 190] width 178 height 8
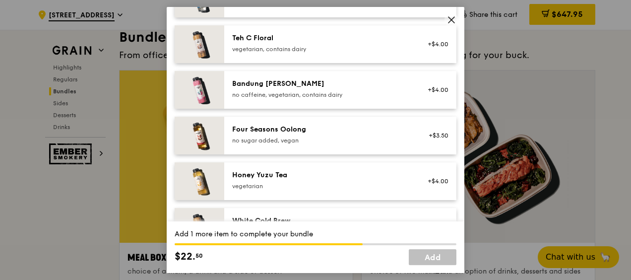
scroll to position [1092, 0]
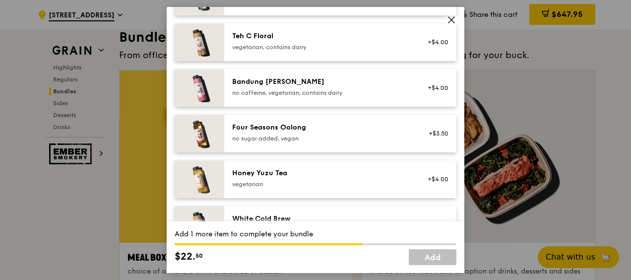
click at [283, 176] on div "Honey Yuzu Tea" at bounding box center [321, 173] width 178 height 10
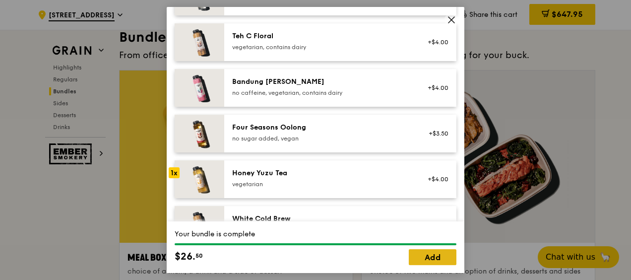
click at [419, 254] on link "Add" at bounding box center [433, 257] width 48 height 16
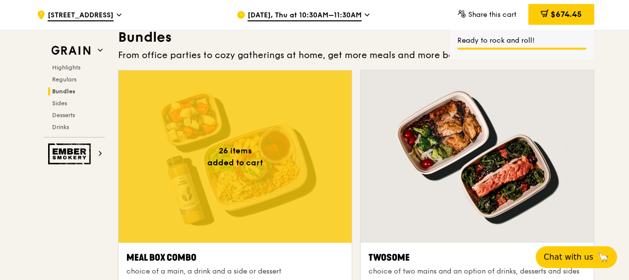
click at [278, 178] on div at bounding box center [235, 156] width 233 height 172
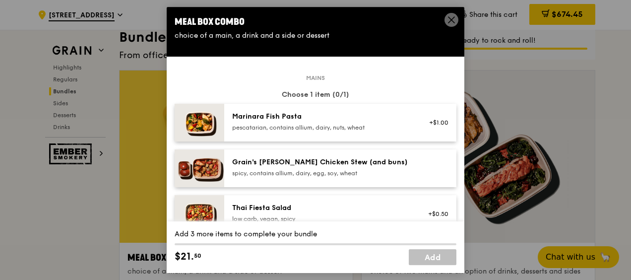
scroll to position [50, 0]
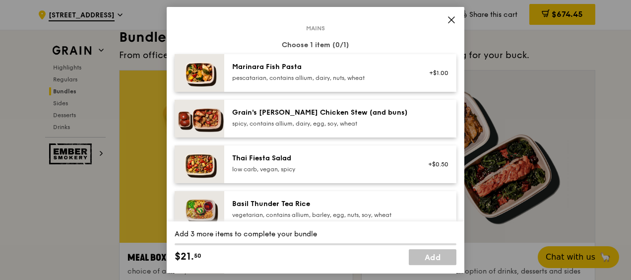
click at [289, 125] on div "spicy, contains allium, dairy, egg, soy, wheat" at bounding box center [321, 124] width 178 height 8
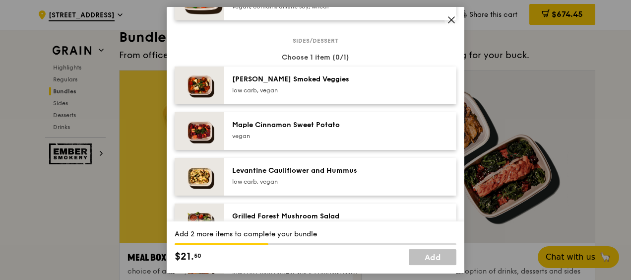
click at [300, 90] on div "low carb, vegan" at bounding box center [321, 90] width 178 height 8
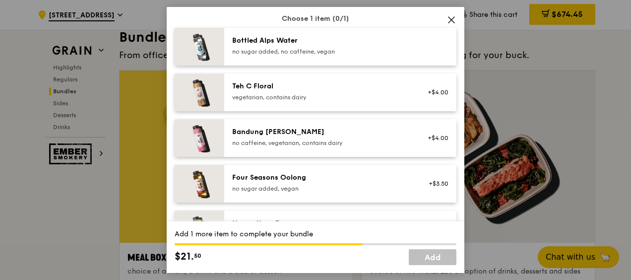
scroll to position [1042, 0]
click at [315, 180] on div "Four Seasons Oolong" at bounding box center [321, 177] width 178 height 10
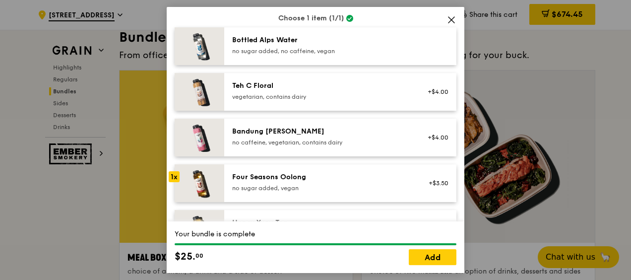
click at [282, 170] on div "Four Seasons Oolong no sugar added, vegan +$3.50" at bounding box center [340, 183] width 232 height 38
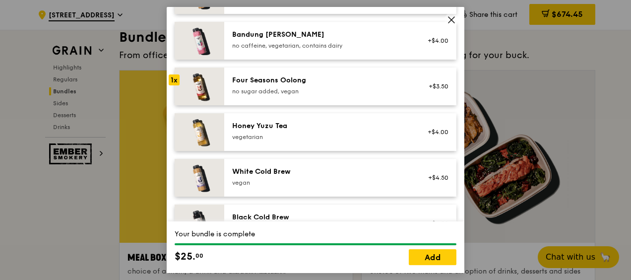
scroll to position [1141, 0]
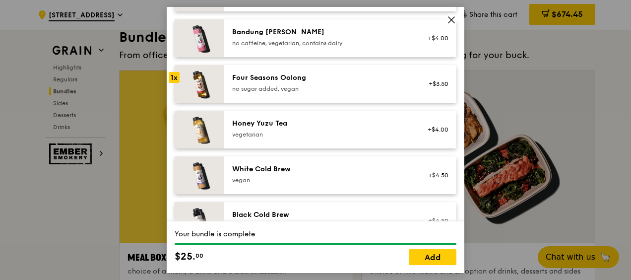
click at [290, 118] on div "Honey Yuzu Tea vegetarian +$4.00" at bounding box center [340, 130] width 232 height 38
click at [429, 252] on link "Add" at bounding box center [433, 257] width 48 height 16
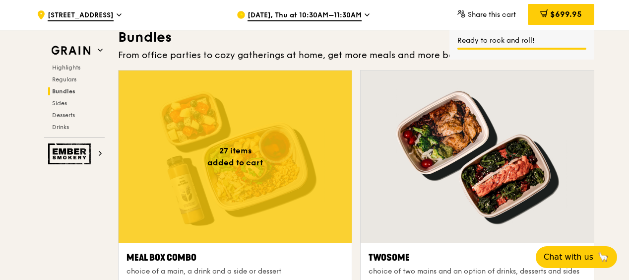
click at [229, 177] on div at bounding box center [235, 156] width 233 height 172
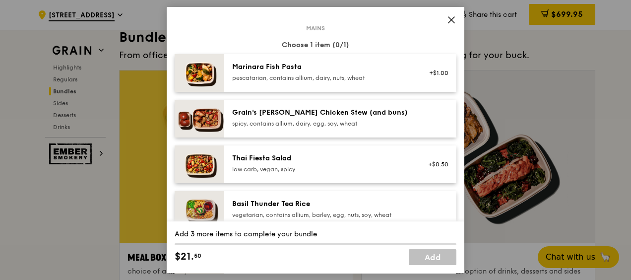
scroll to position [99, 0]
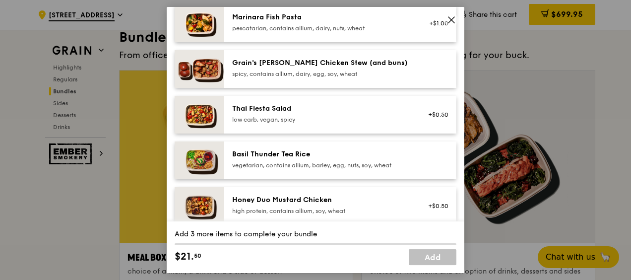
click at [313, 165] on div "vegetarian, contains allium, barley, egg, nuts, soy, wheat" at bounding box center [321, 165] width 178 height 8
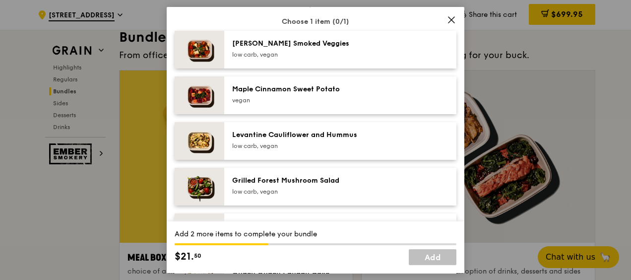
scroll to position [546, 0]
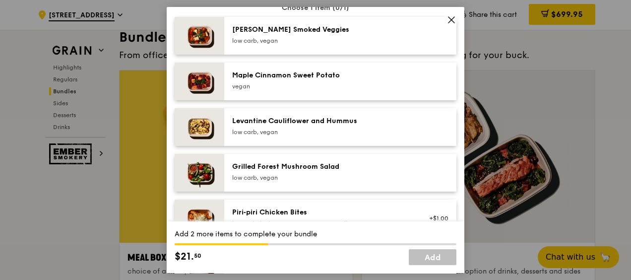
click at [333, 36] on div "[PERSON_NAME] Smoked Veggies low carb, vegan" at bounding box center [321, 35] width 178 height 20
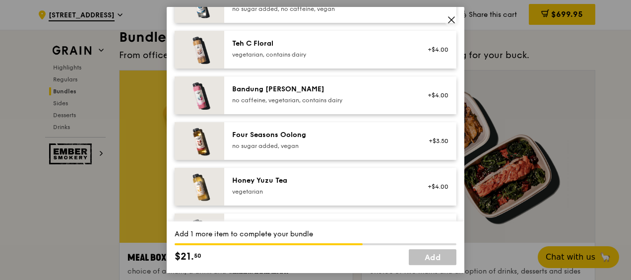
scroll to position [1141, 0]
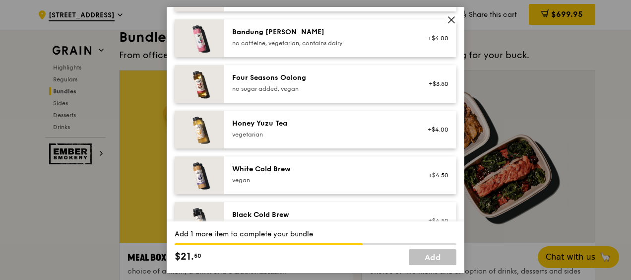
drag, startPoint x: 328, startPoint y: 125, endPoint x: 336, endPoint y: 129, distance: 8.7
click at [329, 125] on div "Honey Yuzu Tea" at bounding box center [321, 124] width 178 height 10
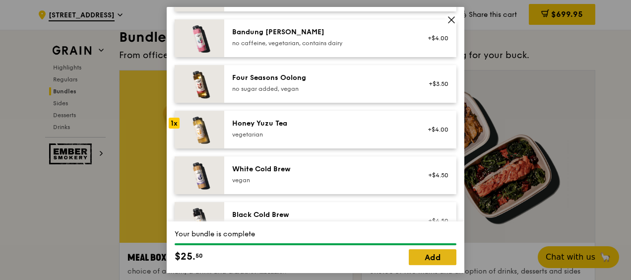
click at [434, 256] on link "Add" at bounding box center [433, 257] width 48 height 16
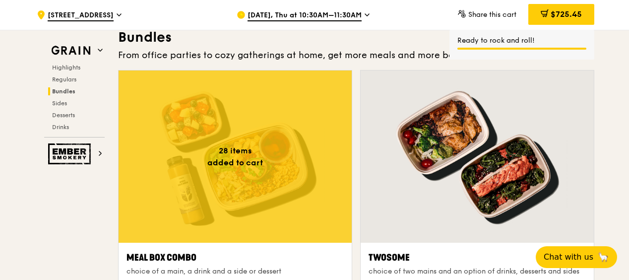
click at [268, 172] on div at bounding box center [235, 156] width 233 height 172
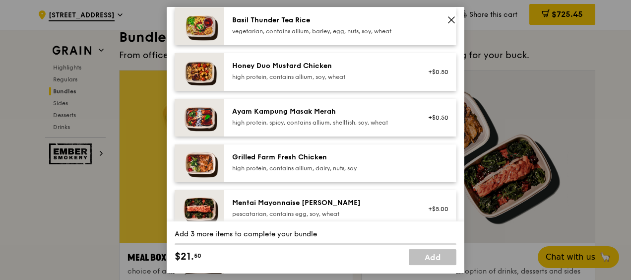
scroll to position [298, 0]
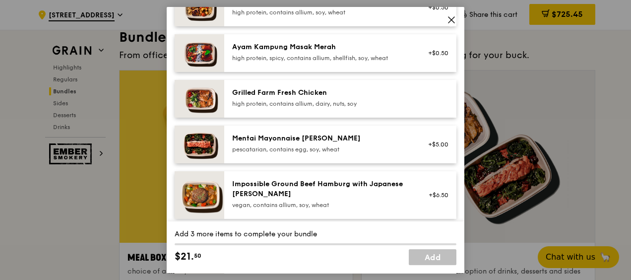
click at [284, 140] on div "Mentai Mayonnaise [PERSON_NAME]" at bounding box center [321, 138] width 178 height 10
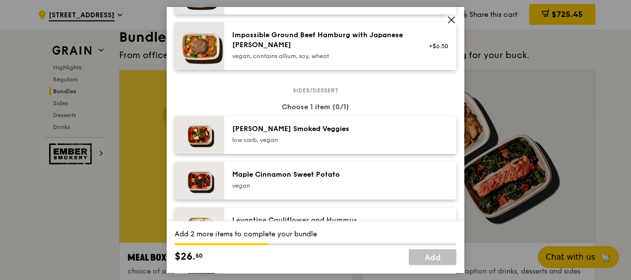
click at [293, 133] on div "[PERSON_NAME] Smoked Veggies" at bounding box center [321, 129] width 178 height 10
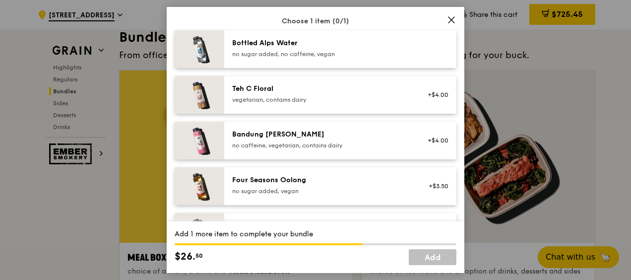
scroll to position [1060, 0]
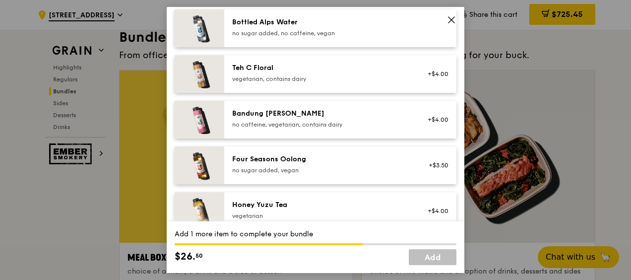
click at [350, 194] on div "Honey Yuzu Tea vegetarian +$4.00" at bounding box center [340, 211] width 232 height 38
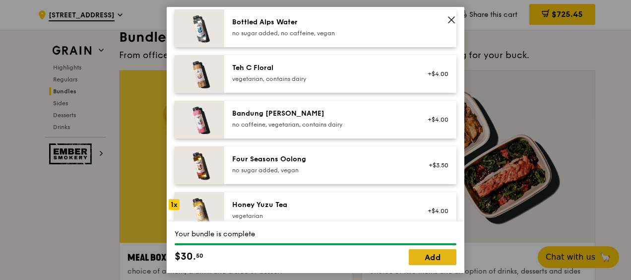
click at [447, 259] on link "Add" at bounding box center [433, 257] width 48 height 16
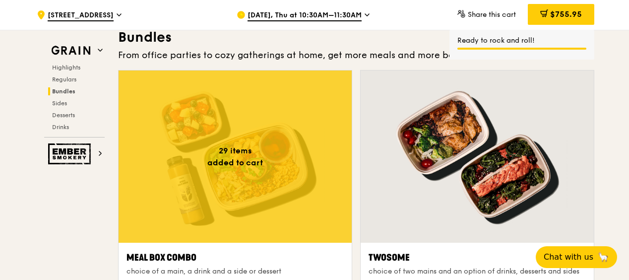
click at [279, 174] on div at bounding box center [235, 156] width 233 height 172
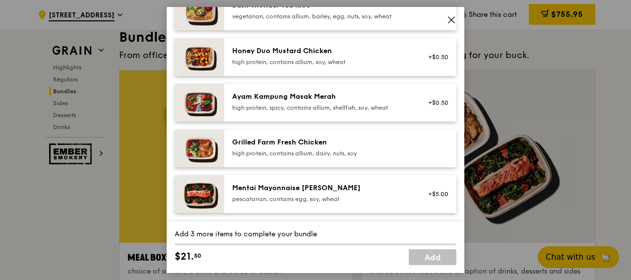
click at [314, 150] on div "high protein, contains allium, dairy, nuts, soy" at bounding box center [321, 153] width 178 height 8
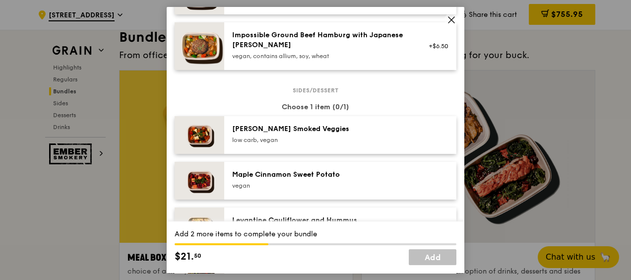
scroll to position [496, 0]
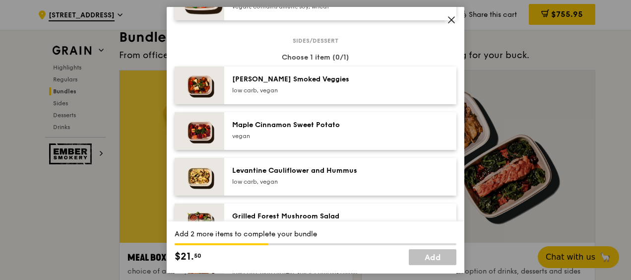
click at [320, 84] on div "[PERSON_NAME] Smoked Veggies low carb, vegan" at bounding box center [321, 84] width 178 height 20
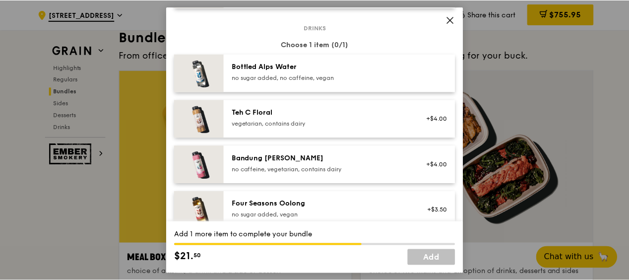
scroll to position [1141, 0]
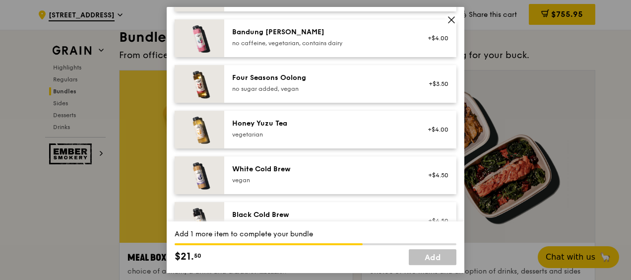
click at [356, 131] on div "vegetarian" at bounding box center [321, 134] width 178 height 8
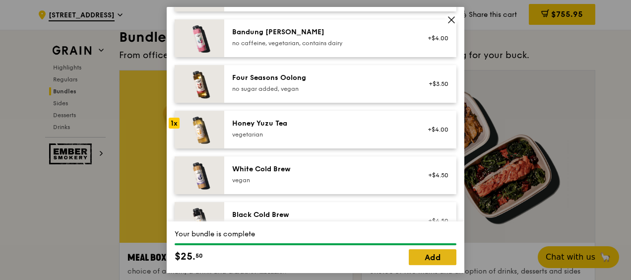
click at [424, 253] on link "Add" at bounding box center [433, 257] width 48 height 16
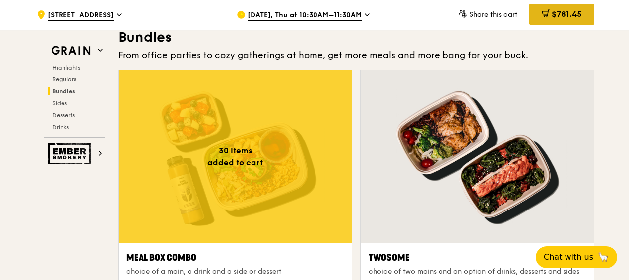
click at [561, 13] on span "$781.45" at bounding box center [567, 13] width 30 height 9
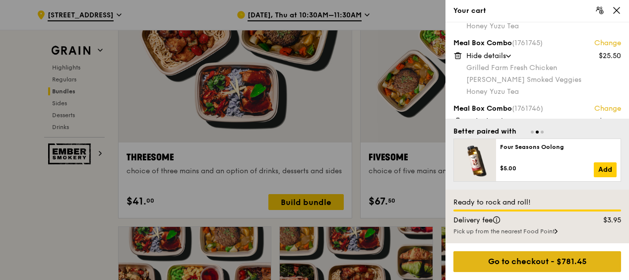
scroll to position [1786, 0]
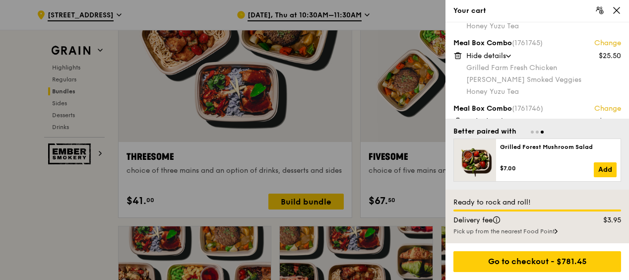
click at [53, 221] on div at bounding box center [314, 140] width 629 height 280
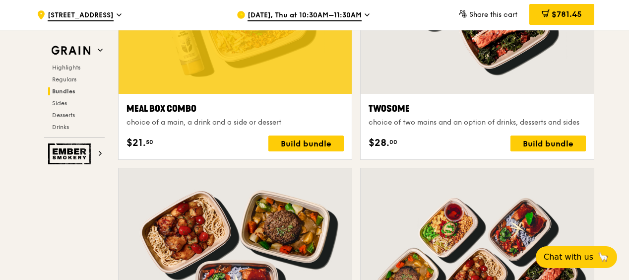
scroll to position [1439, 0]
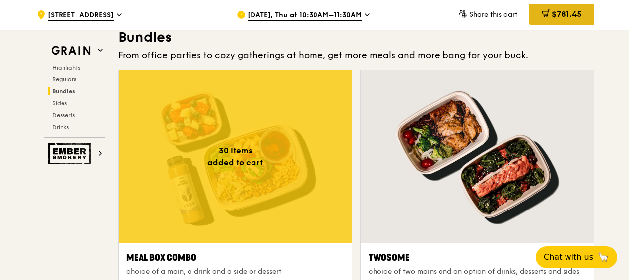
click at [546, 17] on icon at bounding box center [546, 13] width 8 height 8
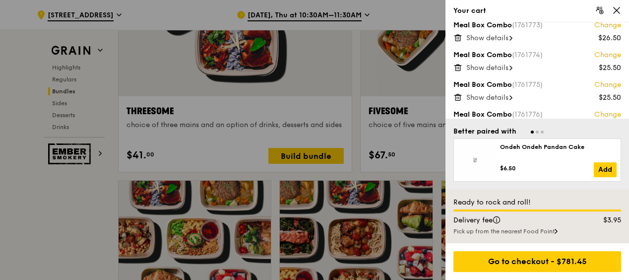
scroll to position [1885, 0]
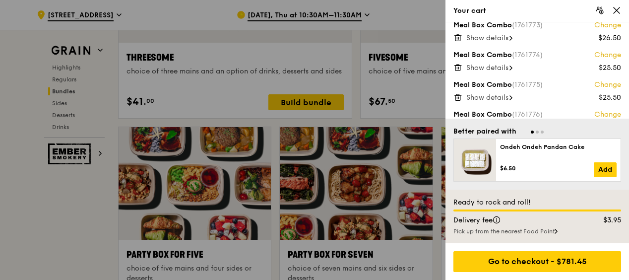
click at [499, 153] on span "Show details" at bounding box center [487, 157] width 42 height 8
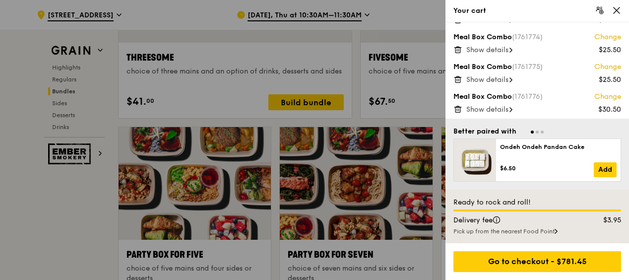
scroll to position [1340, 0]
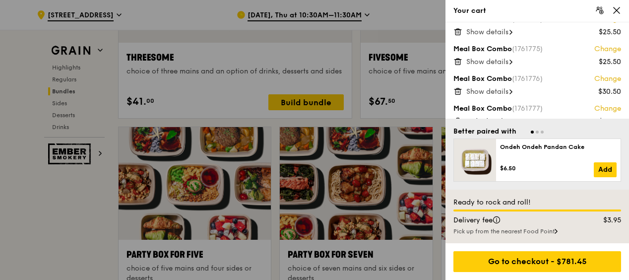
click at [497, 87] on span "Show details" at bounding box center [487, 91] width 42 height 8
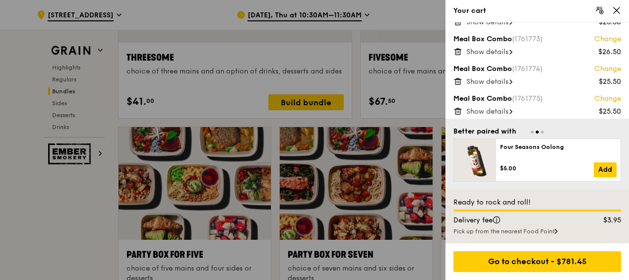
scroll to position [1240, 0]
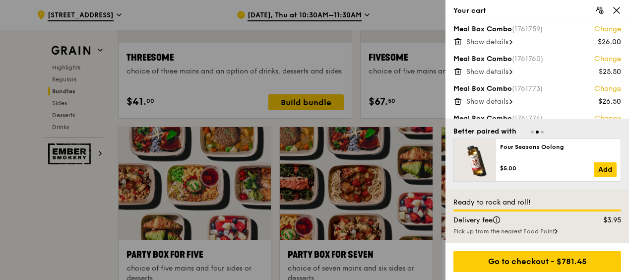
click at [498, 157] on span "Show details" at bounding box center [487, 161] width 42 height 8
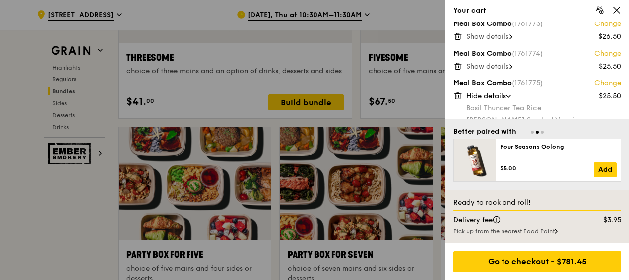
scroll to position [1290, 0]
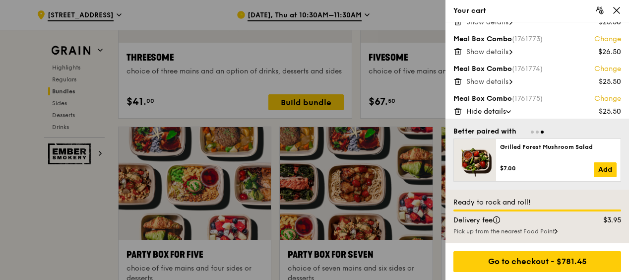
click at [458, 107] on icon at bounding box center [457, 111] width 9 height 9
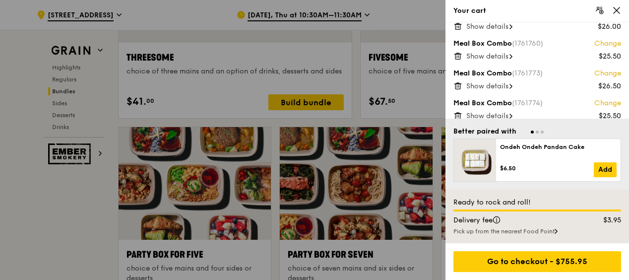
scroll to position [1240, 0]
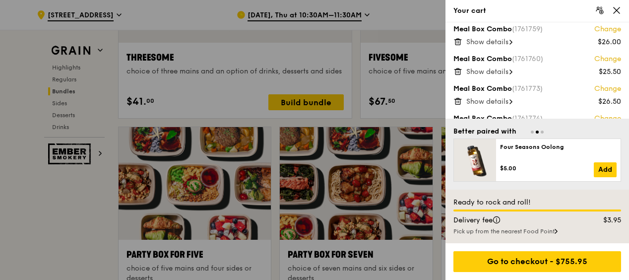
click at [498, 127] on span "Show details" at bounding box center [487, 131] width 42 height 8
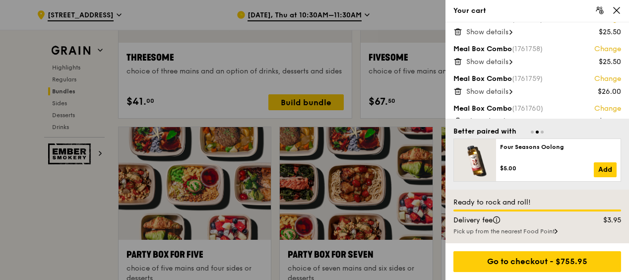
click at [498, 147] on span "Show details" at bounding box center [487, 151] width 42 height 8
click at [504, 78] on div "Meal Box Combo (1761732) Change $26.50 Hide details Marinara Fish Pasta [PERSON…" at bounding box center [538, 70] width 184 height 96
click at [506, 117] on span "Show details" at bounding box center [487, 121] width 42 height 8
click at [458, 117] on icon at bounding box center [457, 121] width 9 height 9
click at [86, 223] on div at bounding box center [314, 140] width 629 height 280
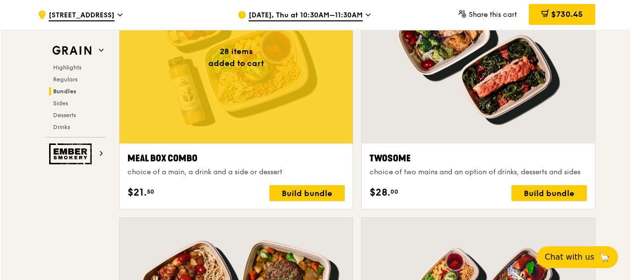
scroll to position [1389, 0]
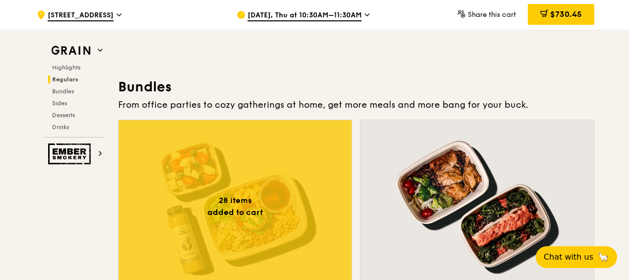
click at [242, 209] on div at bounding box center [235, 206] width 233 height 172
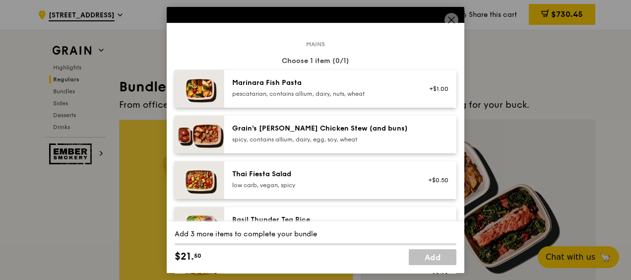
scroll to position [50, 0]
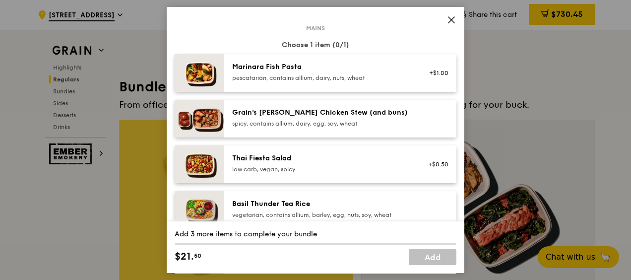
click at [300, 74] on div "pescatarian, contains allium, dairy, nuts, wheat" at bounding box center [321, 78] width 178 height 8
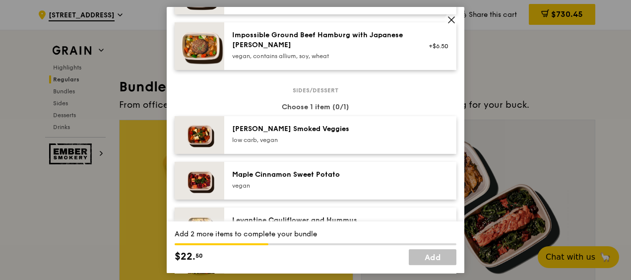
click at [298, 128] on div "[PERSON_NAME] Smoked Veggies" at bounding box center [321, 129] width 178 height 10
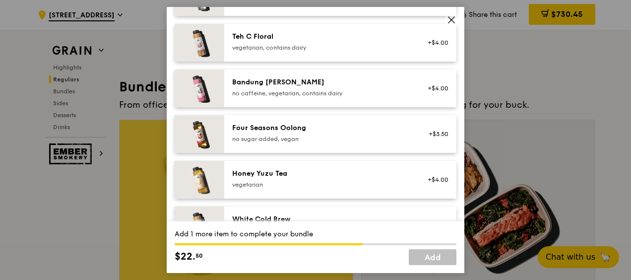
scroll to position [1092, 0]
click at [332, 172] on div "Honey Yuzu Tea" at bounding box center [321, 173] width 178 height 10
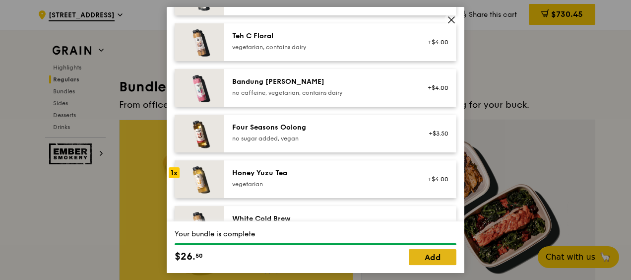
click at [418, 259] on link "Add" at bounding box center [433, 257] width 48 height 16
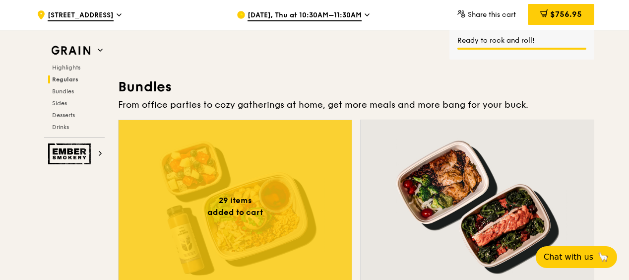
click at [244, 212] on div at bounding box center [235, 206] width 233 height 172
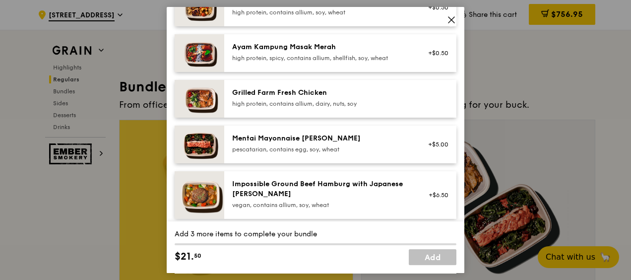
scroll to position [347, 0]
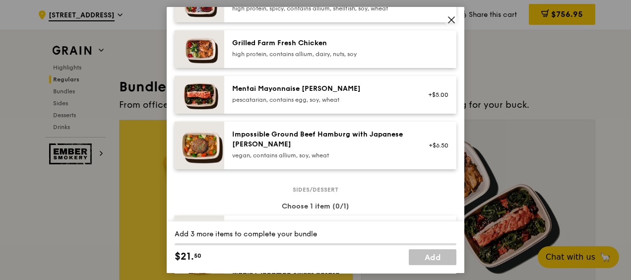
click at [321, 51] on div "high protein, contains allium, dairy, nuts, soy" at bounding box center [321, 54] width 178 height 8
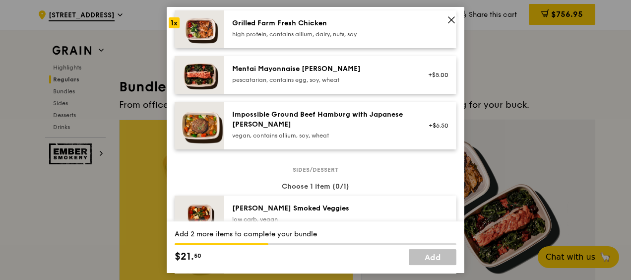
scroll to position [298, 0]
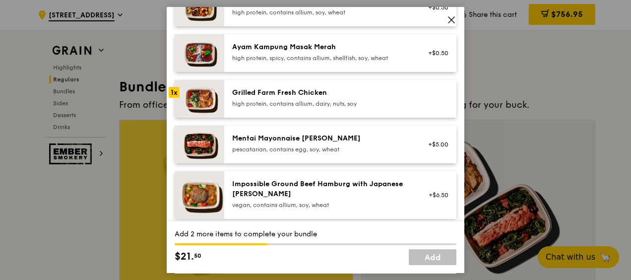
click at [322, 141] on div "Mentai Mayonnaise [PERSON_NAME]" at bounding box center [321, 138] width 178 height 10
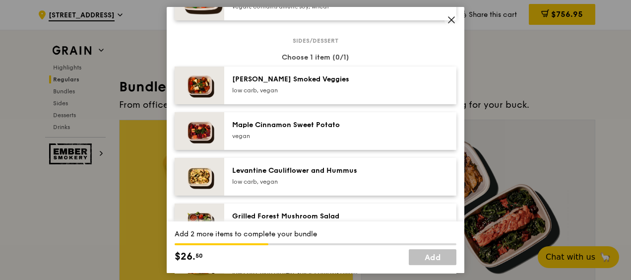
scroll to position [546, 0]
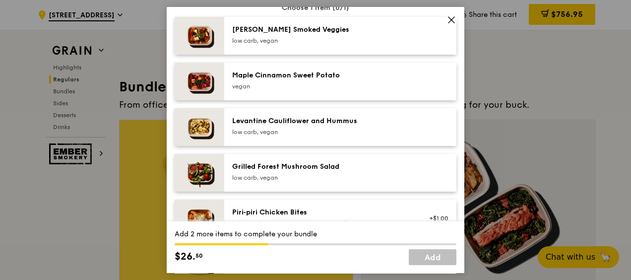
click at [296, 41] on div "low carb, vegan" at bounding box center [321, 41] width 178 height 8
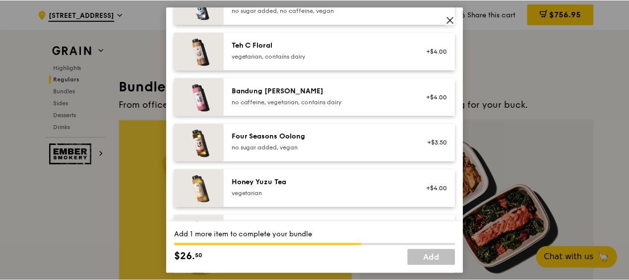
scroll to position [1141, 0]
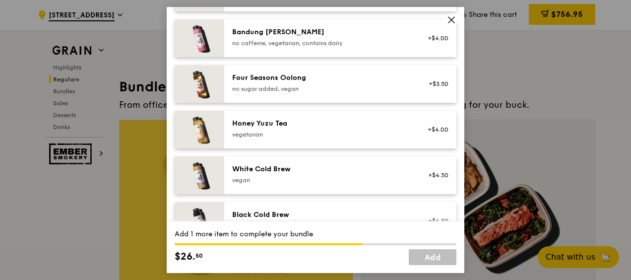
click at [325, 124] on div "Honey Yuzu Tea" at bounding box center [321, 124] width 178 height 10
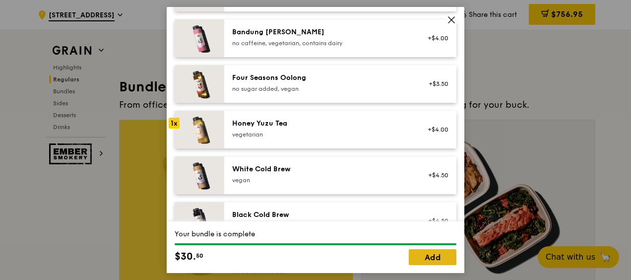
click at [433, 257] on link "Add" at bounding box center [433, 257] width 48 height 16
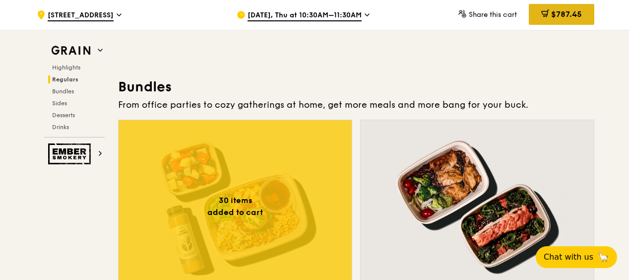
click at [556, 20] on div "$787.45" at bounding box center [561, 14] width 65 height 21
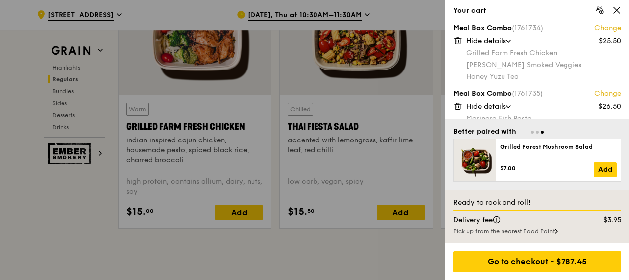
scroll to position [149, 0]
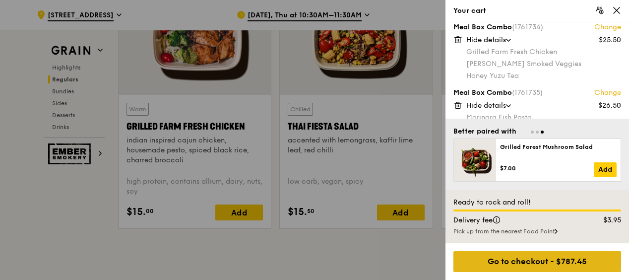
click at [578, 256] on div "Go to checkout - $787.45" at bounding box center [537, 261] width 168 height 21
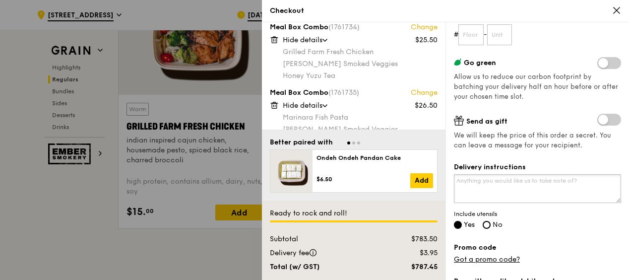
click at [545, 189] on textarea "Delivery instructions" at bounding box center [537, 188] width 167 height 29
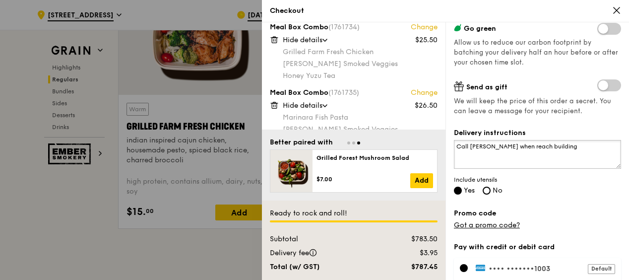
scroll to position [198, 0]
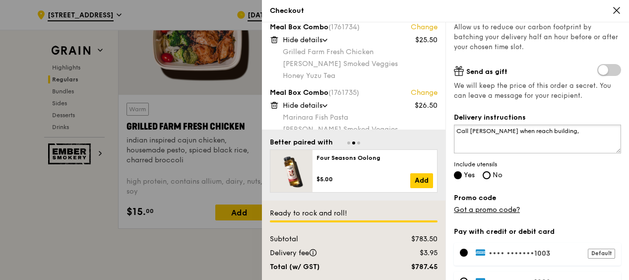
type textarea "Call [PERSON_NAME] when reach building"
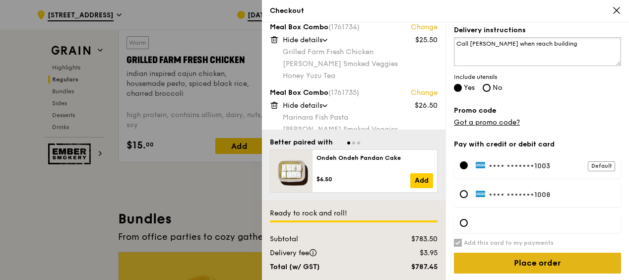
scroll to position [1290, 0]
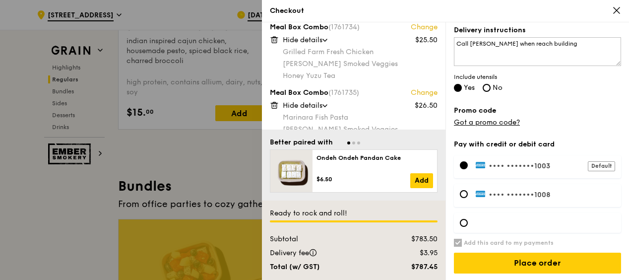
click at [494, 164] on span "•••• ••••••" at bounding box center [510, 166] width 42 height 8
click at [519, 165] on span "•••• ••••••" at bounding box center [510, 166] width 42 height 8
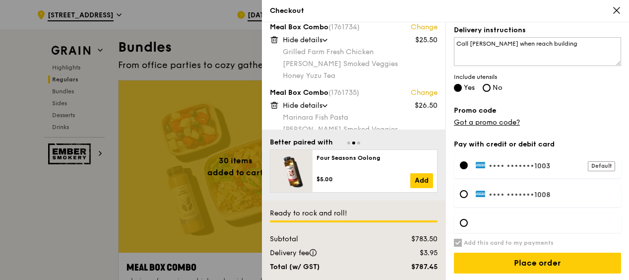
scroll to position [1439, 0]
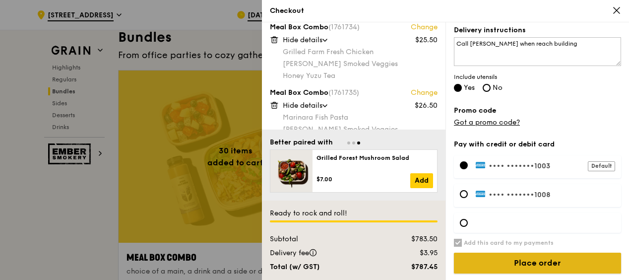
click at [537, 257] on input "Place order" at bounding box center [537, 263] width 167 height 21
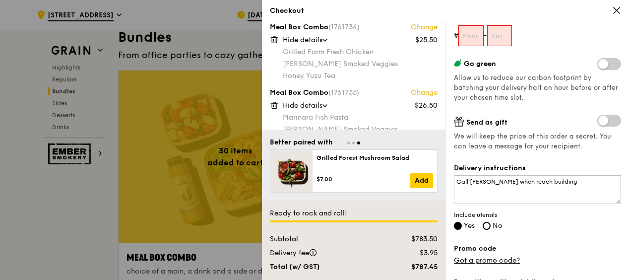
scroll to position [147, 0]
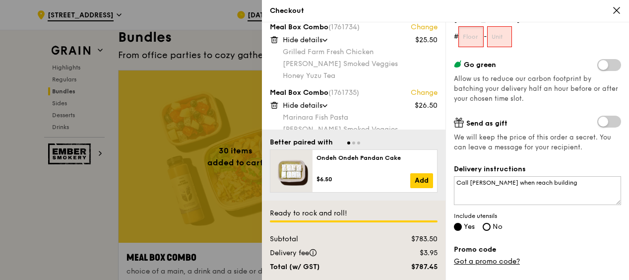
click at [480, 37] on input "text" at bounding box center [470, 36] width 25 height 21
type input "14"
drag, startPoint x: 509, startPoint y: 38, endPoint x: 533, endPoint y: 42, distance: 24.2
click at [509, 38] on input "text" at bounding box center [499, 36] width 25 height 21
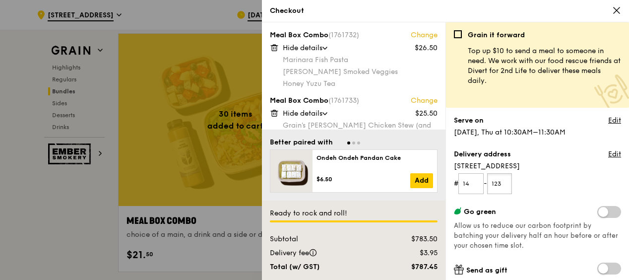
scroll to position [1488, 0]
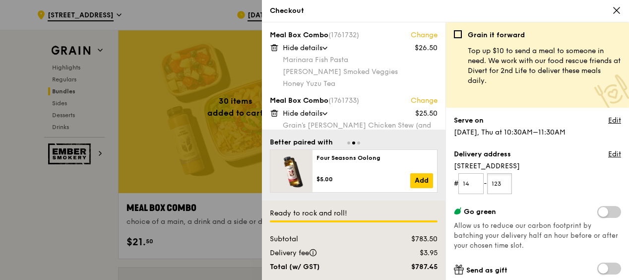
type input "123"
click at [49, 220] on div at bounding box center [314, 140] width 629 height 280
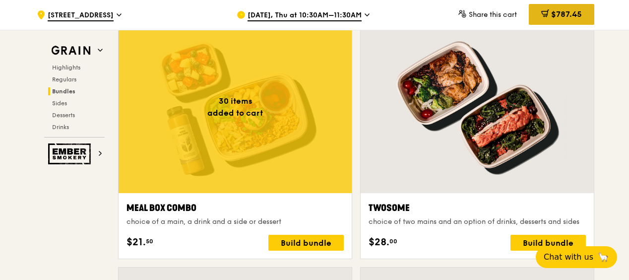
click at [559, 19] on span "$787.45" at bounding box center [566, 13] width 31 height 9
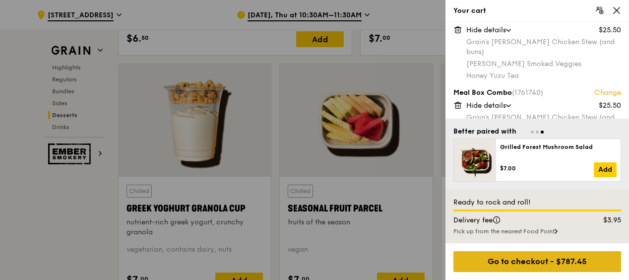
scroll to position [3175, 0]
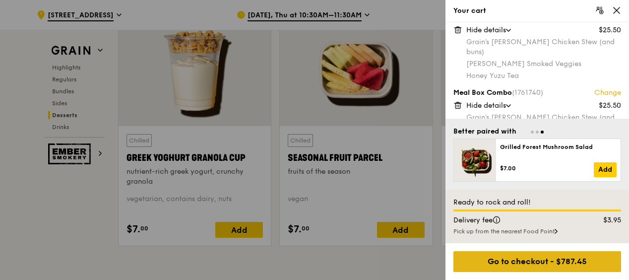
click at [577, 257] on div "Go to checkout - $787.45" at bounding box center [537, 261] width 168 height 21
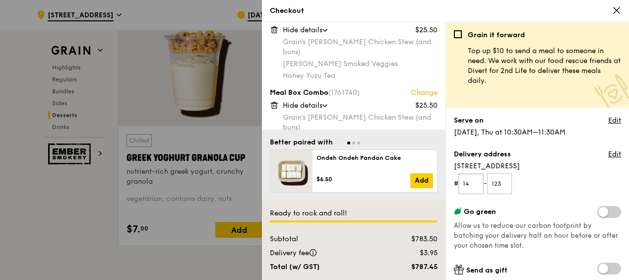
click at [473, 181] on input "14" at bounding box center [470, 183] width 25 height 21
type input "1"
type input "03"
click at [509, 183] on input "123" at bounding box center [499, 183] width 25 height 21
type input "1"
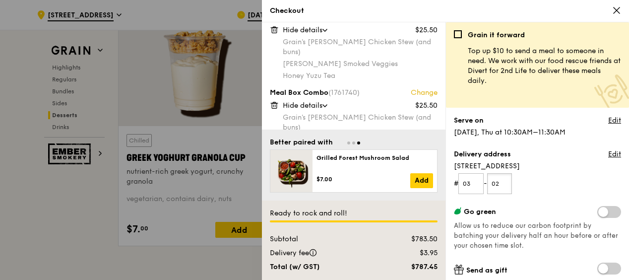
type input "02"
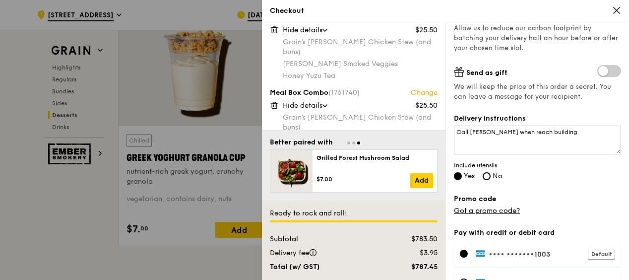
scroll to position [198, 0]
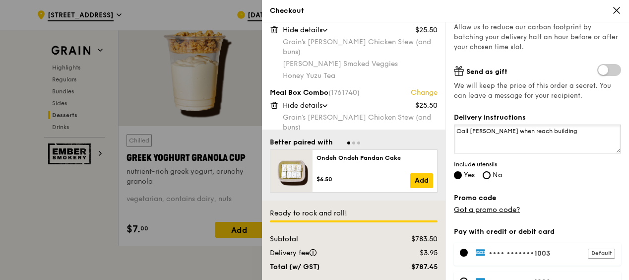
click at [491, 129] on textarea "Call [PERSON_NAME] when reach building" at bounding box center [537, 139] width 167 height 29
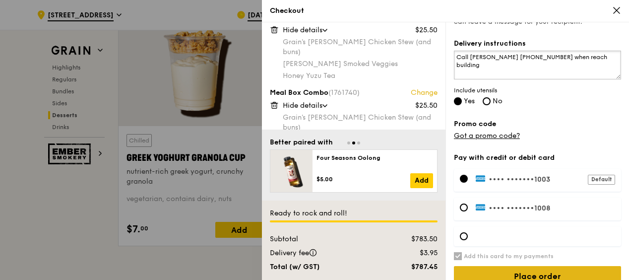
scroll to position [286, 0]
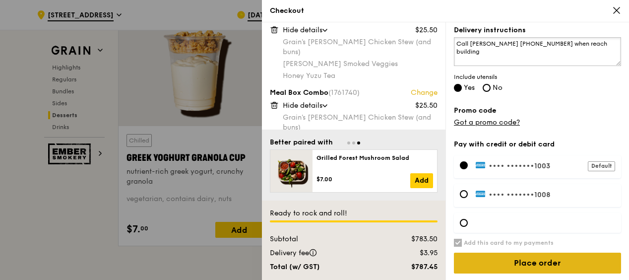
type textarea "Call [PERSON_NAME] [PHONE_NUMBER] when reach building"
click at [544, 260] on input "Place order" at bounding box center [537, 263] width 167 height 21
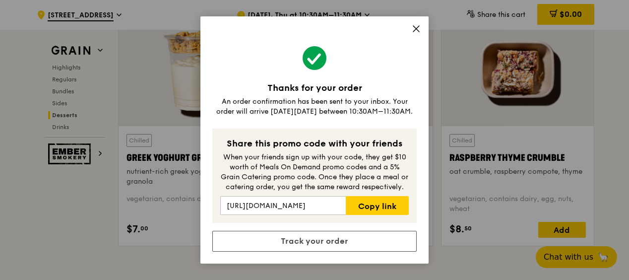
click at [416, 31] on icon at bounding box center [416, 28] width 9 height 9
